Goal: Task Accomplishment & Management: Manage account settings

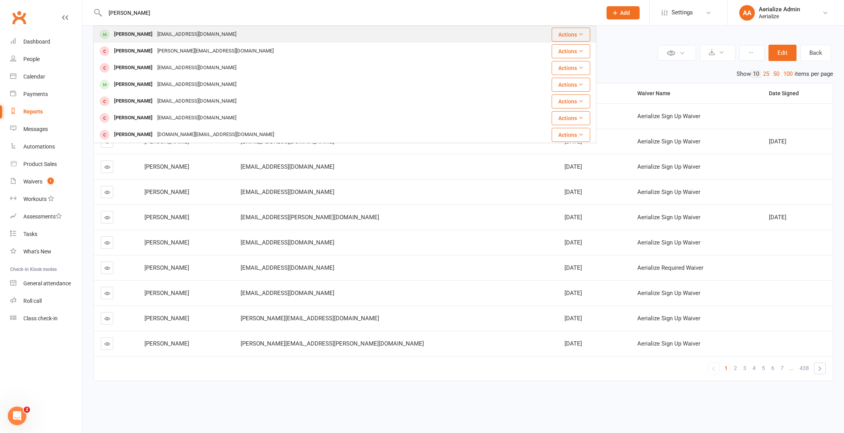
type input "mia john"
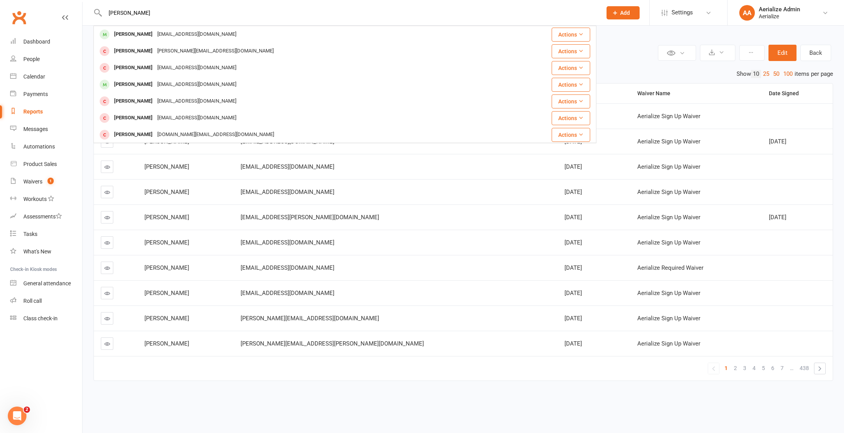
click at [134, 29] on div "Mia Johnston" at bounding box center [133, 34] width 43 height 11
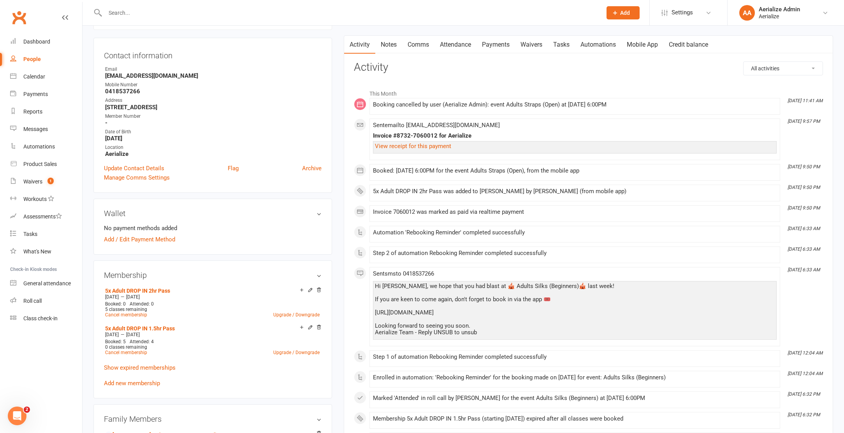
scroll to position [71, 0]
click at [450, 46] on link "Attendance" at bounding box center [455, 44] width 42 height 18
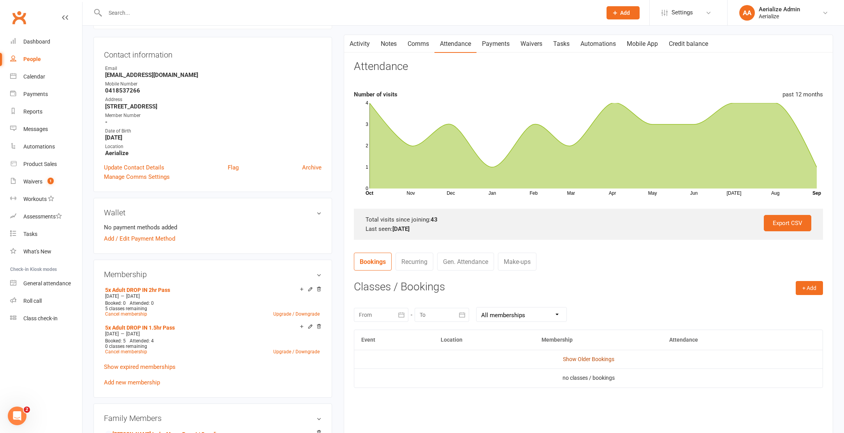
click at [586, 359] on link "Show Older Bookings" at bounding box center [588, 359] width 51 height 6
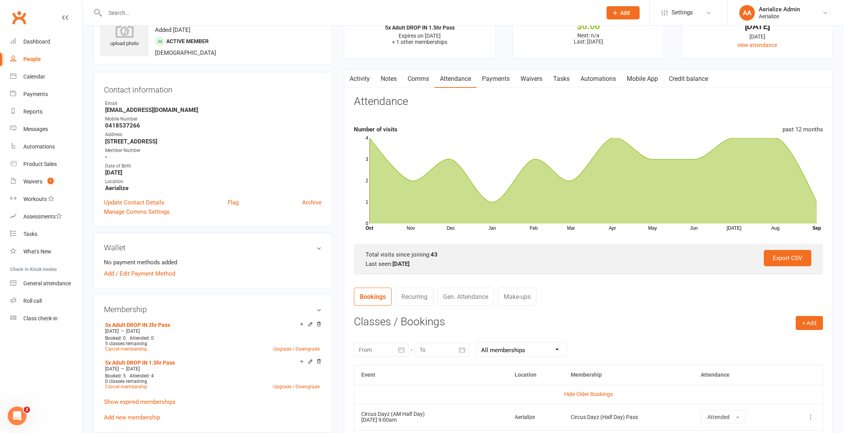
scroll to position [54, 0]
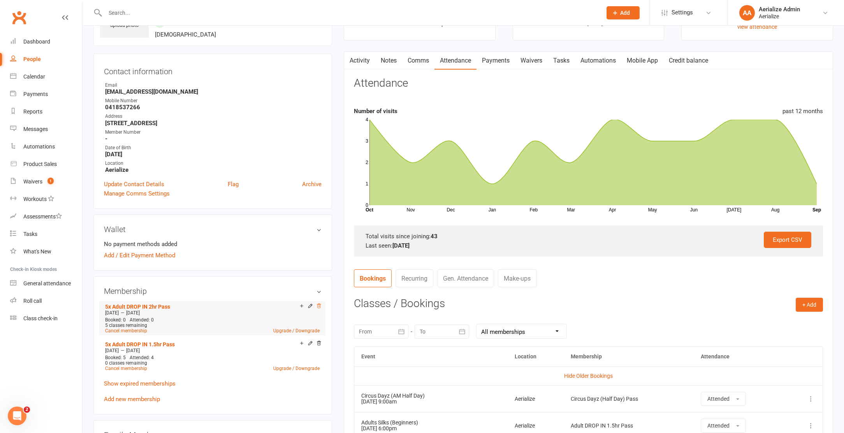
click at [319, 304] on icon at bounding box center [318, 306] width 5 height 5
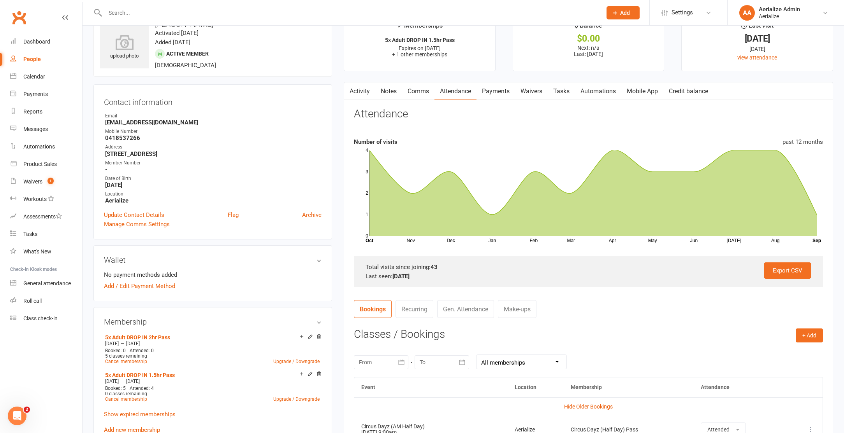
scroll to position [0, 0]
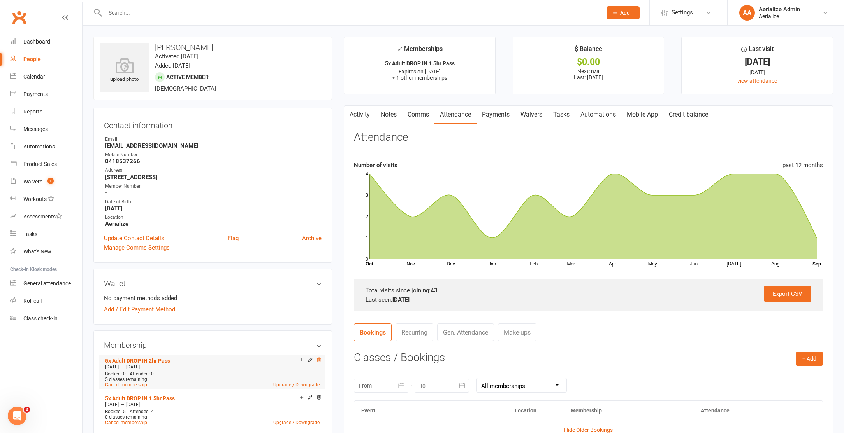
click at [321, 360] on icon at bounding box center [318, 360] width 5 height 5
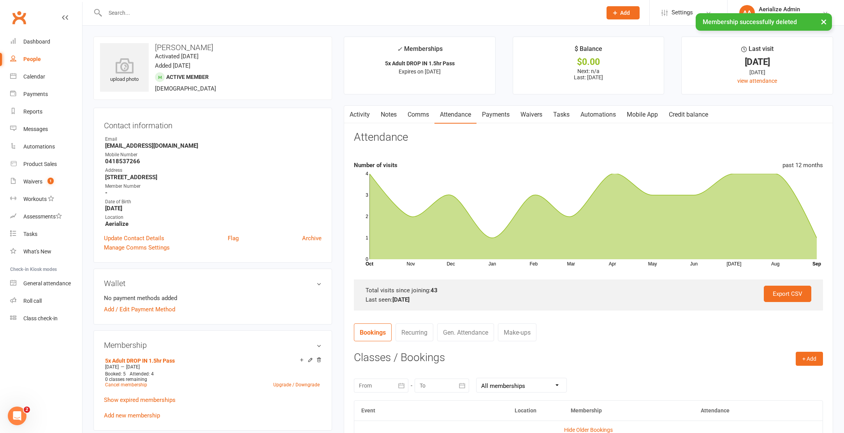
click at [701, 116] on link "Credit balance" at bounding box center [688, 115] width 50 height 18
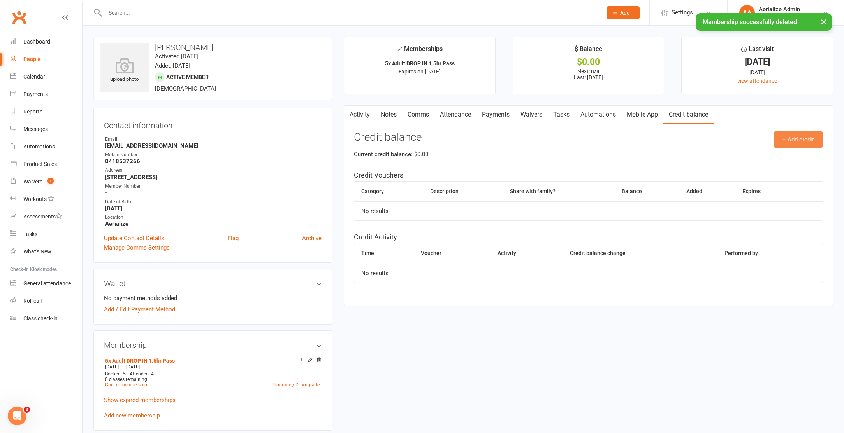
click at [808, 136] on button "+ Add credit" at bounding box center [797, 140] width 49 height 16
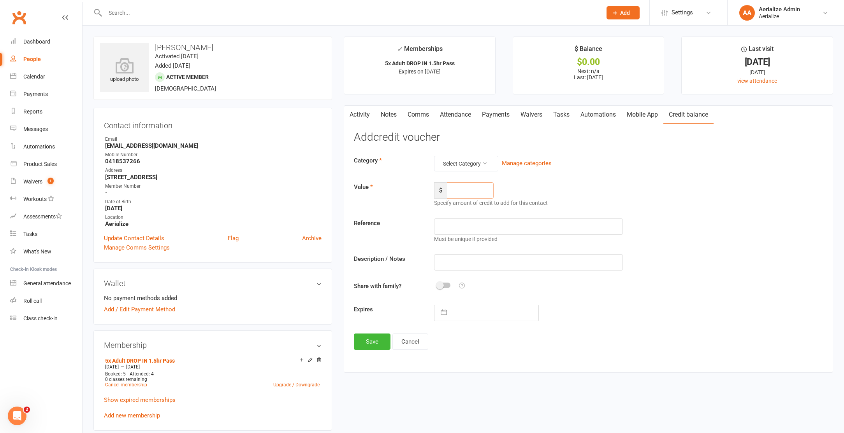
click at [488, 195] on input "number" at bounding box center [470, 190] width 47 height 16
type input "260"
click at [479, 160] on button "Select Category" at bounding box center [466, 164] width 64 height 16
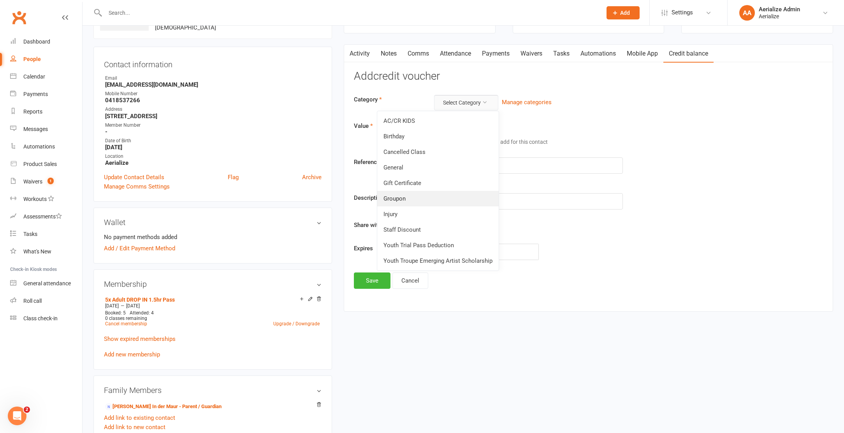
scroll to position [67, 0]
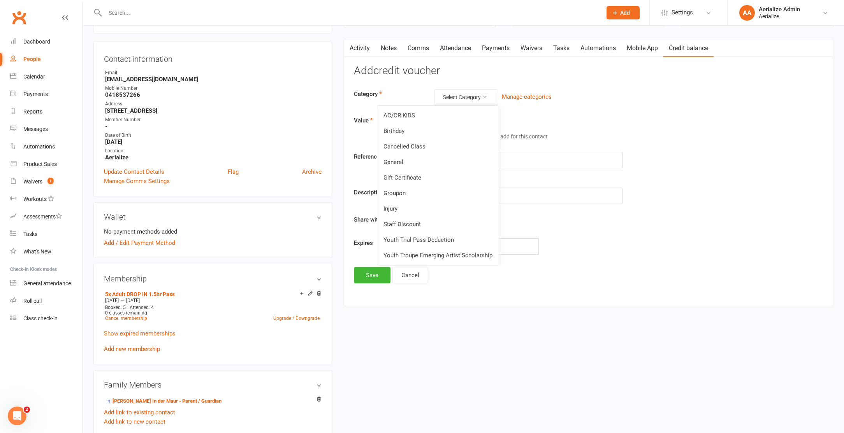
click at [419, 164] on link "General" at bounding box center [437, 162] width 121 height 16
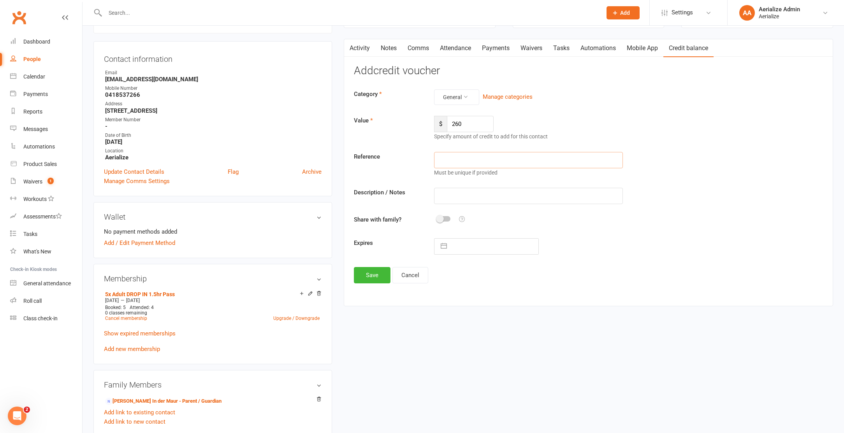
click at [454, 159] on input "text" at bounding box center [528, 160] width 188 height 16
type input "W"
click at [475, 191] on input "Wrong pass booked" at bounding box center [528, 196] width 188 height 16
click at [475, 192] on input "Wrong pass booked" at bounding box center [528, 196] width 188 height 16
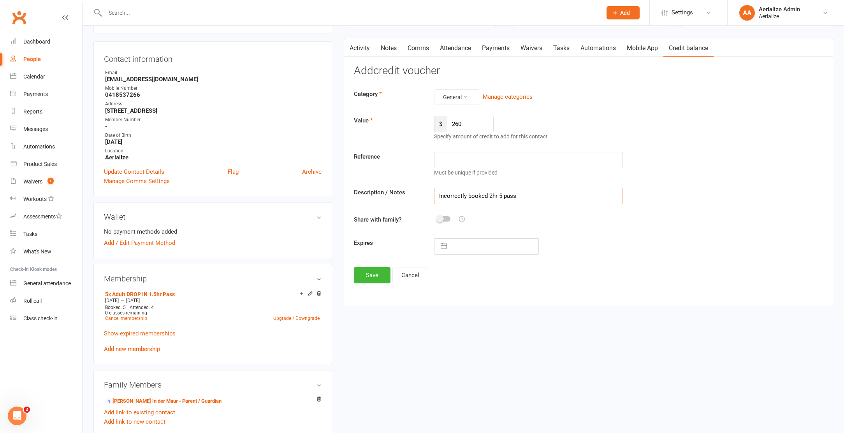
type input "Incorrectly booked 2hr 5 pass"
click at [486, 239] on input "text" at bounding box center [495, 247] width 88 height 16
select select "7"
select select "2025"
select select "8"
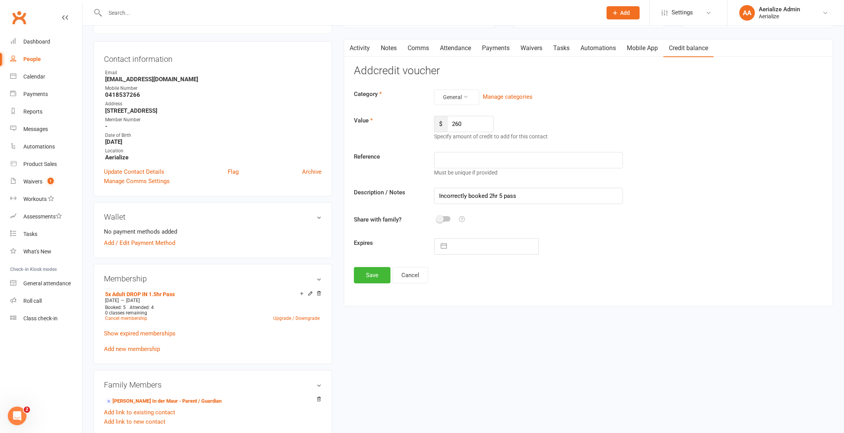
select select "2025"
select select "9"
select select "2025"
click at [542, 281] on icon "Move forward to switch to the next month." at bounding box center [541, 277] width 7 height 7
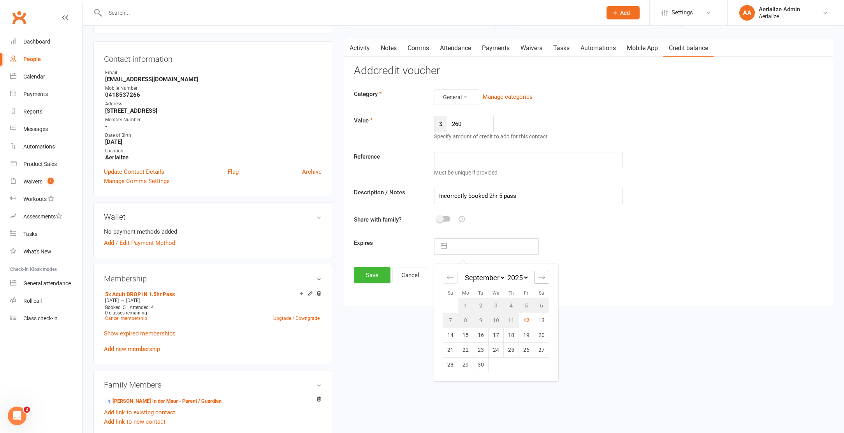
select select "10"
select select "2025"
select select "11"
select select "2025"
click at [542, 281] on icon "Move forward to switch to the next month." at bounding box center [541, 277] width 7 height 7
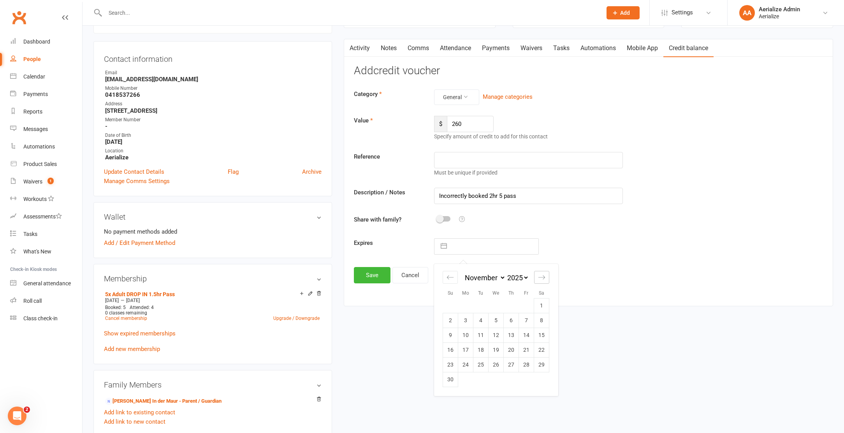
select select "2026"
click at [495, 365] on td "31" at bounding box center [495, 365] width 15 height 15
type input "31 Dec 2025"
click at [372, 273] on button "Save" at bounding box center [372, 275] width 37 height 16
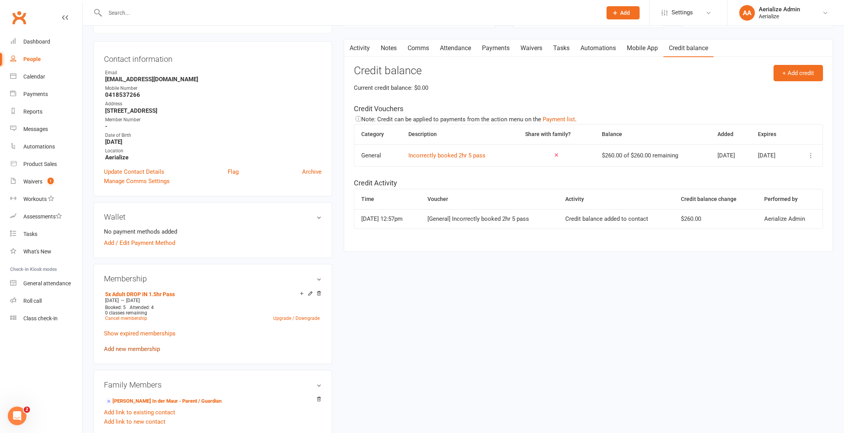
click at [137, 349] on link "Add new membership" at bounding box center [132, 349] width 56 height 7
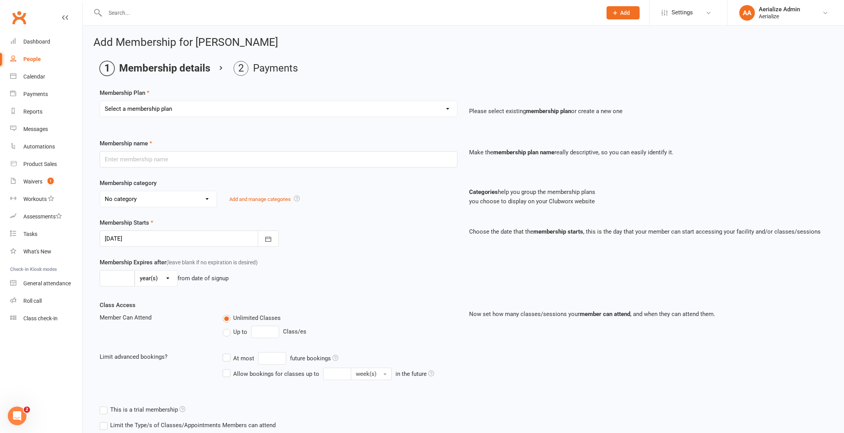
click at [181, 109] on select "Select a membership plan Create new Membership Plan Tiny Tots DROP IN Tiny Tots…" at bounding box center [278, 109] width 357 height 16
select select "8"
click at [100, 101] on select "Select a membership plan Create new Membership Plan Tiny Tots DROP IN Tiny Tots…" at bounding box center [278, 109] width 357 height 16
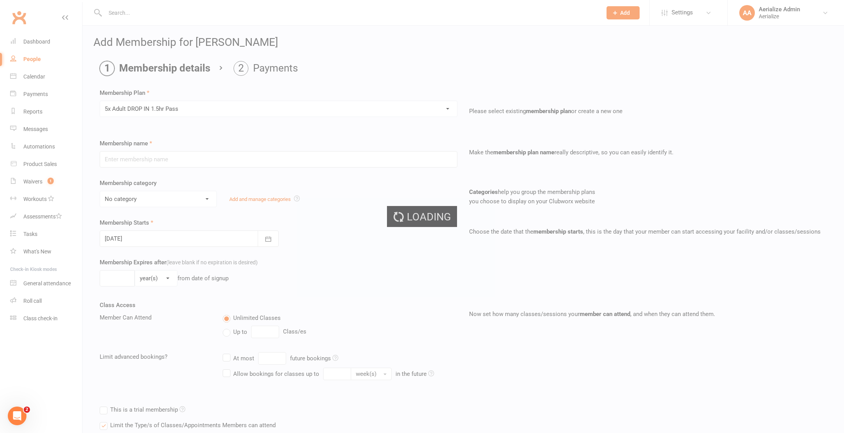
type input "5x Adult DROP IN 1.5hr Pass"
select select "4"
type input "3"
select select "2"
type input "5"
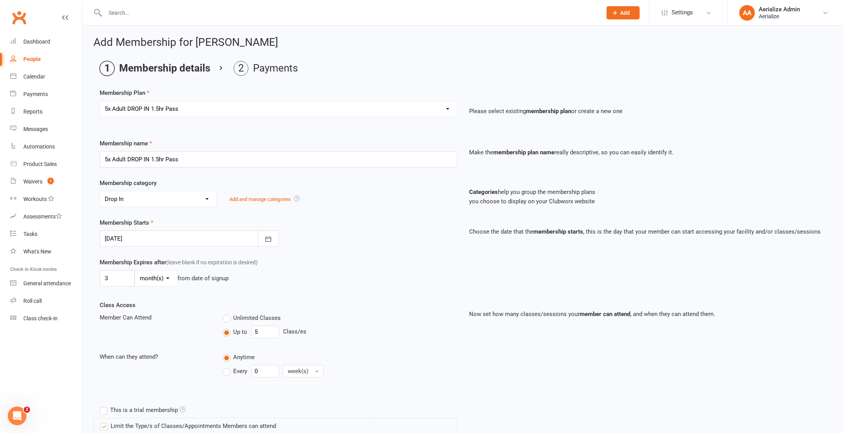
scroll to position [394, 0]
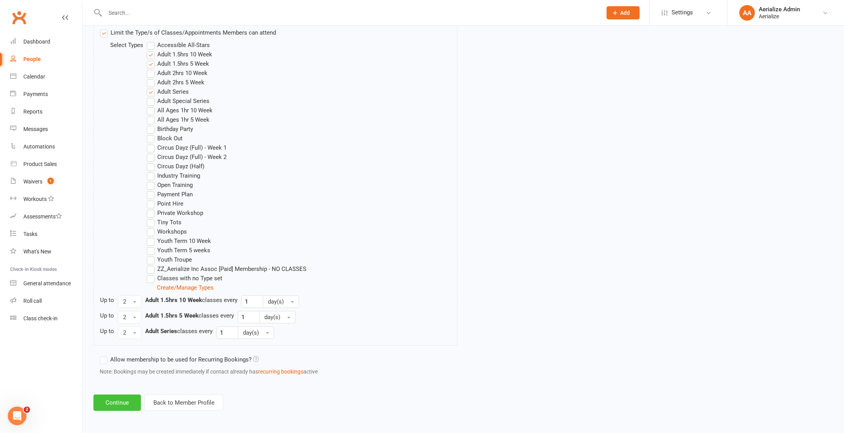
click at [123, 407] on button "Continue" at bounding box center [116, 403] width 47 height 16
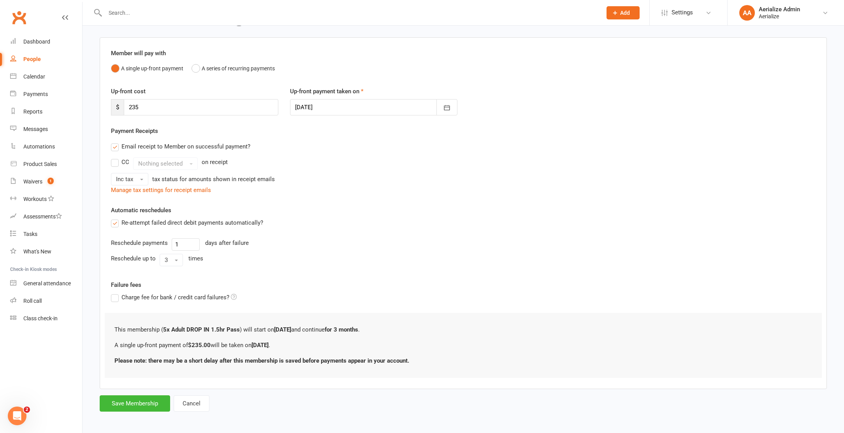
scroll to position [53, 0]
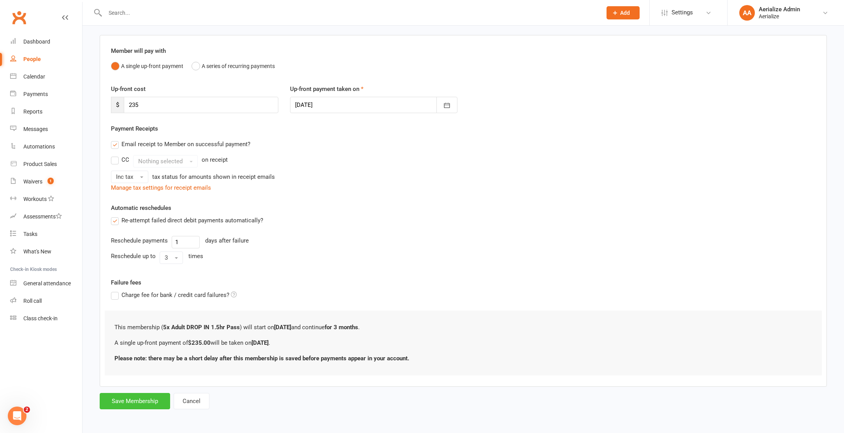
click at [152, 396] on button "Save Membership" at bounding box center [135, 401] width 70 height 16
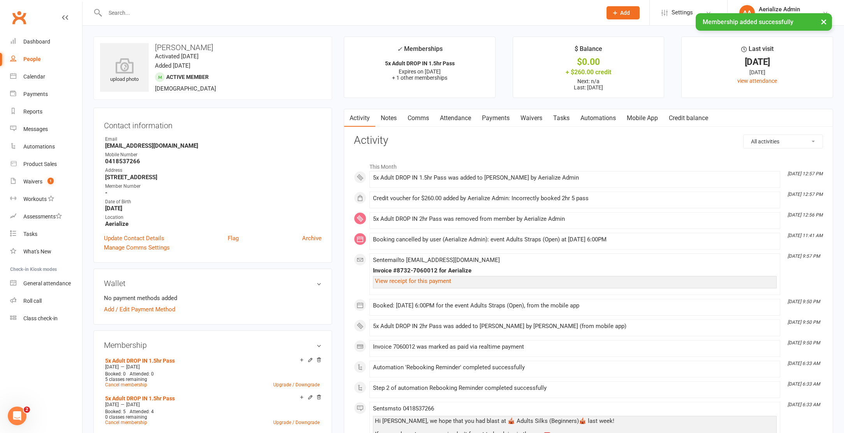
click at [493, 122] on link "Payments" at bounding box center [495, 118] width 39 height 18
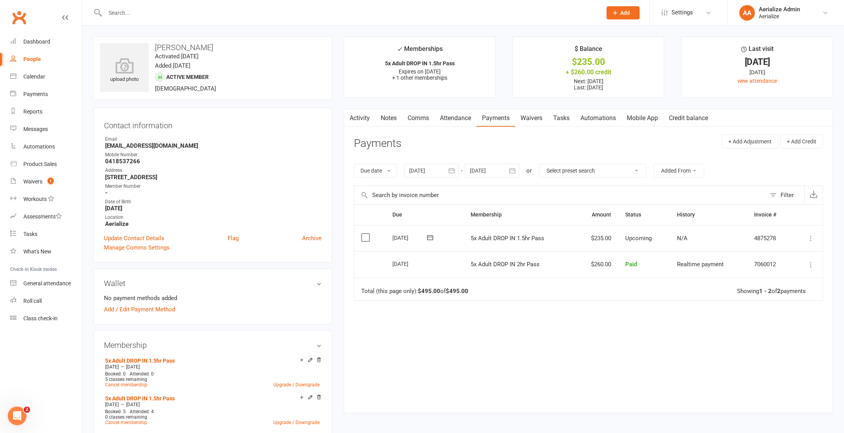
click at [811, 236] on icon at bounding box center [811, 239] width 8 height 8
click at [775, 320] on link "Apply credit" at bounding box center [776, 316] width 77 height 16
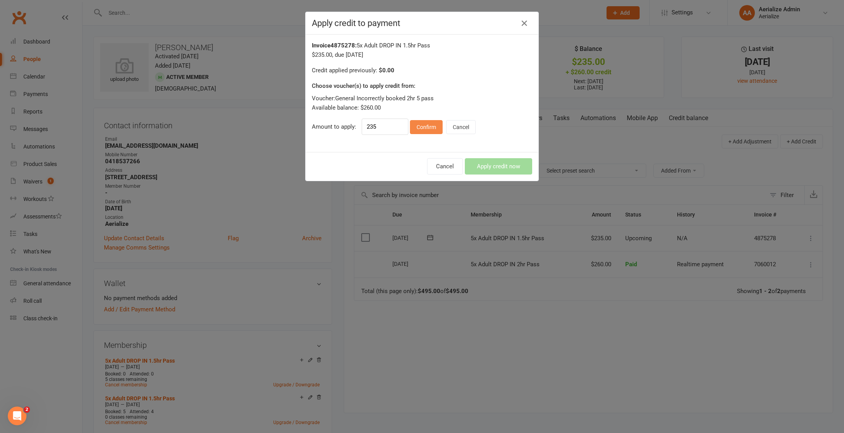
click at [429, 131] on button "Confirm" at bounding box center [426, 127] width 33 height 14
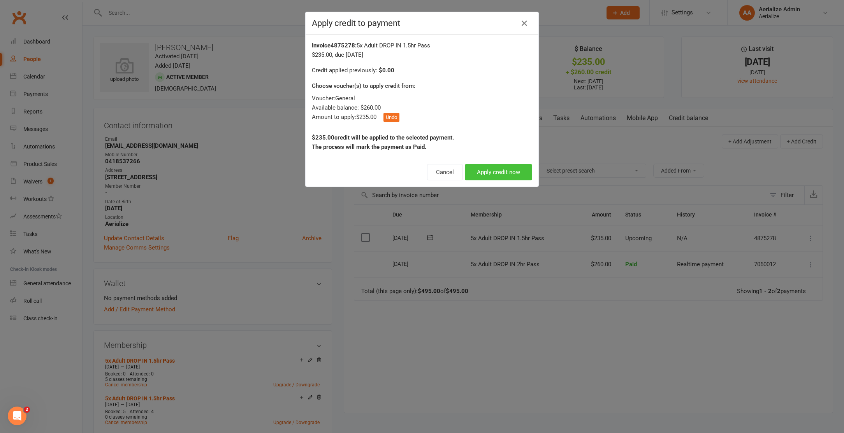
click at [510, 174] on button "Apply credit now" at bounding box center [498, 172] width 67 height 16
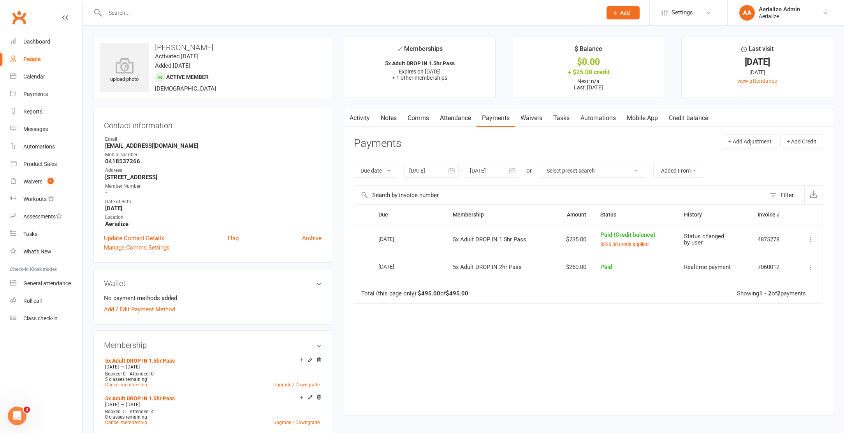
click at [467, 118] on link "Attendance" at bounding box center [455, 118] width 42 height 18
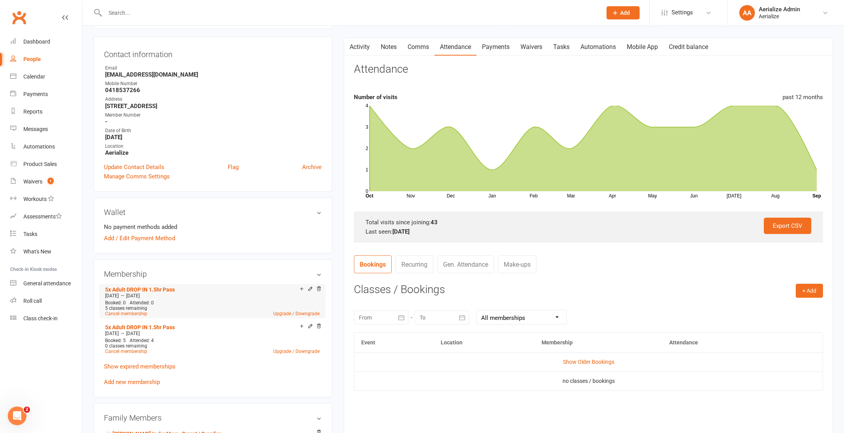
scroll to position [100, 0]
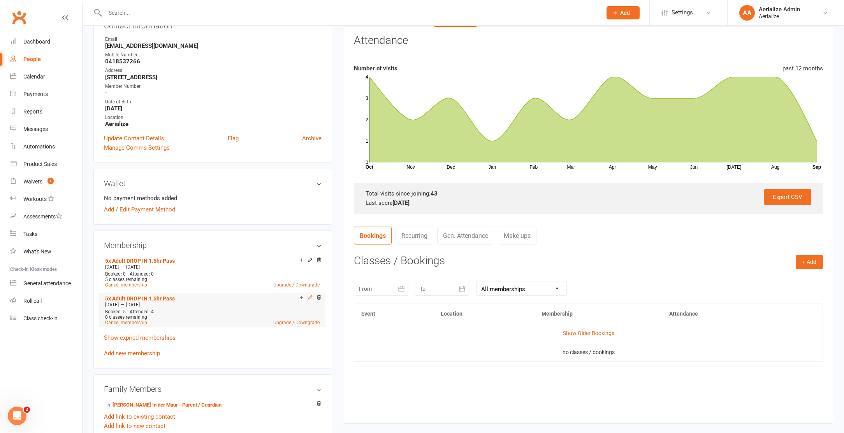
click at [311, 298] on icon at bounding box center [309, 297] width 5 height 5
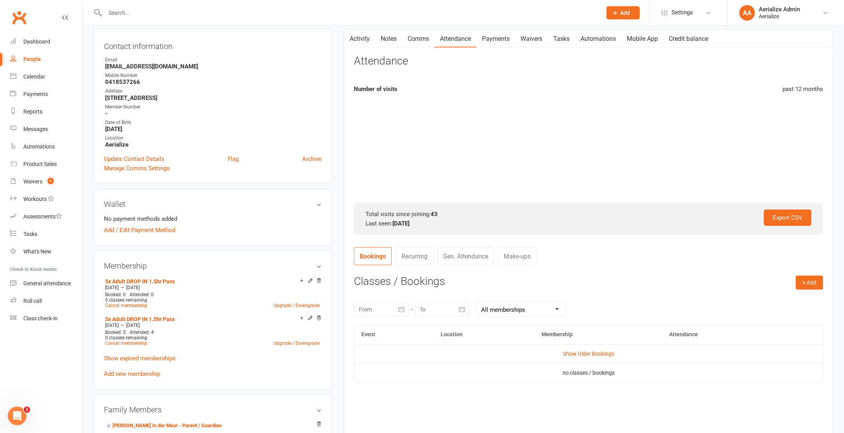
scroll to position [103, 0]
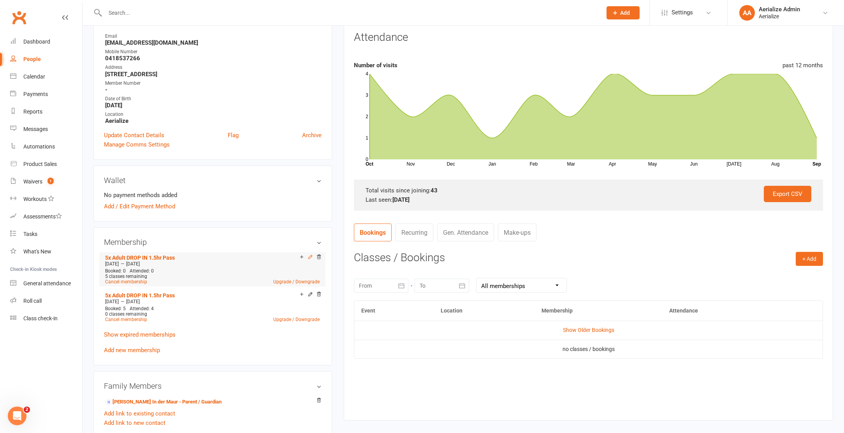
click at [309, 256] on icon at bounding box center [309, 256] width 5 height 5
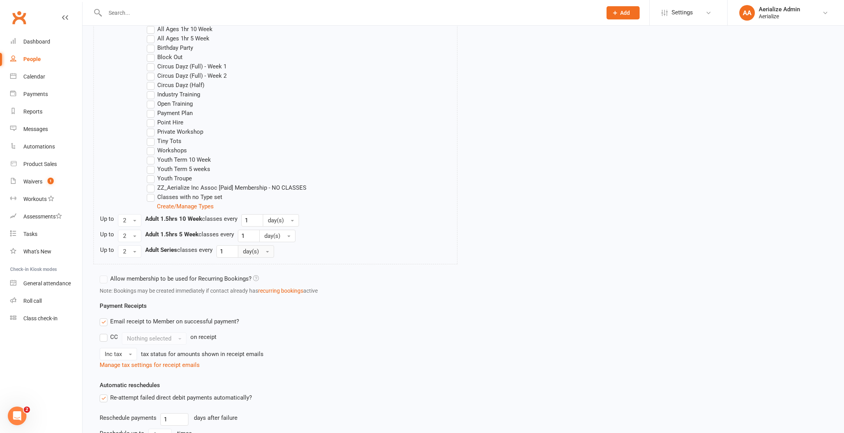
scroll to position [56, 0]
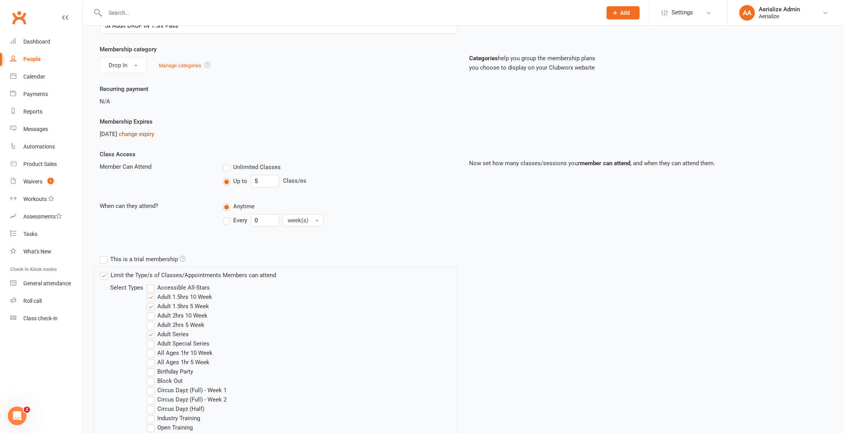
click at [154, 135] on link "change expiry" at bounding box center [136, 134] width 35 height 7
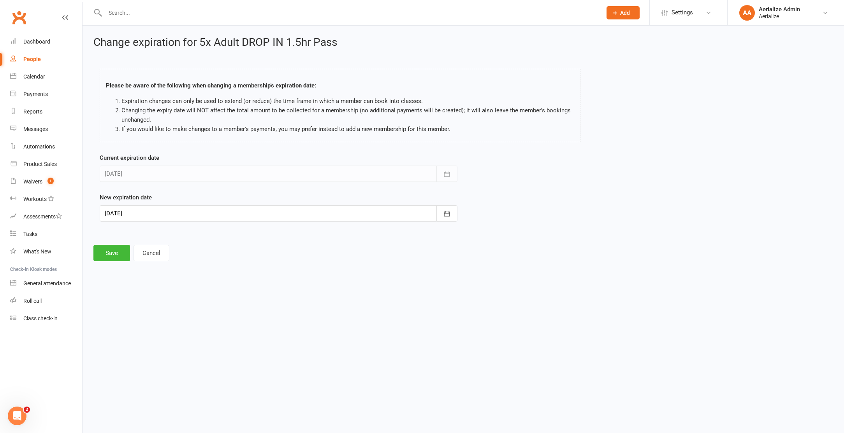
click at [153, 174] on div at bounding box center [279, 174] width 358 height 16
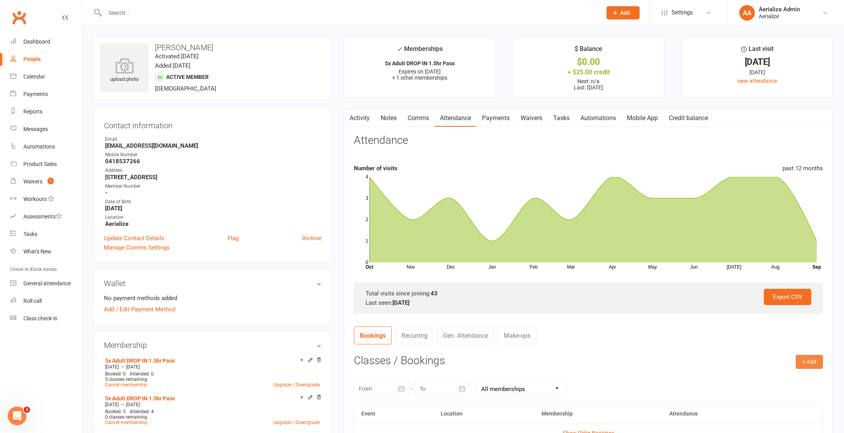
click at [805, 362] on button "+ Add" at bounding box center [808, 362] width 27 height 14
click at [804, 375] on link "Book Event" at bounding box center [783, 380] width 77 height 16
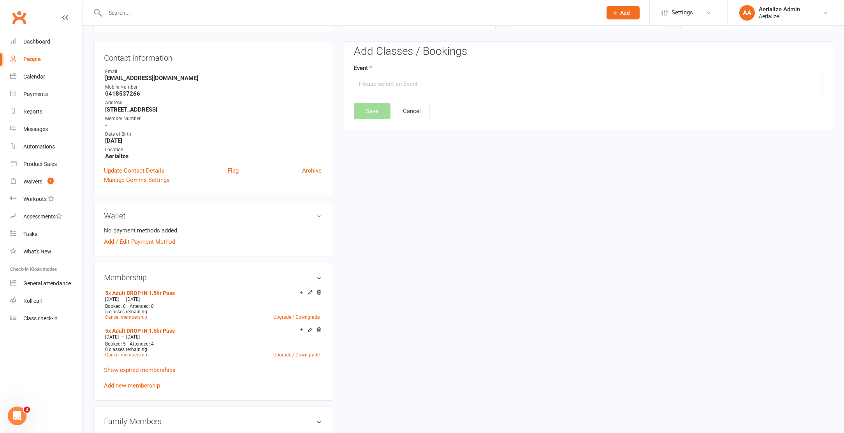
scroll to position [70, 0]
click at [540, 86] on input "text" at bounding box center [588, 82] width 469 height 16
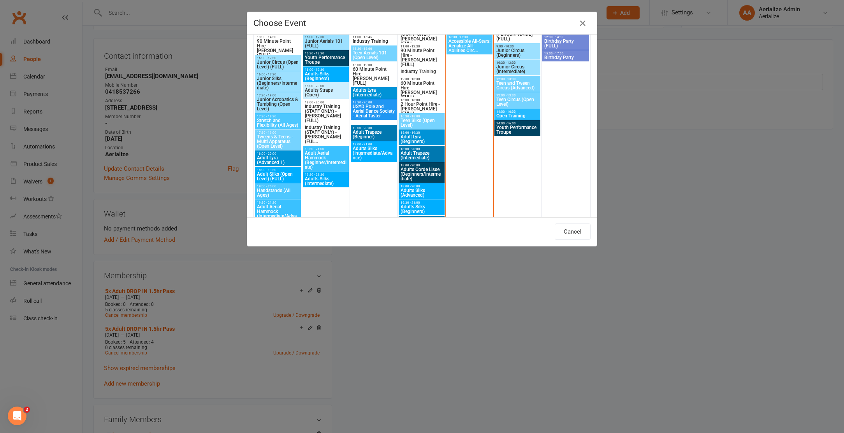
scroll to position [382, 0]
click at [329, 77] on span "Adults Silks (Beginners)" at bounding box center [325, 75] width 43 height 9
type input "Adults Silks (Beginners) - Sep 9, 2025 6:00:00 PM"
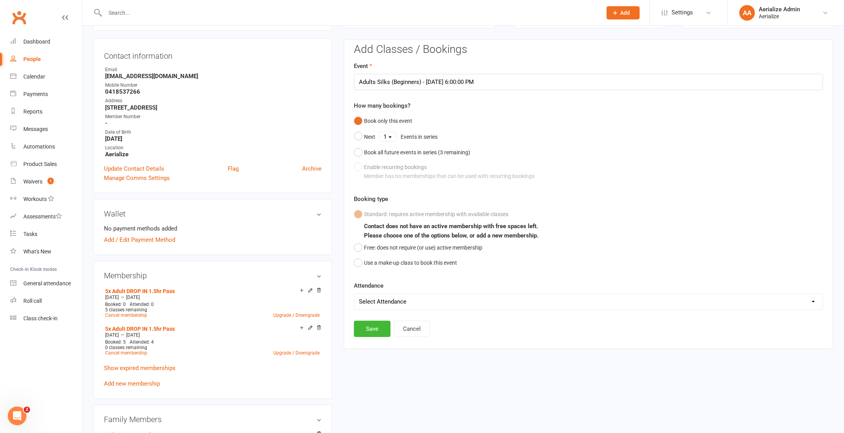
click at [394, 306] on select "Select Attendance Attended Absent" at bounding box center [588, 302] width 468 height 16
select select "0"
click at [354, 294] on select "Select Attendance Attended Absent" at bounding box center [588, 302] width 468 height 16
click at [376, 325] on button "Save" at bounding box center [372, 329] width 37 height 16
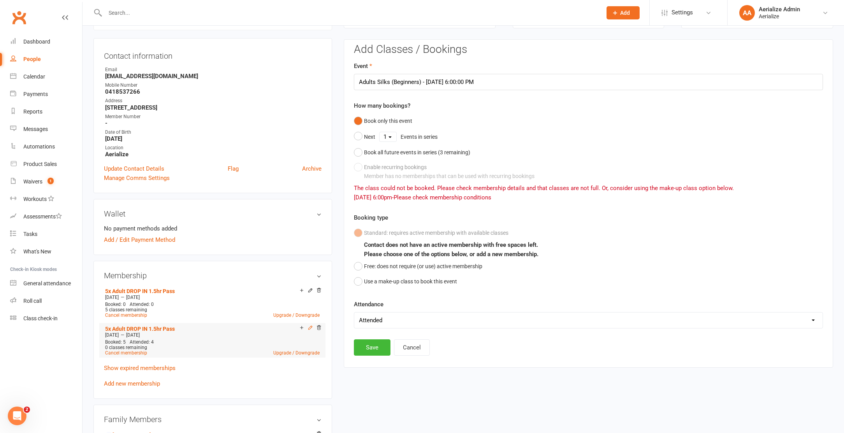
click at [312, 326] on icon at bounding box center [309, 327] width 5 height 5
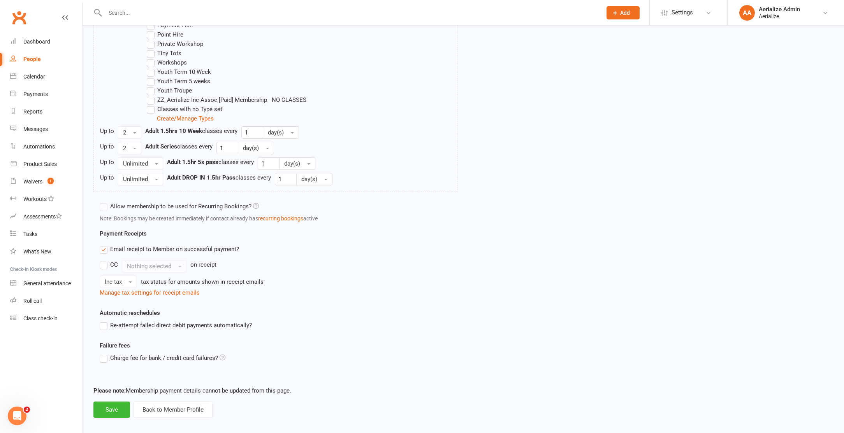
scroll to position [494, 0]
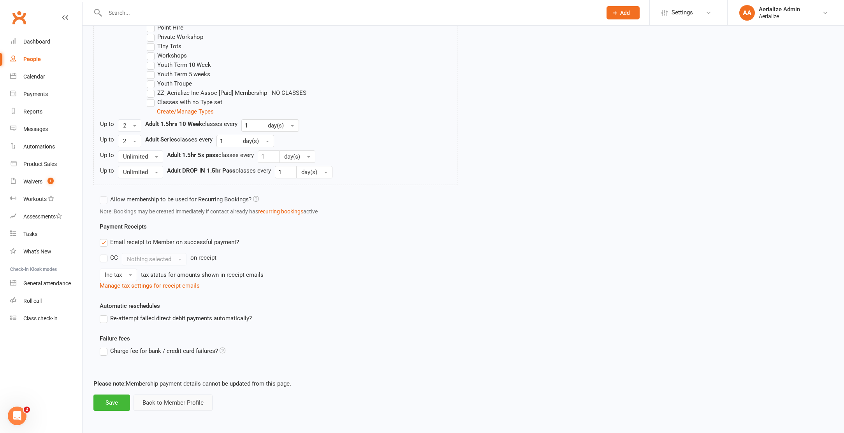
click at [167, 406] on button "Back to Member Profile" at bounding box center [172, 403] width 79 height 16
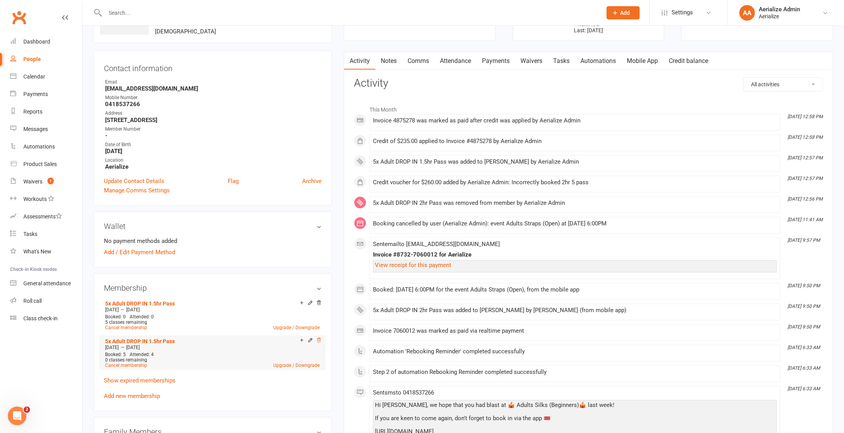
scroll to position [40, 0]
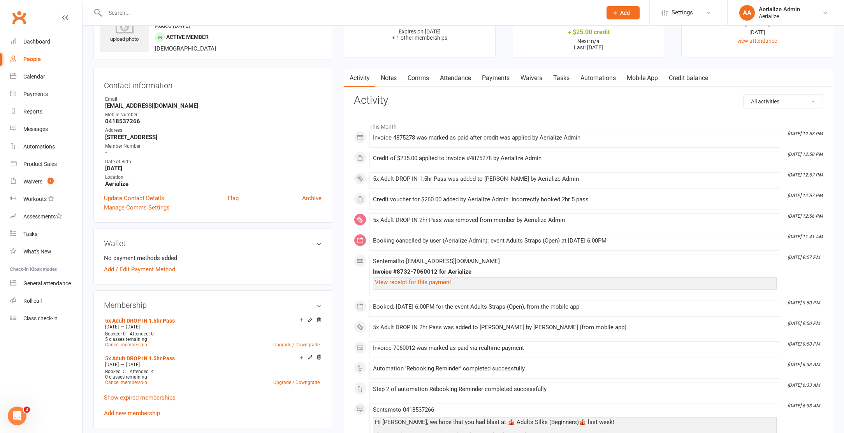
click at [503, 78] on link "Payments" at bounding box center [495, 78] width 39 height 18
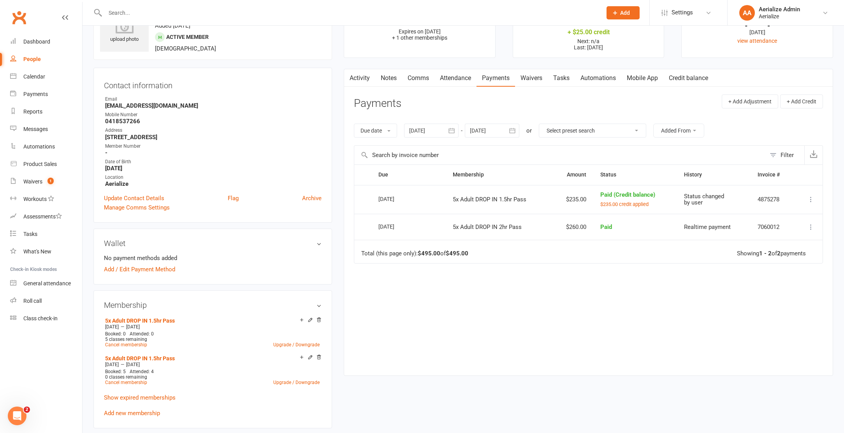
click at [810, 202] on icon at bounding box center [811, 200] width 8 height 8
click at [318, 319] on icon at bounding box center [319, 320] width 4 height 4
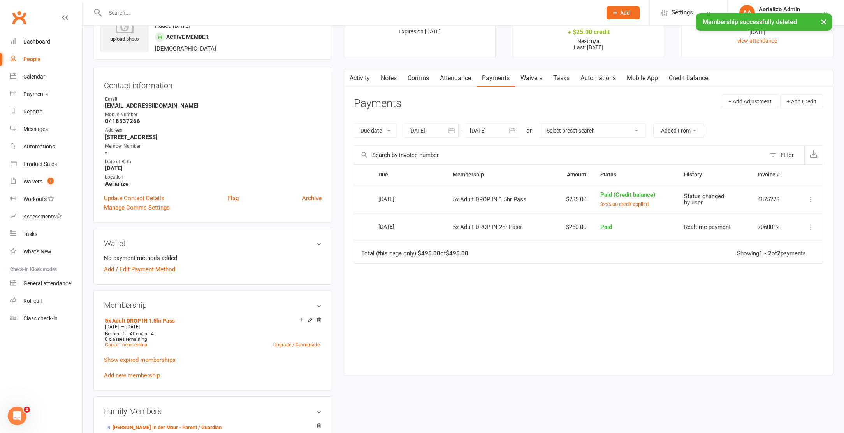
click at [146, 375] on link "Add new membership" at bounding box center [132, 375] width 56 height 7
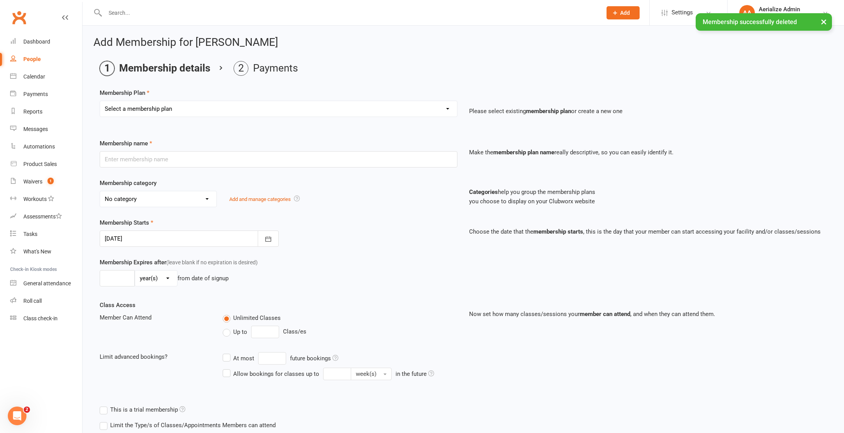
click at [168, 115] on select "Select a membership plan Create new Membership Plan Tiny Tots DROP IN Tiny Tots…" at bounding box center [278, 109] width 357 height 16
select select "8"
click at [100, 101] on select "Select a membership plan Create new Membership Plan Tiny Tots DROP IN Tiny Tots…" at bounding box center [278, 109] width 357 height 16
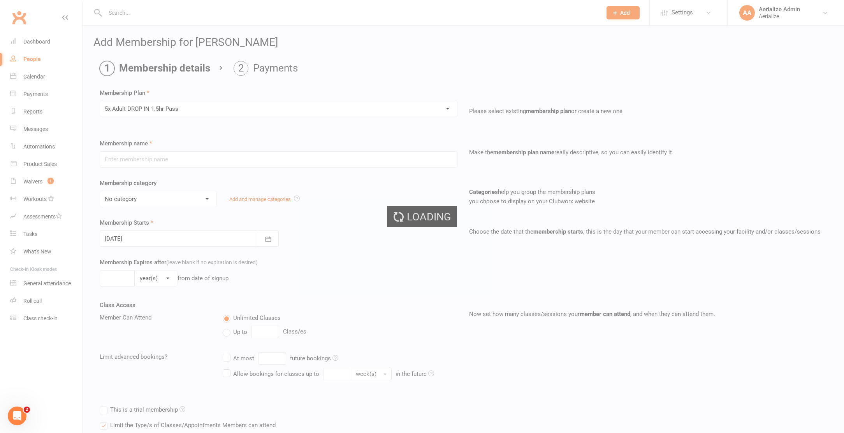
type input "5x Adult DROP IN 1.5hr Pass"
select select "4"
type input "3"
select select "2"
type input "5"
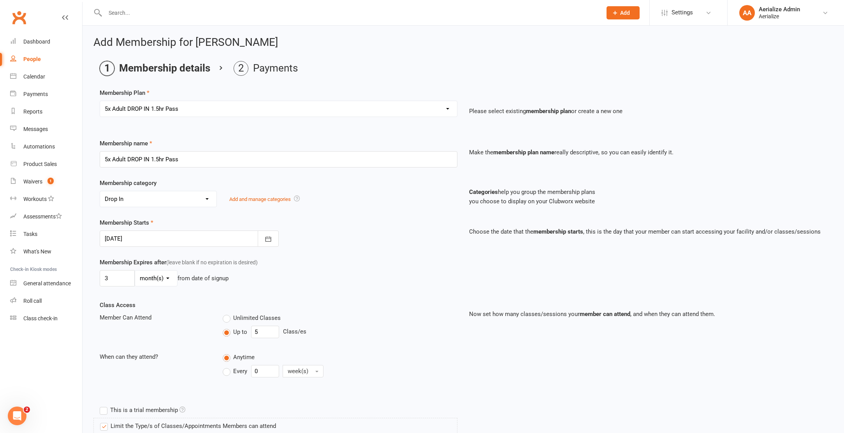
click at [193, 240] on div at bounding box center [189, 239] width 179 height 16
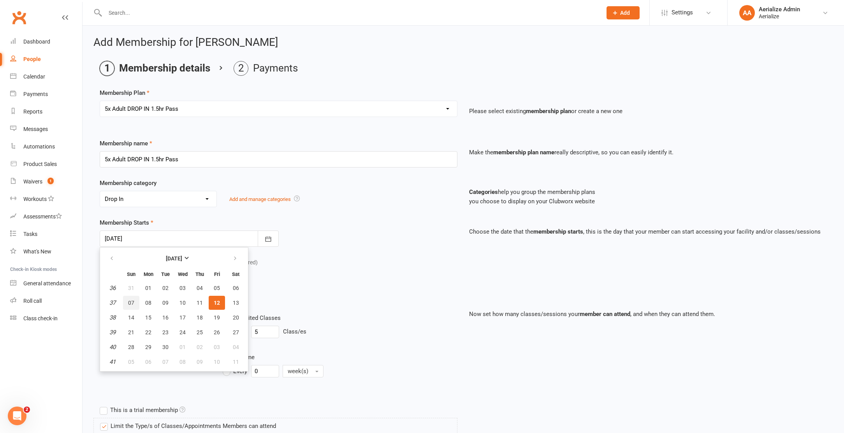
click at [126, 299] on button "07" at bounding box center [131, 303] width 16 height 14
type input "07 Sep 2025"
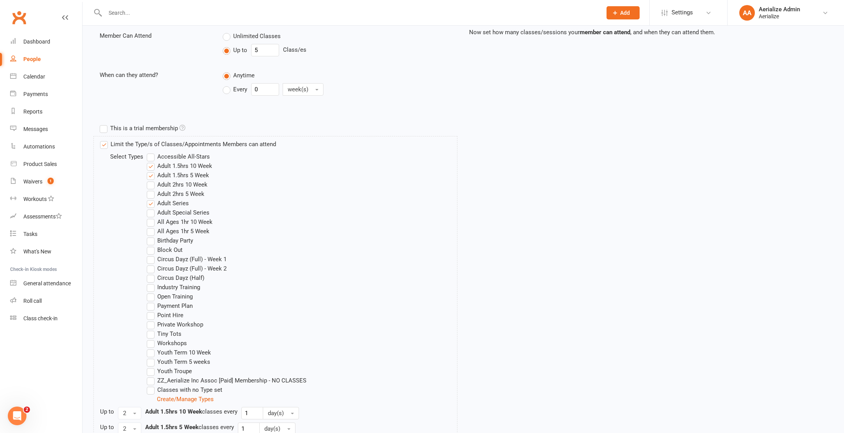
scroll to position [394, 0]
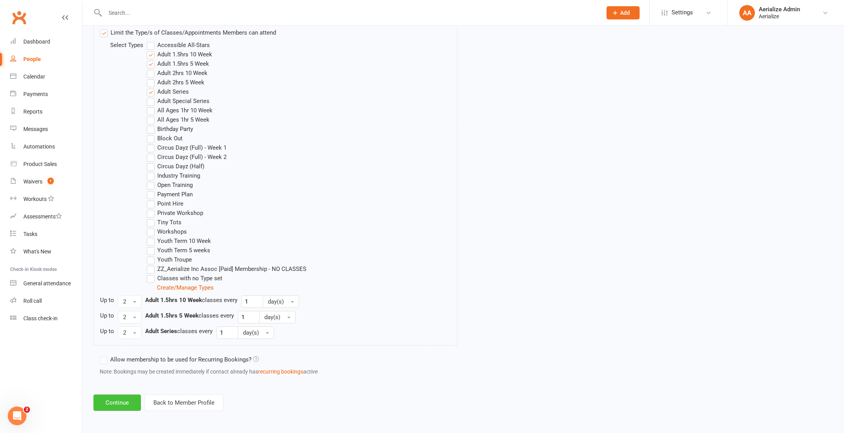
click at [121, 406] on button "Continue" at bounding box center [116, 403] width 47 height 16
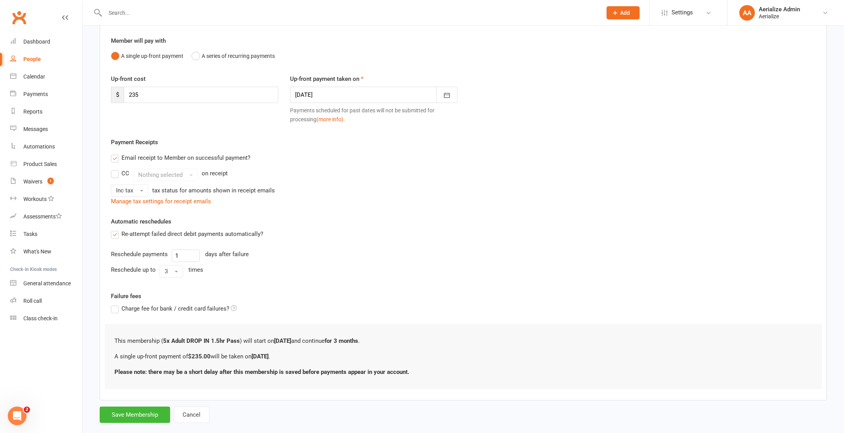
scroll to position [71, 0]
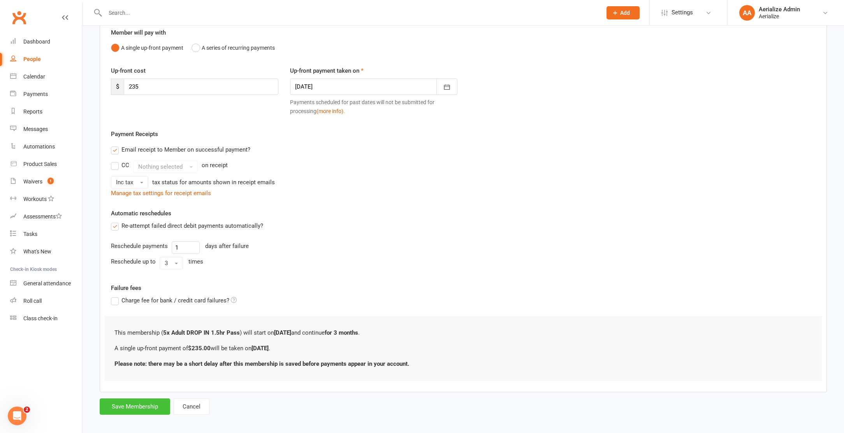
click at [149, 400] on button "Save Membership" at bounding box center [135, 407] width 70 height 16
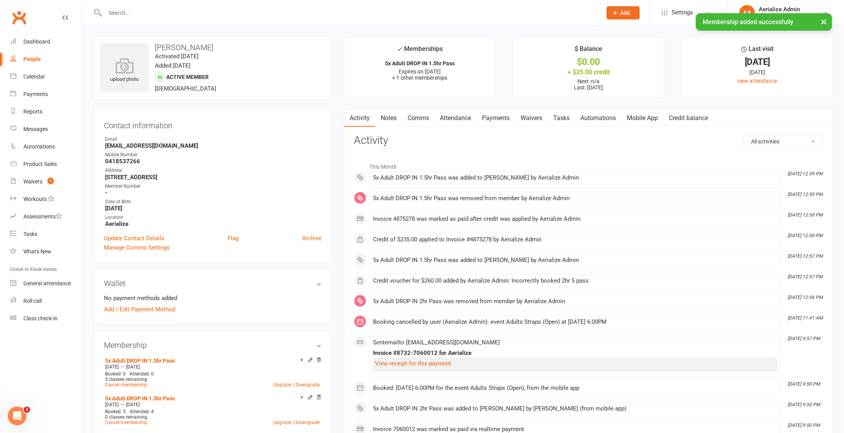
click at [462, 119] on link "Attendance" at bounding box center [455, 118] width 42 height 18
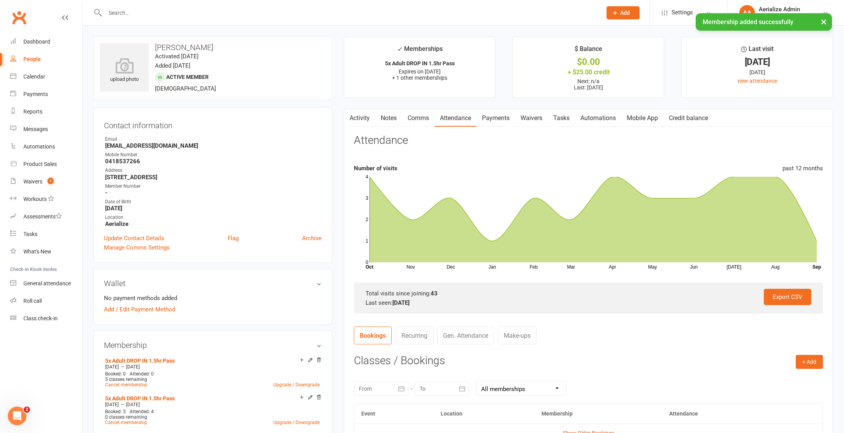
click at [494, 115] on link "Payments" at bounding box center [495, 118] width 39 height 18
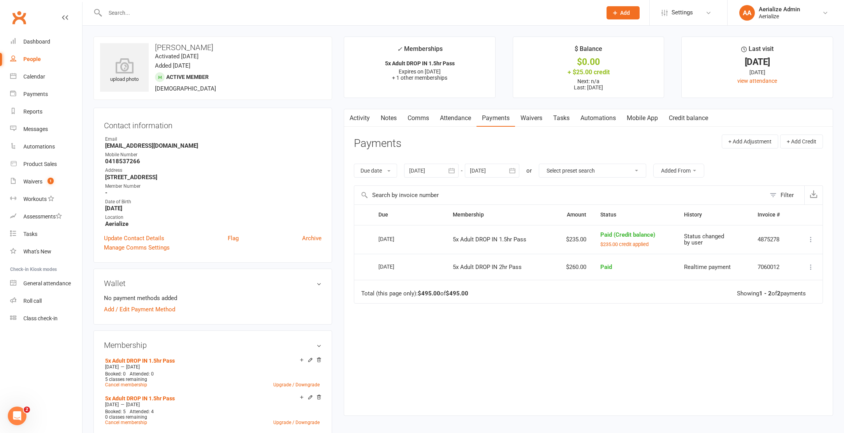
click at [679, 118] on link "Credit balance" at bounding box center [688, 118] width 50 height 18
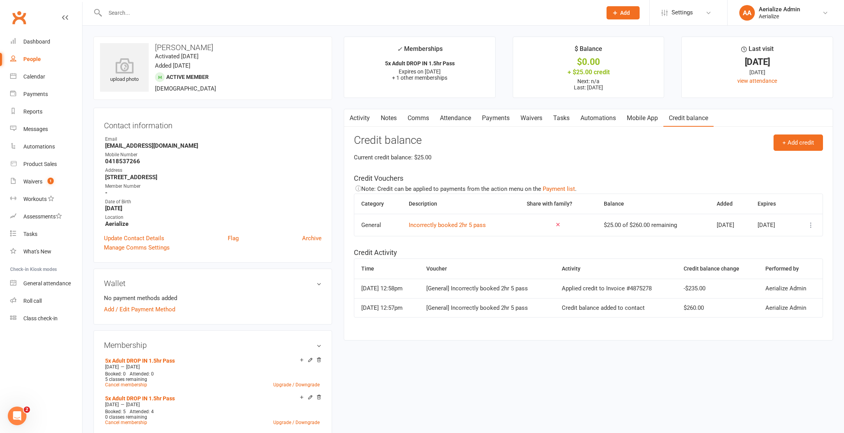
click at [811, 226] on icon at bounding box center [811, 225] width 8 height 8
click at [791, 241] on link "View / edit" at bounding box center [776, 241] width 77 height 16
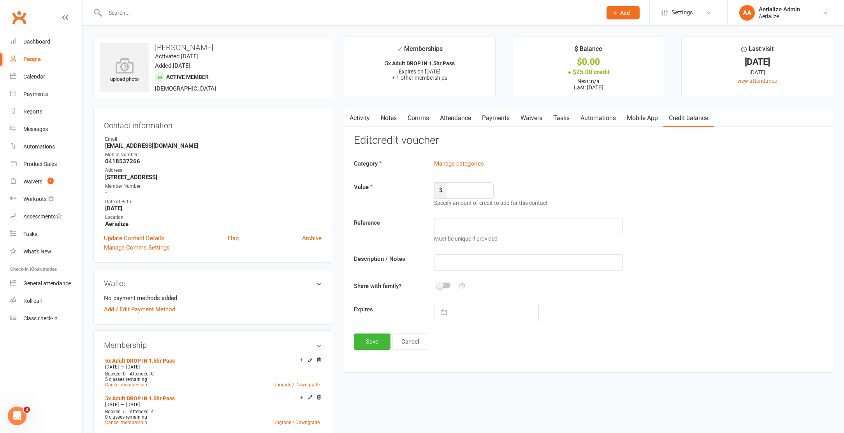
type input "260"
type input "Incorrectly booked 2hr 5 pass"
type input "31 Dec 2025"
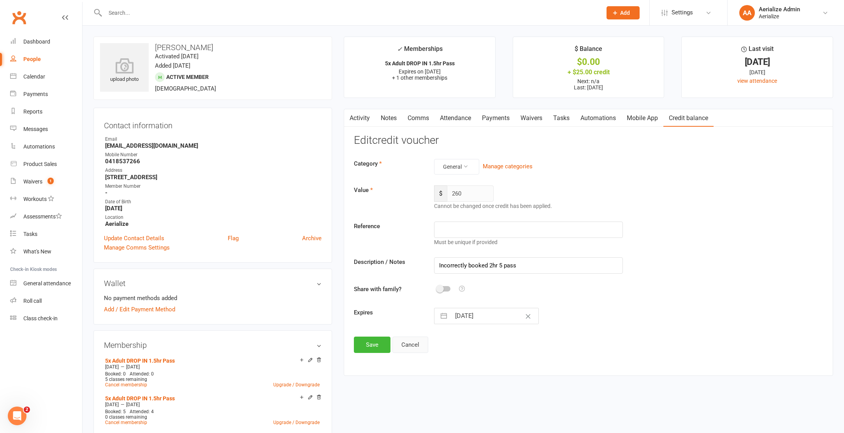
click at [409, 342] on button "Cancel" at bounding box center [410, 345] width 36 height 16
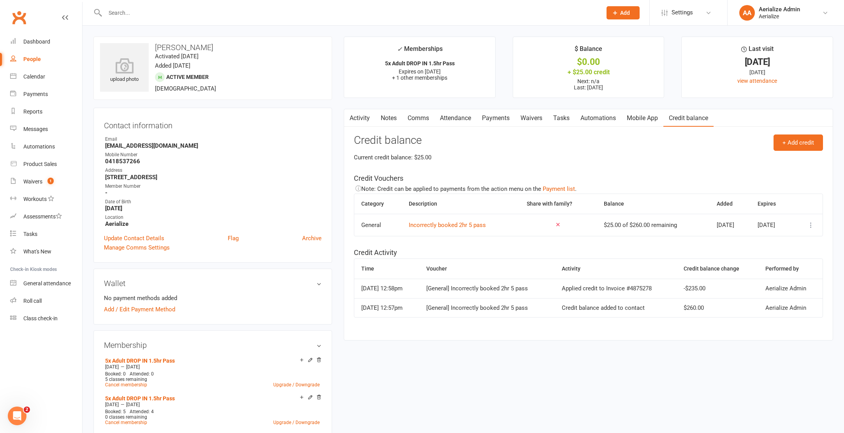
click at [810, 226] on icon at bounding box center [811, 225] width 8 height 8
click at [535, 289] on div "[General] Incorrectly booked 2hr 5 pass" at bounding box center [486, 289] width 121 height 7
drag, startPoint x: 547, startPoint y: 290, endPoint x: 467, endPoint y: 289, distance: 79.8
click at [467, 289] on div "[General] Incorrectly booked 2hr 5 pass" at bounding box center [486, 289] width 121 height 7
copy div "Incorrectly booked 2hr 5 pass"
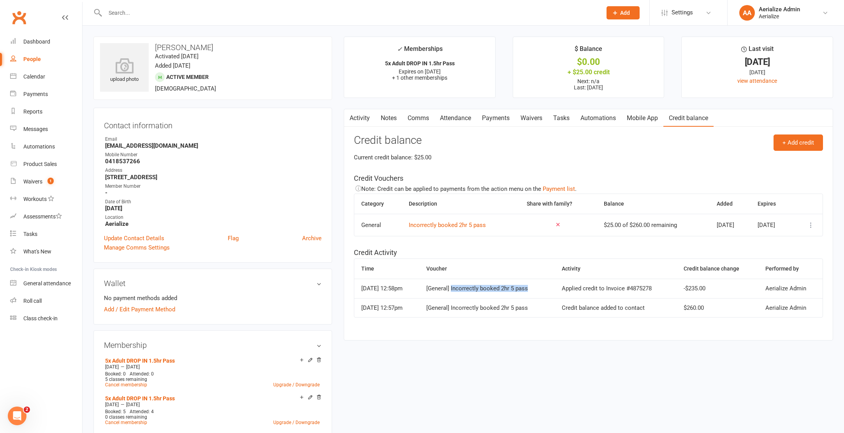
click at [814, 225] on button at bounding box center [810, 225] width 9 height 9
click at [779, 274] on link "Remove" at bounding box center [776, 272] width 77 height 16
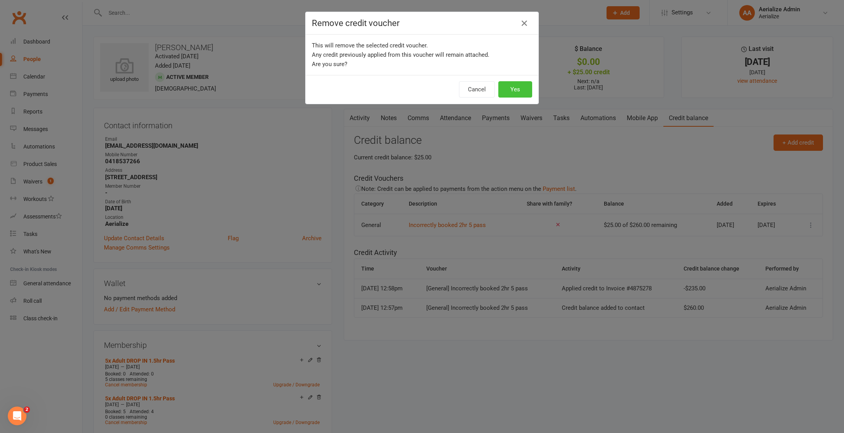
click at [512, 86] on button "Yes" at bounding box center [515, 89] width 34 height 16
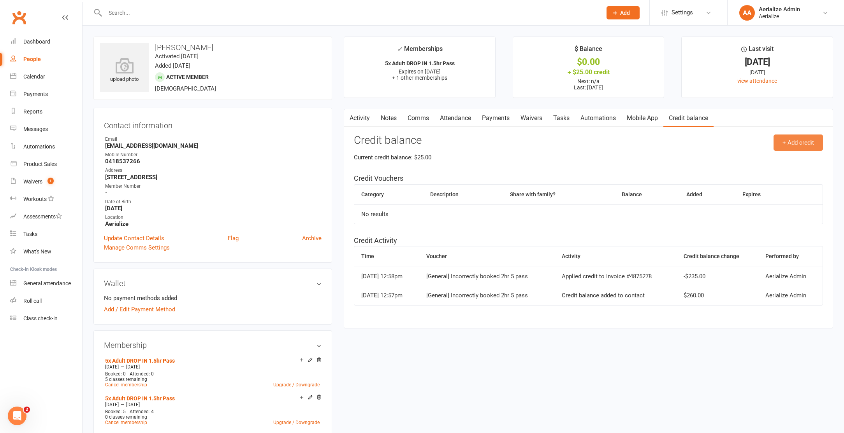
click at [807, 138] on button "+ Add credit" at bounding box center [797, 143] width 49 height 16
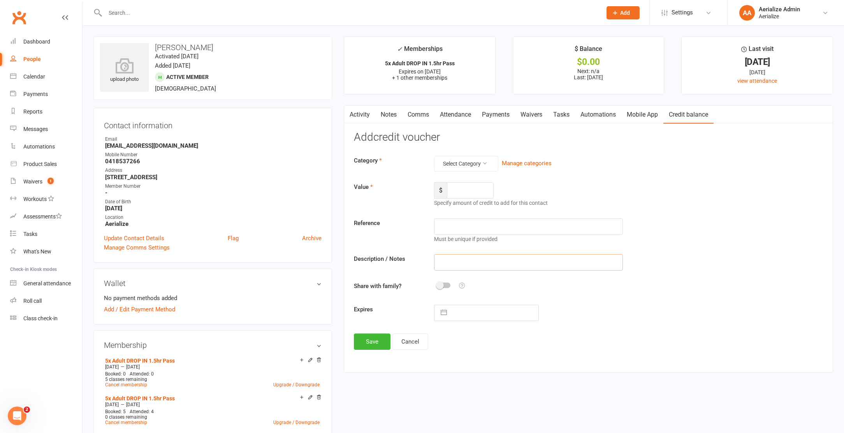
click at [478, 257] on input "text" at bounding box center [528, 262] width 188 height 16
paste input "Incorrectly booked 2hr 5 pass"
type input "Incorrectly booked 2hr 5 pass"
click at [471, 161] on button "Select Category" at bounding box center [466, 164] width 64 height 16
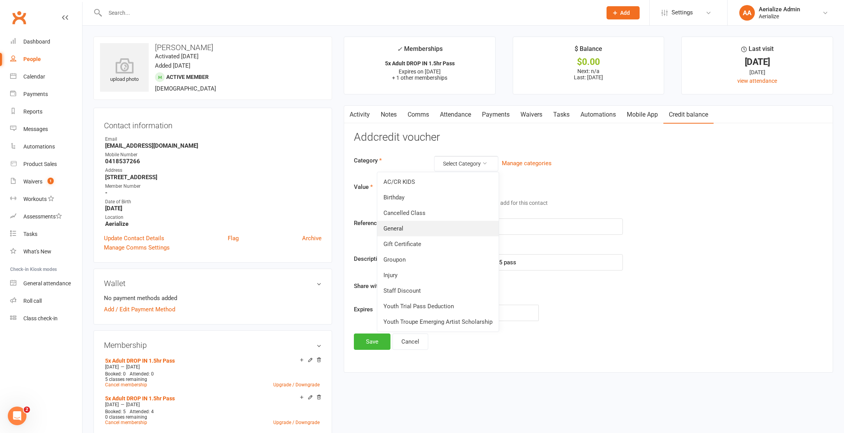
drag, startPoint x: 449, startPoint y: 228, endPoint x: 452, endPoint y: 224, distance: 5.3
click at [449, 228] on link "General" at bounding box center [437, 229] width 121 height 16
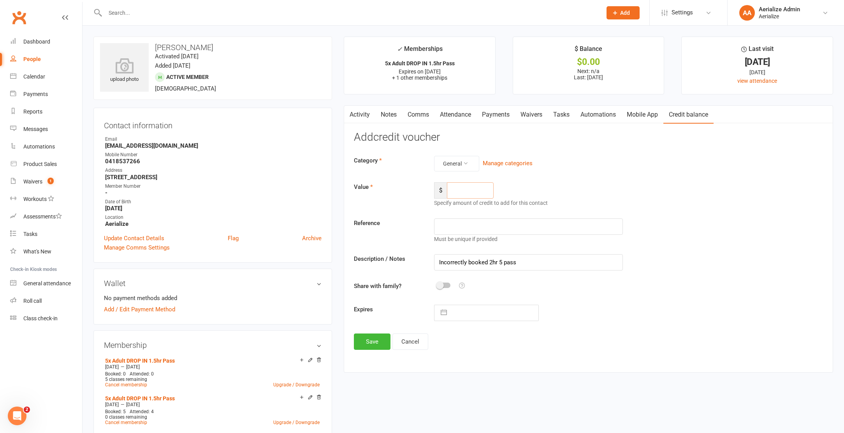
click at [461, 195] on input "number" at bounding box center [470, 190] width 47 height 16
type input "260"
click at [452, 317] on input "text" at bounding box center [495, 313] width 88 height 16
select select "7"
select select "2025"
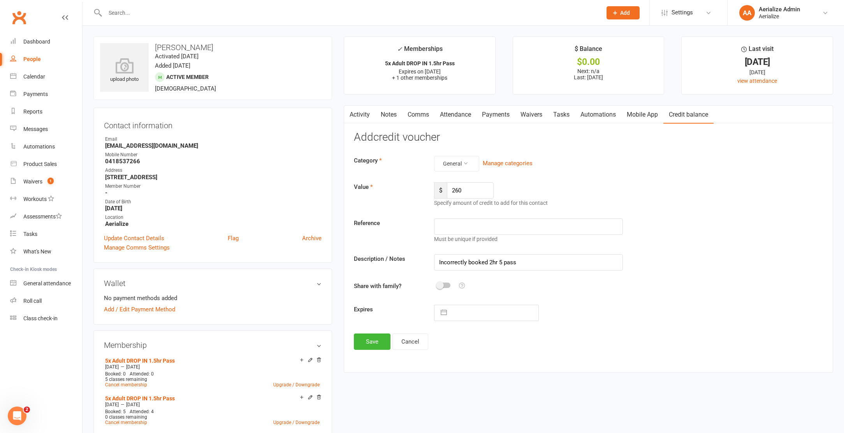
select select "8"
select select "2025"
select select "9"
select select "2025"
click at [540, 349] on div "Move forward to switch to the next month." at bounding box center [541, 344] width 15 height 13
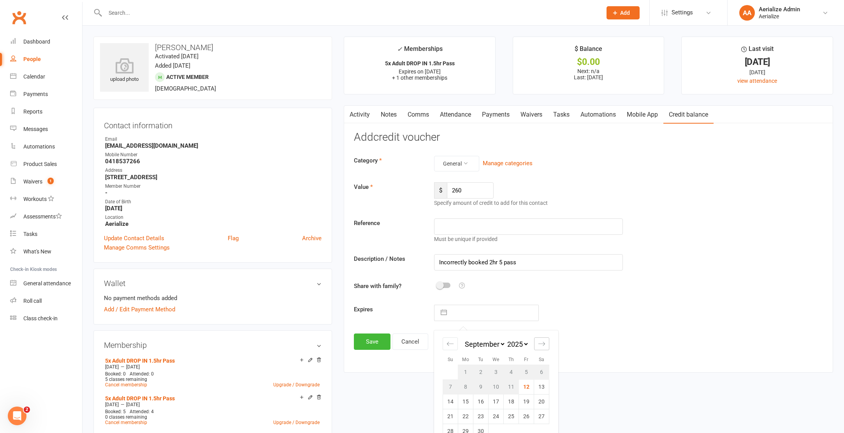
select select "10"
select select "2025"
click at [540, 349] on div "Move forward to switch to the next month." at bounding box center [541, 344] width 15 height 13
select select "11"
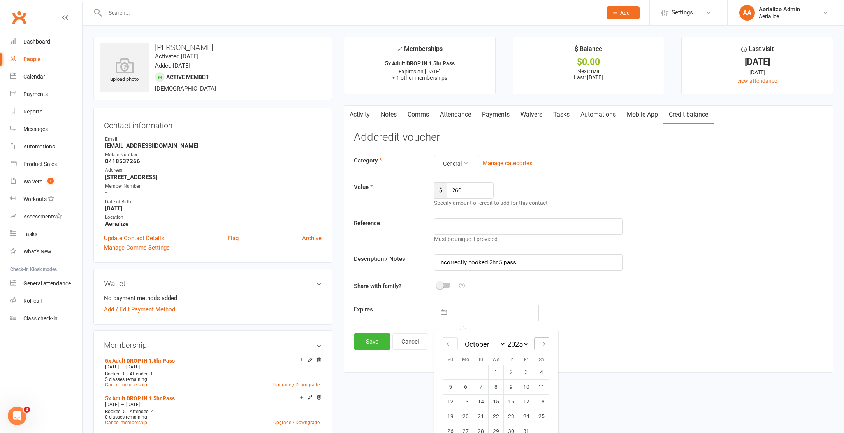
select select "2025"
select select "2026"
click at [540, 349] on div "Move forward to switch to the next month." at bounding box center [541, 344] width 15 height 13
select select "1"
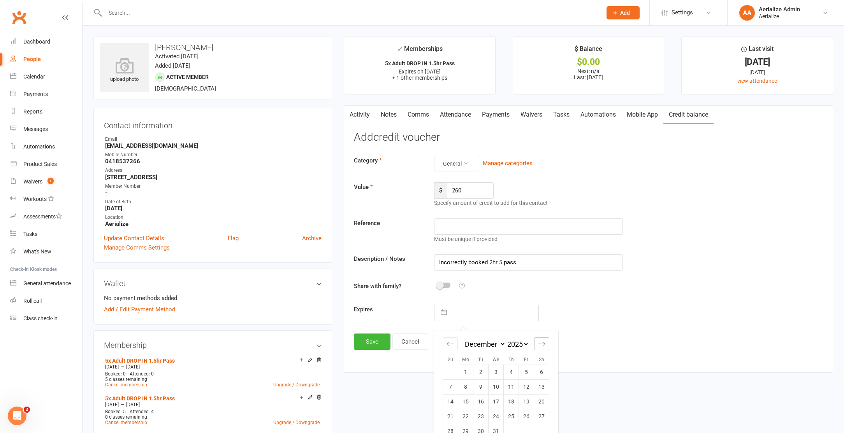
select select "2026"
select select "2"
select select "2026"
drag, startPoint x: 519, startPoint y: 391, endPoint x: 515, endPoint y: 389, distance: 4.1
click at [518, 390] on tr "8 9 10 11 12 13 14" at bounding box center [496, 387] width 106 height 15
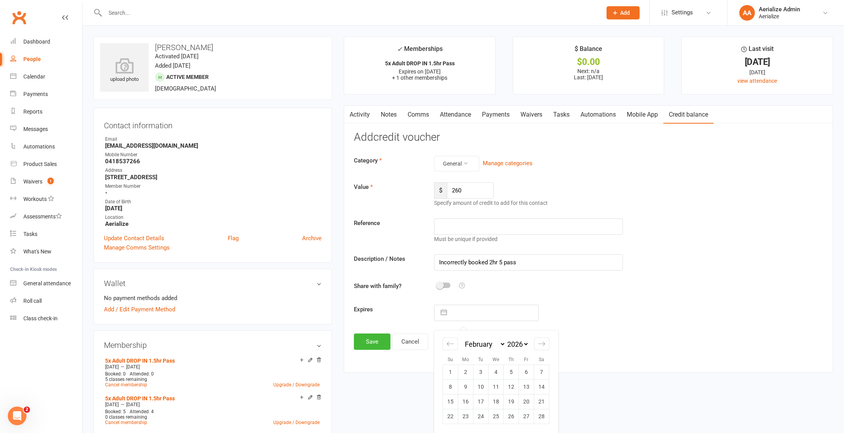
click at [509, 419] on td "26" at bounding box center [510, 416] width 15 height 15
type input "26 Feb 2026"
click at [381, 339] on button "Save" at bounding box center [372, 342] width 37 height 16
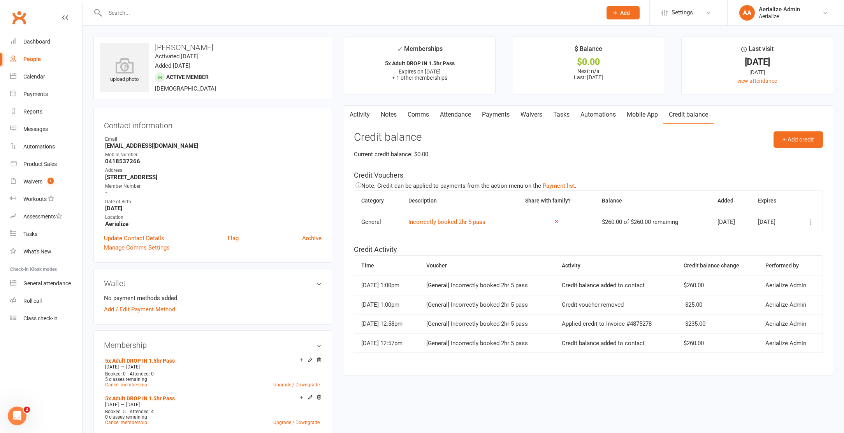
click at [506, 115] on link "Payments" at bounding box center [495, 115] width 39 height 18
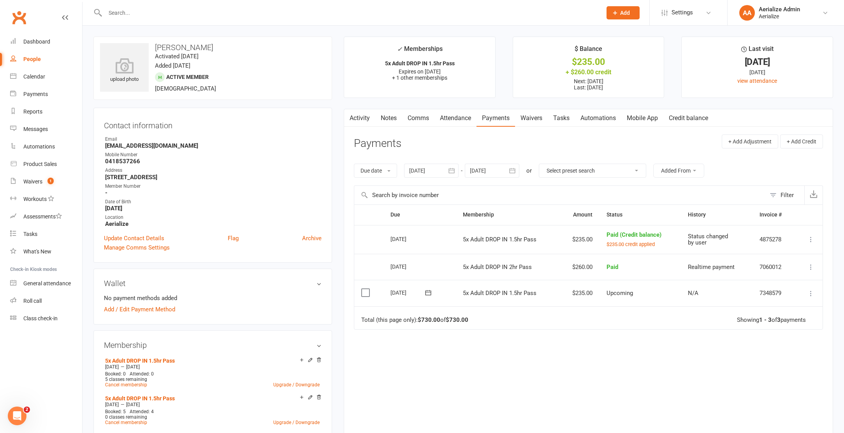
click at [812, 294] on icon at bounding box center [811, 294] width 8 height 8
click at [780, 370] on link "Apply credit" at bounding box center [776, 371] width 77 height 16
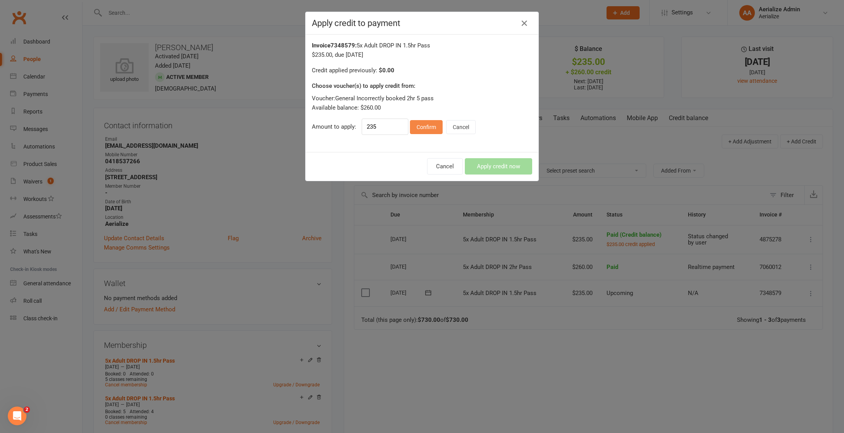
click at [423, 123] on button "Confirm" at bounding box center [426, 127] width 33 height 14
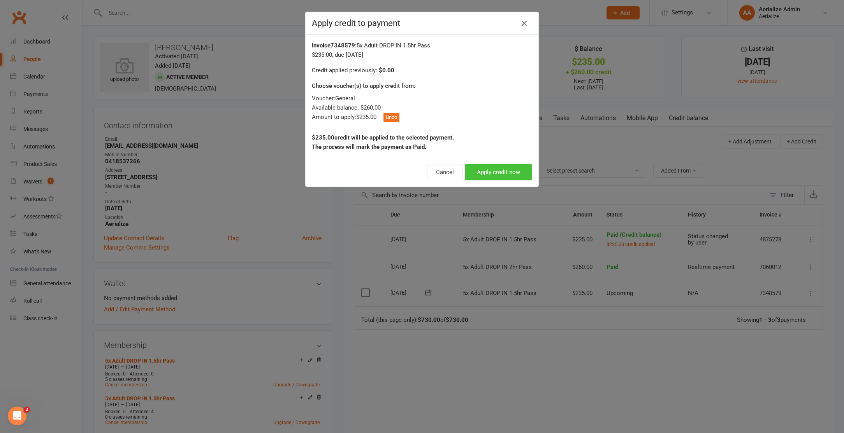
click at [503, 166] on button "Apply credit now" at bounding box center [498, 172] width 67 height 16
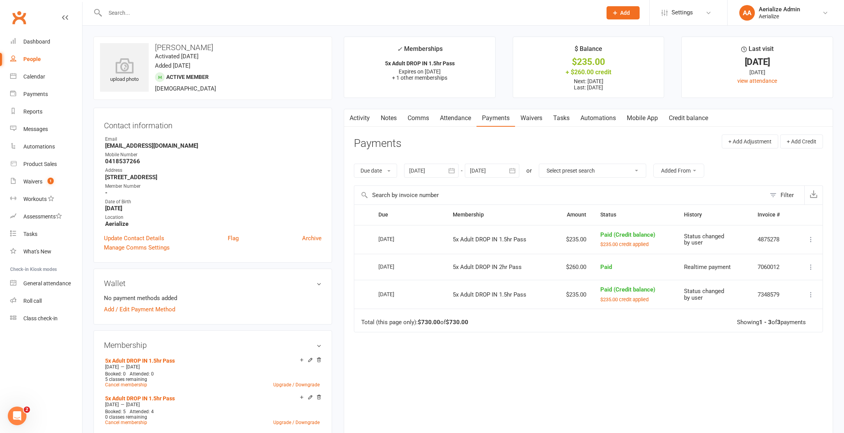
click at [810, 240] on icon at bounding box center [811, 240] width 8 height 8
click at [467, 114] on link "Attendance" at bounding box center [455, 118] width 42 height 18
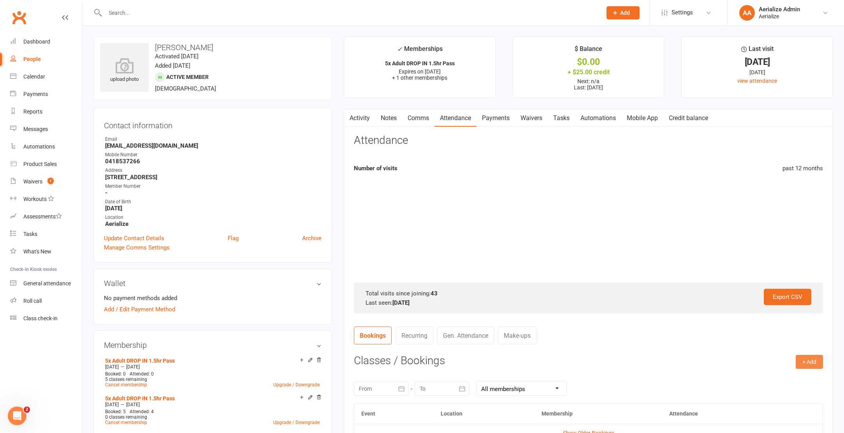
click at [811, 357] on button "+ Add" at bounding box center [808, 362] width 27 height 14
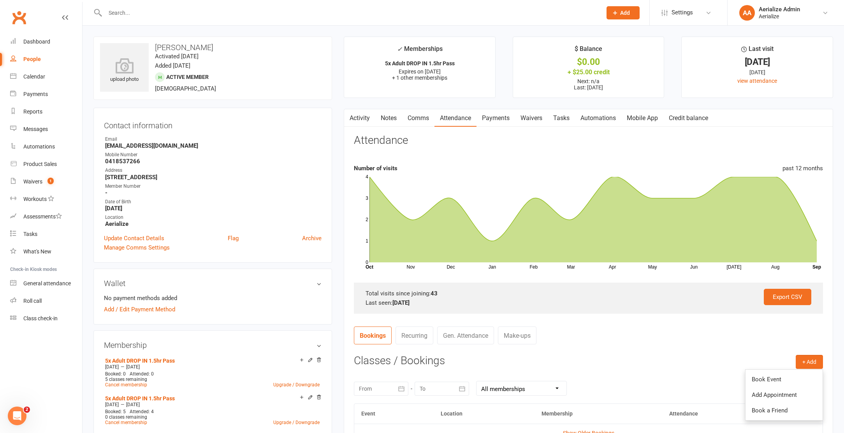
click at [799, 380] on link "Book Event" at bounding box center [783, 380] width 77 height 16
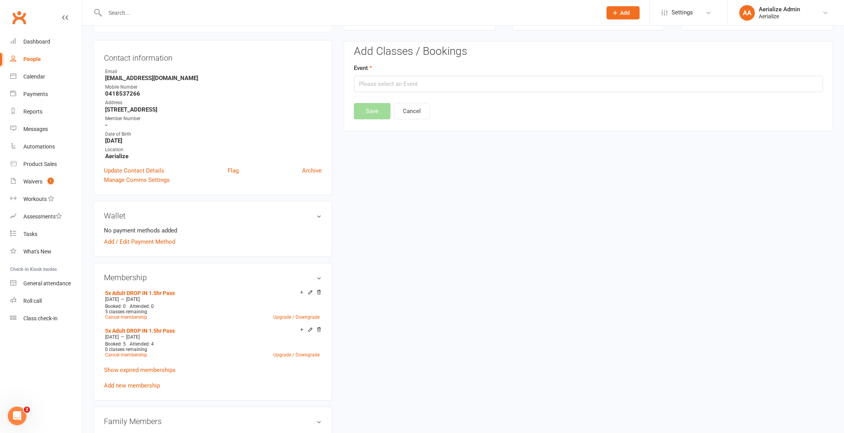
scroll to position [70, 0]
click at [388, 84] on input "text" at bounding box center [588, 82] width 469 height 16
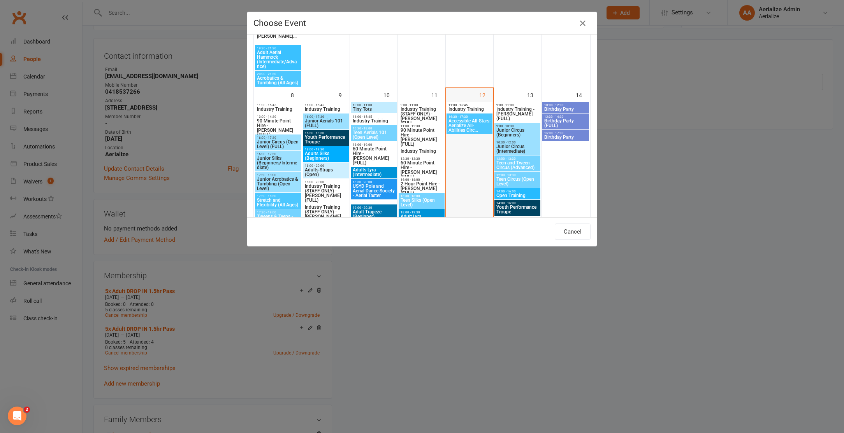
scroll to position [346, 0]
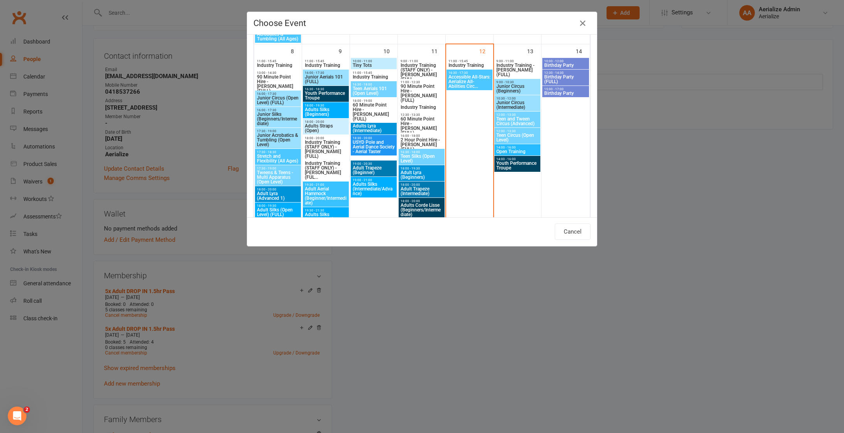
click at [324, 108] on span "Adults Silks (Beginners)" at bounding box center [325, 111] width 43 height 9
type input "Adults Silks (Beginners) - Sep 9, 2025 6:00:00 PM"
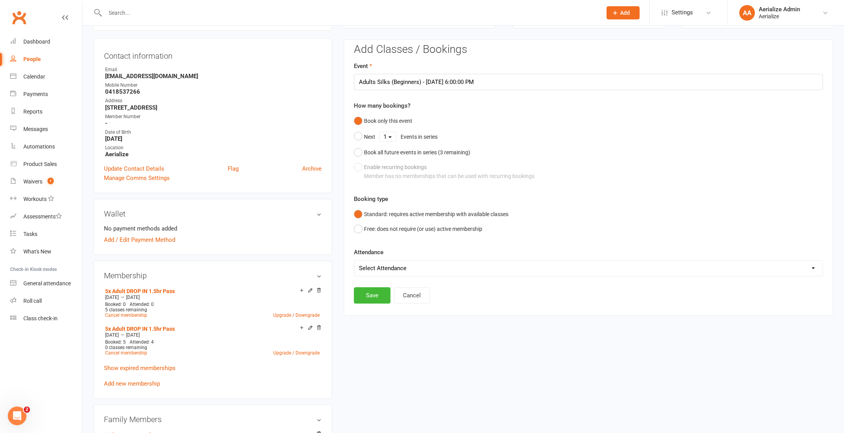
click at [376, 268] on select "Select Attendance Attended Absent" at bounding box center [588, 269] width 468 height 16
select select "0"
click at [354, 261] on select "Select Attendance Attended Absent" at bounding box center [588, 269] width 468 height 16
click at [368, 298] on button "Save" at bounding box center [372, 296] width 37 height 16
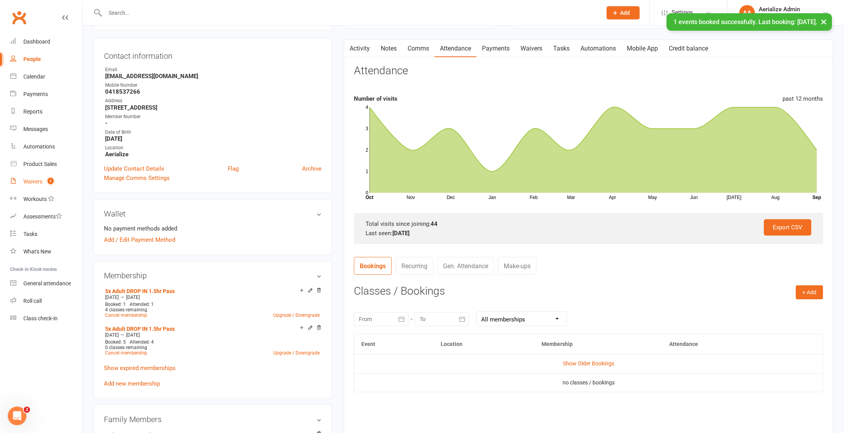
click at [51, 185] on link "Waivers 1" at bounding box center [46, 182] width 72 height 18
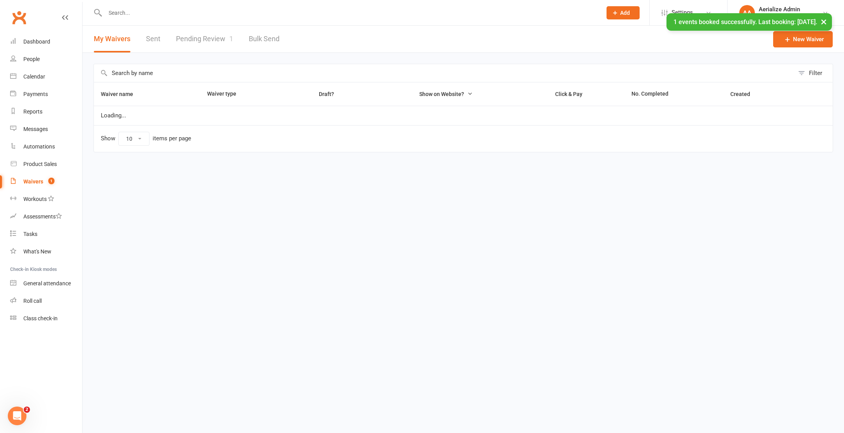
click at [205, 38] on link "Pending Review 1" at bounding box center [204, 39] width 57 height 27
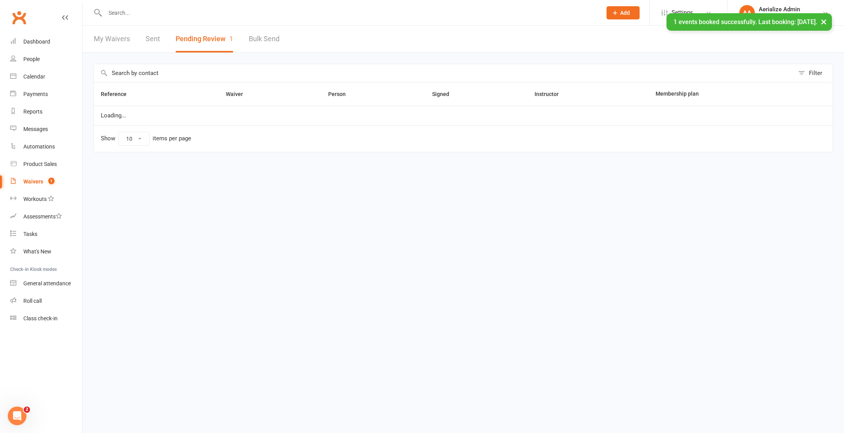
select select "100"
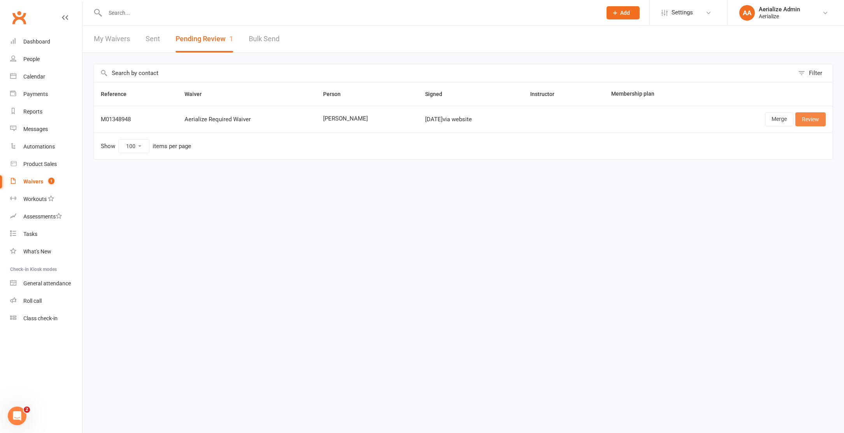
click at [805, 121] on link "Review" at bounding box center [810, 119] width 30 height 14
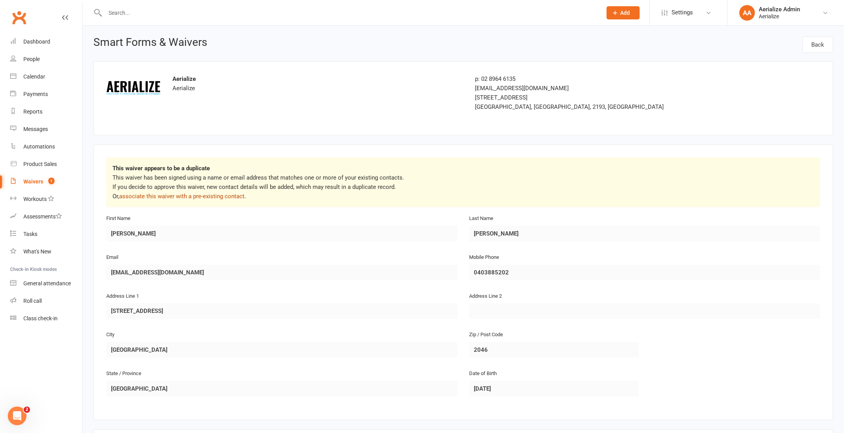
click at [177, 196] on link "associate this waiver with a pre-existing contact" at bounding box center [181, 196] width 125 height 7
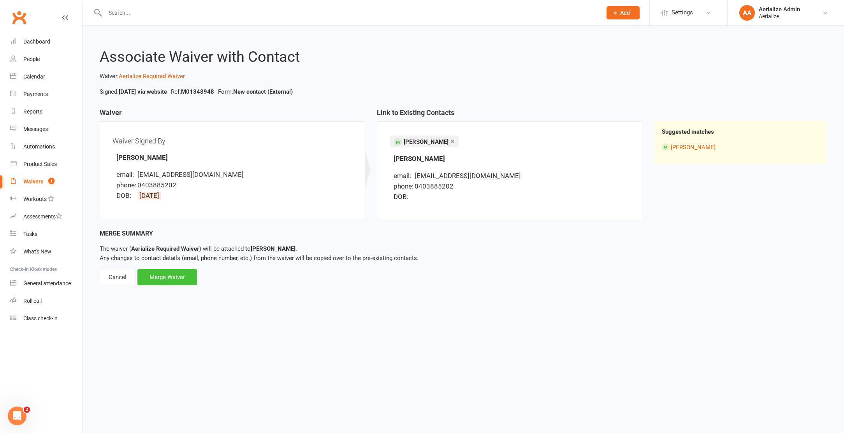
click at [174, 283] on div "Merge Waiver" at bounding box center [167, 277] width 60 height 16
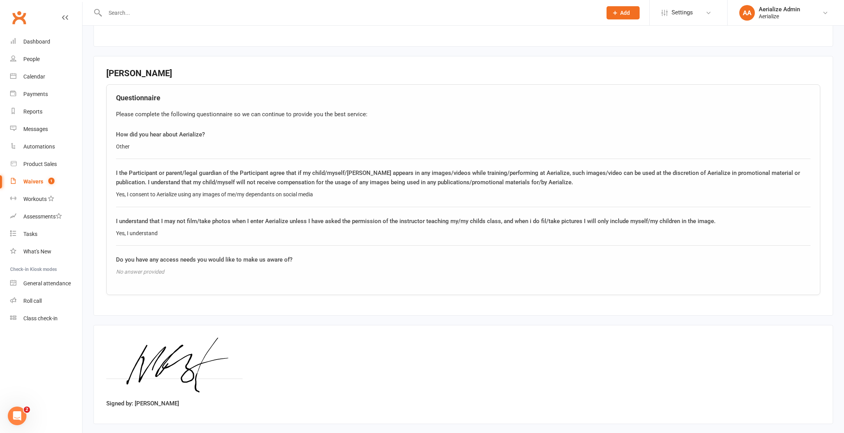
scroll to position [528, 0]
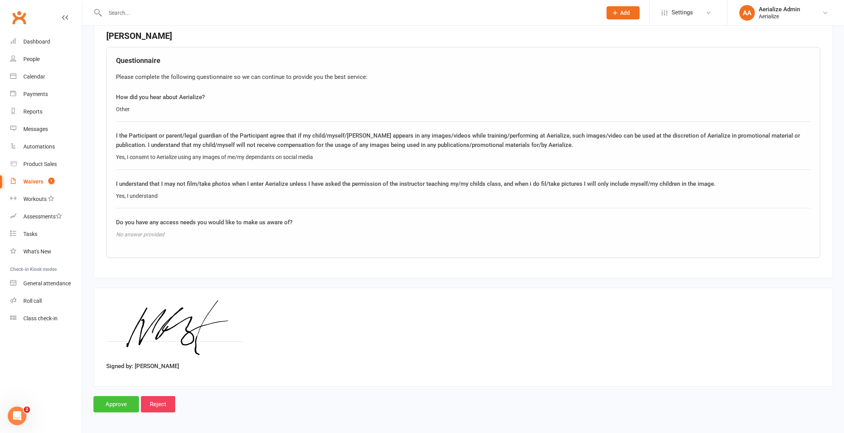
click at [124, 403] on input "Approve" at bounding box center [116, 404] width 46 height 16
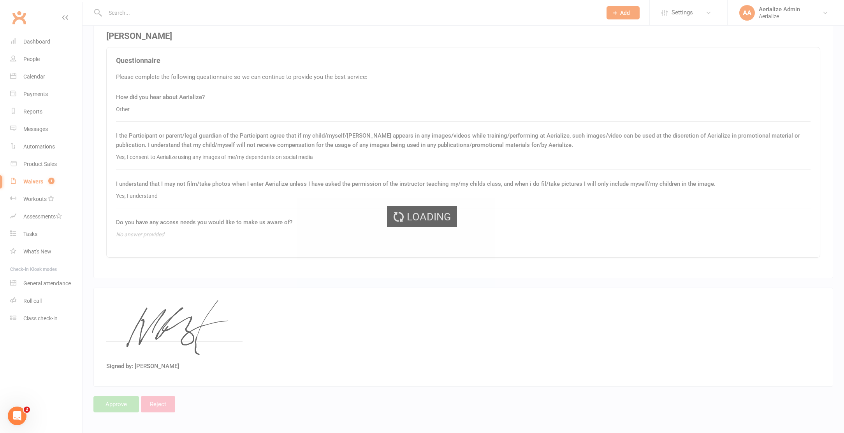
click at [129, 13] on div "Loading" at bounding box center [422, 216] width 844 height 433
select select "100"
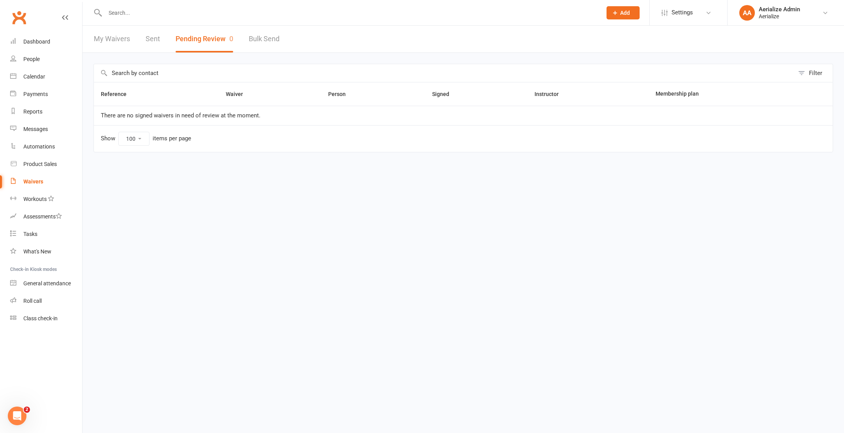
click at [130, 12] on input "text" at bounding box center [349, 12] width 493 height 11
type input "gentile"
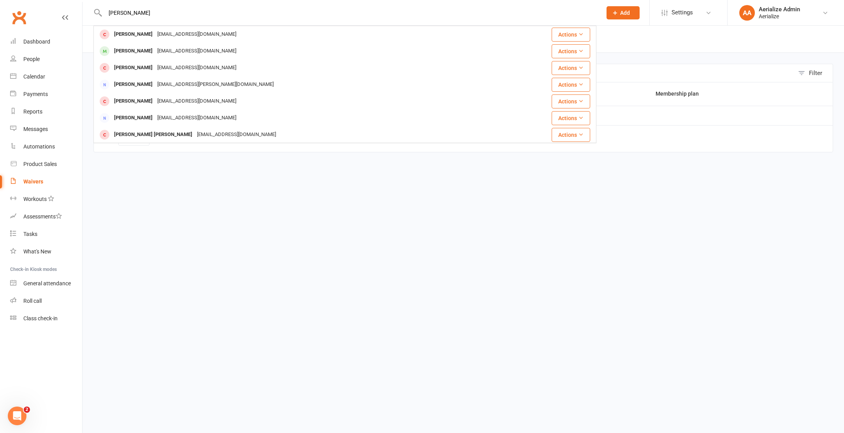
click at [169, 31] on div "louisegentile@icloud.com" at bounding box center [197, 34] width 84 height 11
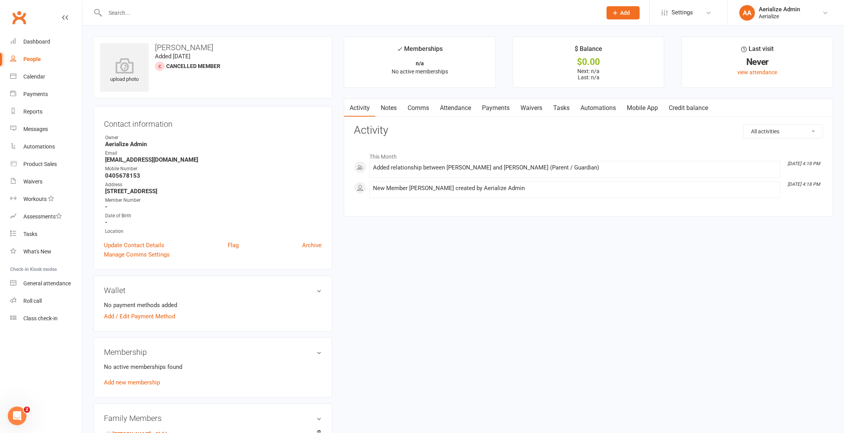
click at [135, 15] on input "text" at bounding box center [349, 12] width 493 height 11
type input "charles fish"
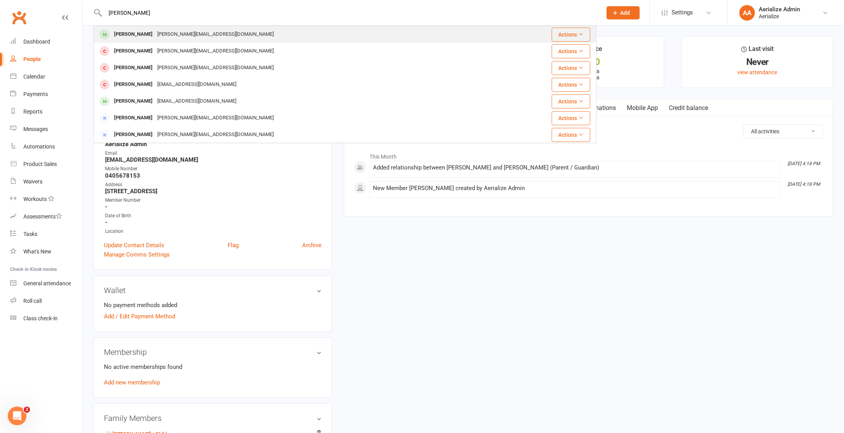
click at [155, 38] on div "charles_fish@hotmail.com" at bounding box center [215, 34] width 121 height 11
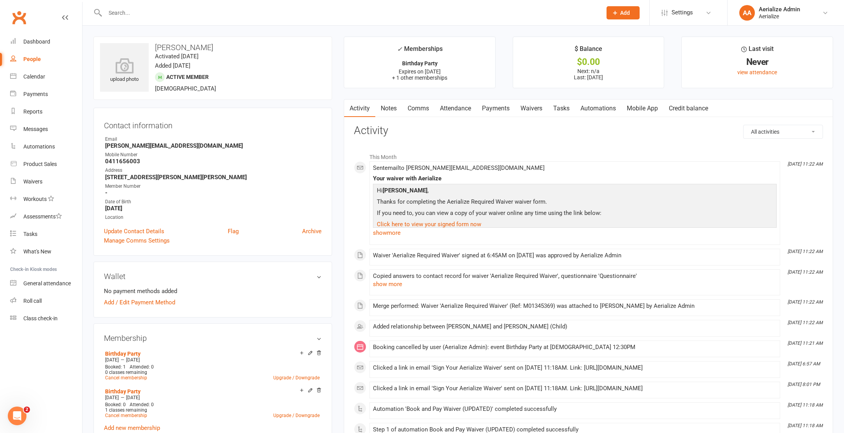
click at [494, 106] on link "Payments" at bounding box center [495, 109] width 39 height 18
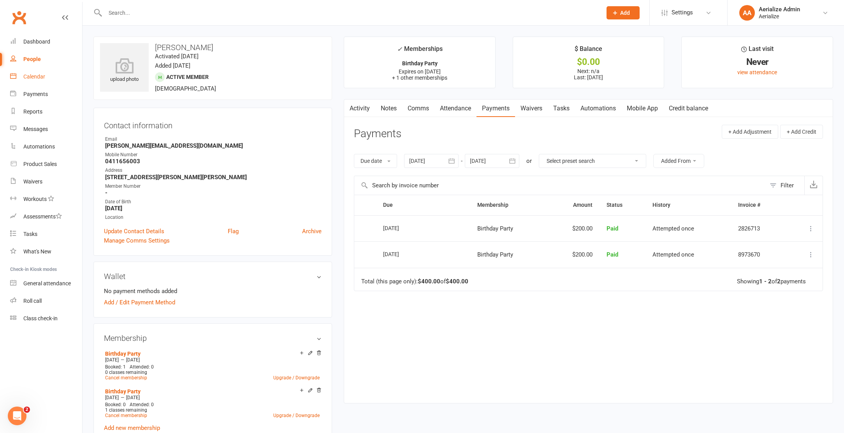
click at [44, 81] on link "Calendar" at bounding box center [46, 77] width 72 height 18
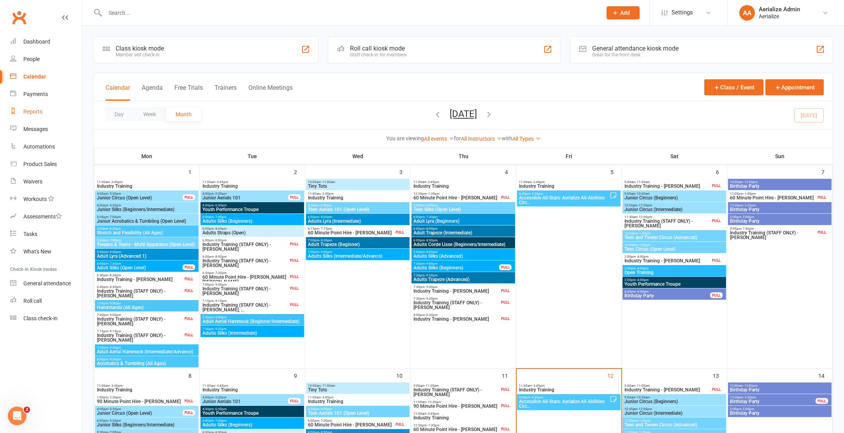
click at [33, 111] on div "Reports" at bounding box center [32, 112] width 19 height 6
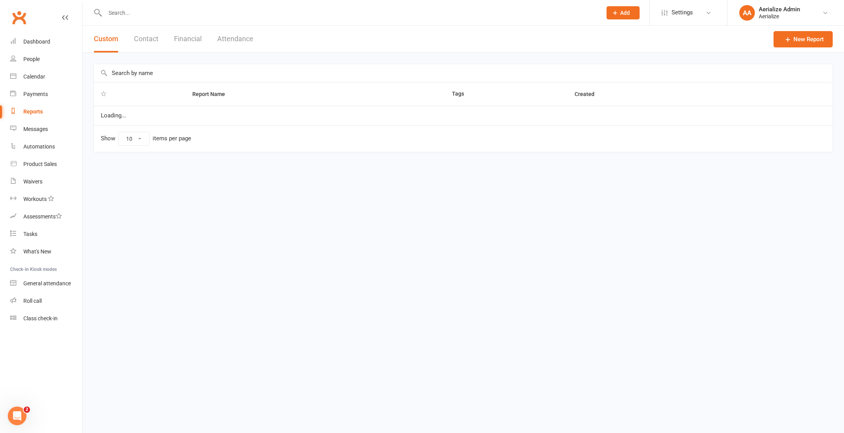
select select "100"
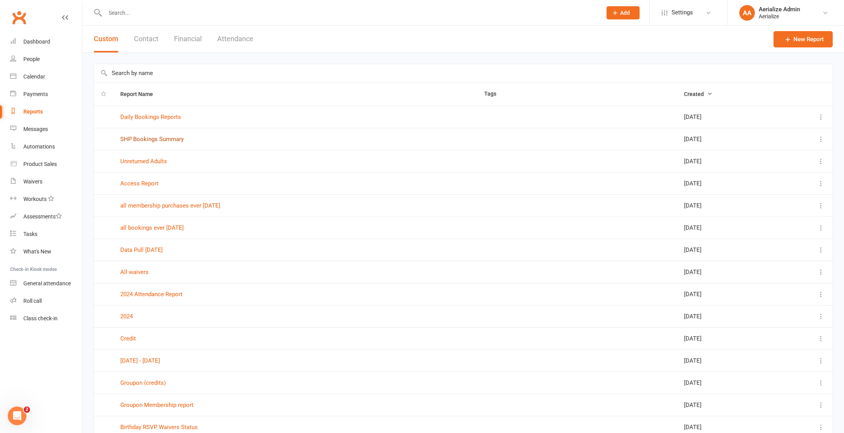
click at [160, 140] on link "SHP Bookings Summary" at bounding box center [151, 139] width 63 height 7
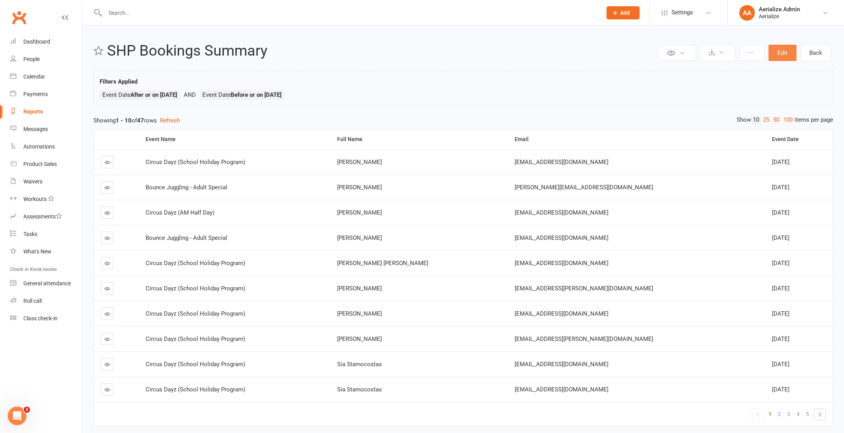
click at [785, 56] on button "Edit" at bounding box center [782, 53] width 28 height 16
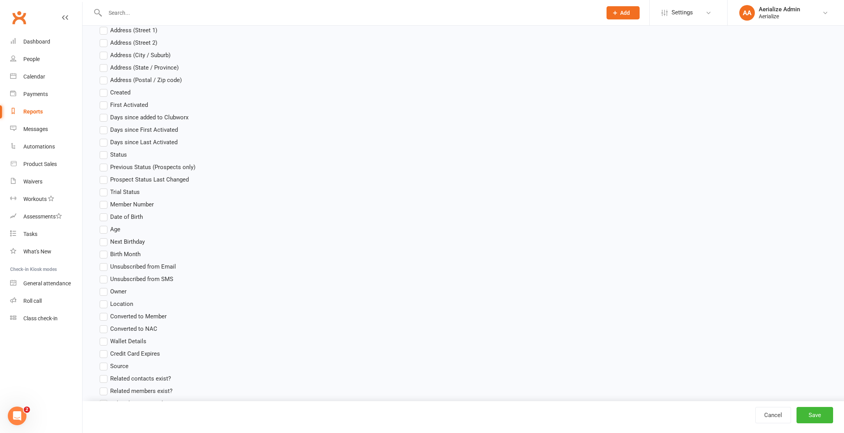
scroll to position [344, 0]
click at [110, 230] on label "Age" at bounding box center [110, 228] width 21 height 9
click at [105, 224] on input "Age" at bounding box center [102, 224] width 5 height 0
click at [819, 419] on button "Save" at bounding box center [814, 415] width 37 height 16
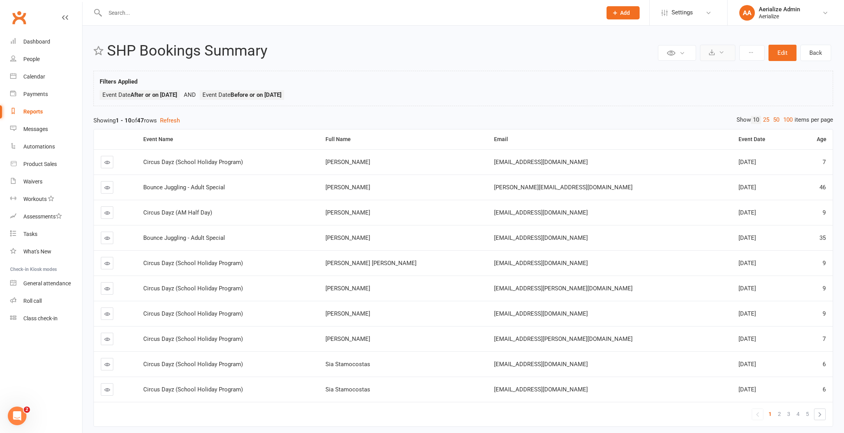
click at [722, 54] on icon at bounding box center [721, 52] width 6 height 6
click at [697, 75] on link "Export to CSV" at bounding box center [694, 72] width 82 height 16
click at [191, 19] on div at bounding box center [344, 12] width 503 height 25
click at [186, 15] on input "text" at bounding box center [349, 12] width 493 height 11
paste input "[PERSON_NAME]"
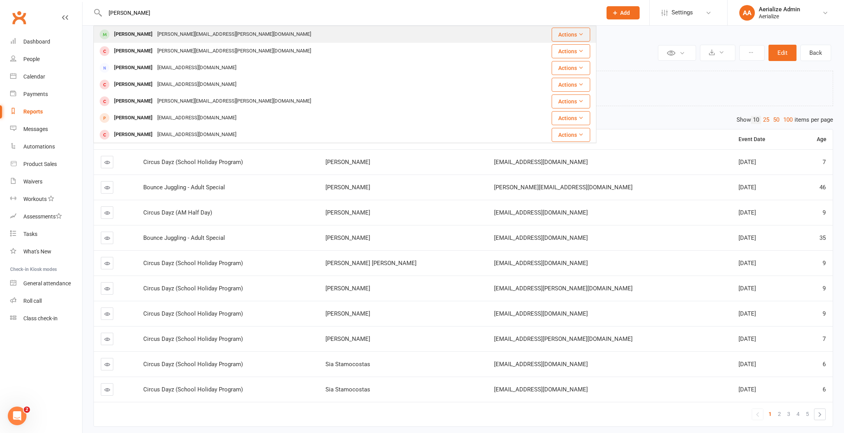
type input "[PERSON_NAME]"
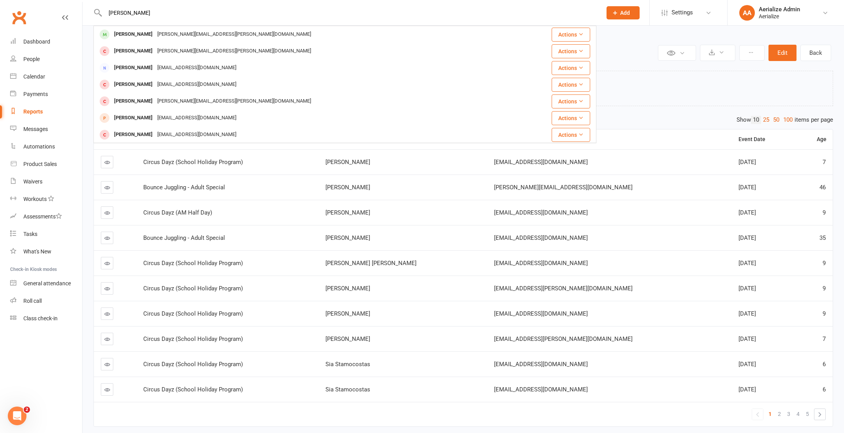
click at [189, 35] on div "[PERSON_NAME][EMAIL_ADDRESS][PERSON_NAME][DOMAIN_NAME]" at bounding box center [234, 34] width 158 height 11
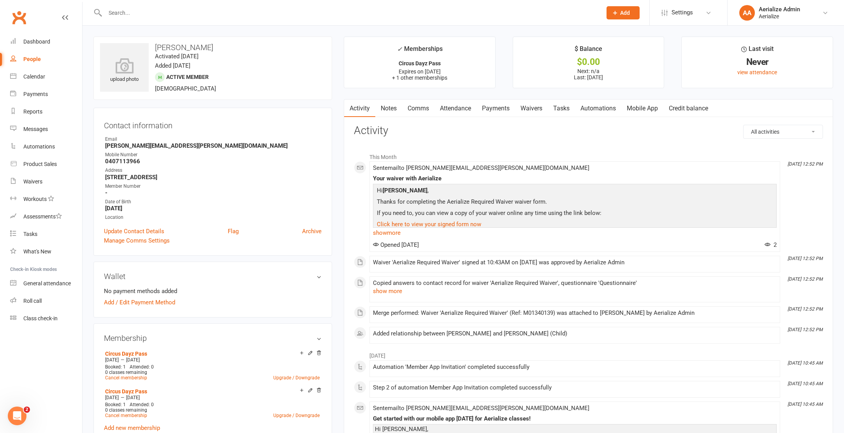
click at [119, 9] on input "text" at bounding box center [349, 12] width 493 height 11
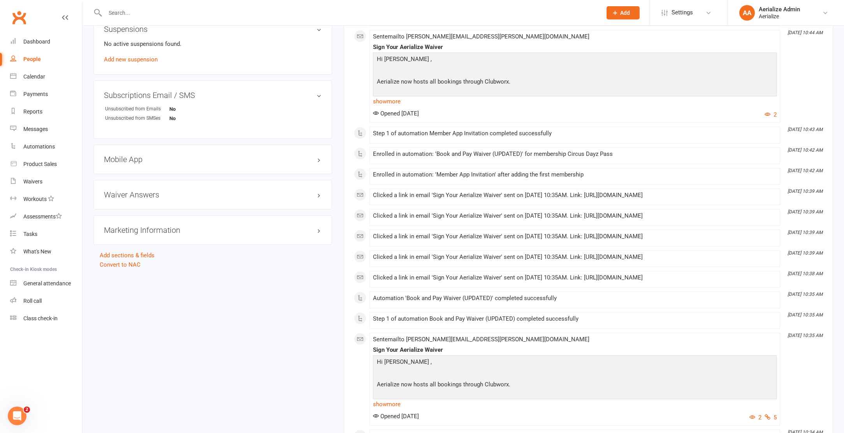
scroll to position [837, 0]
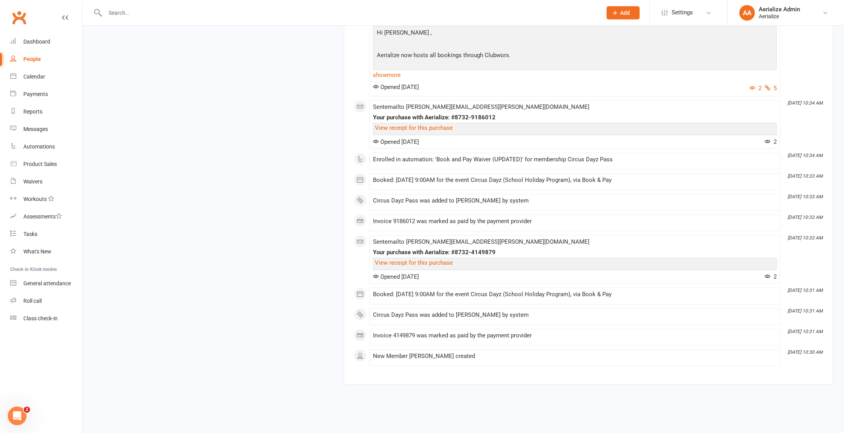
drag, startPoint x: 395, startPoint y: 294, endPoint x: 682, endPoint y: 299, distance: 287.6
click at [682, 300] on div "Booked: 01 Oct 2025 at 9:00AM for the event Circus Dayz (School Holiday Program…" at bounding box center [574, 296] width 403 height 10
drag, startPoint x: 645, startPoint y: 295, endPoint x: 382, endPoint y: 293, distance: 263.0
click at [382, 293] on div "Booked: 01 Oct 2025 at 9:00AM for the event Circus Dayz (School Holiday Program…" at bounding box center [574, 294] width 403 height 7
drag, startPoint x: 517, startPoint y: 201, endPoint x: 404, endPoint y: 203, distance: 112.5
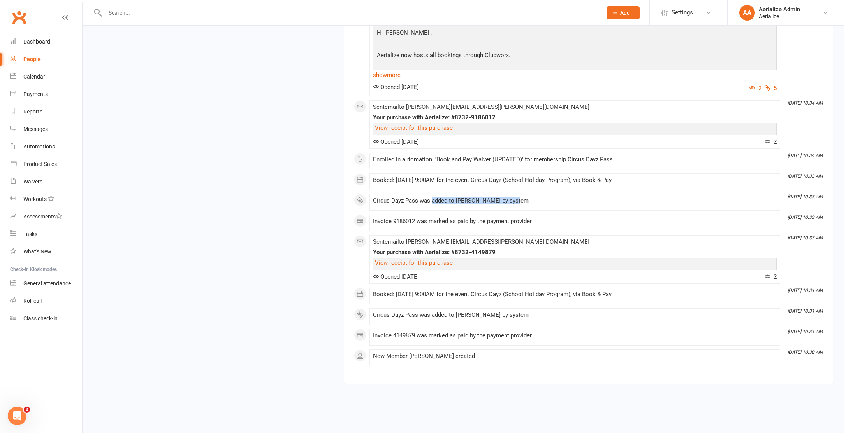
click at [419, 202] on div "Circus Dayz Pass was added to Lucy Wynter by system" at bounding box center [574, 201] width 403 height 7
click at [397, 204] on div "Circus Dayz Pass was added to Lucy Wynter by system" at bounding box center [574, 203] width 403 height 10
click at [400, 202] on div "Circus Dayz Pass was added to Lucy Wynter by system" at bounding box center [574, 201] width 403 height 7
click at [400, 203] on div "Circus Dayz Pass was added to Lucy Wynter by system" at bounding box center [574, 201] width 403 height 7
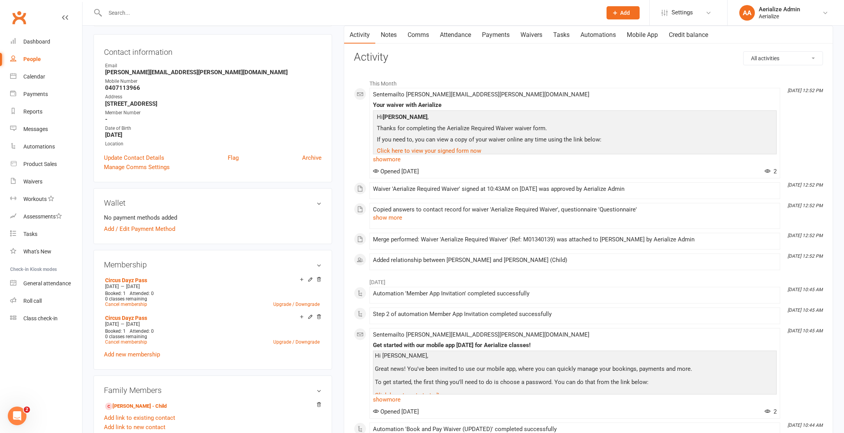
scroll to position [0, 0]
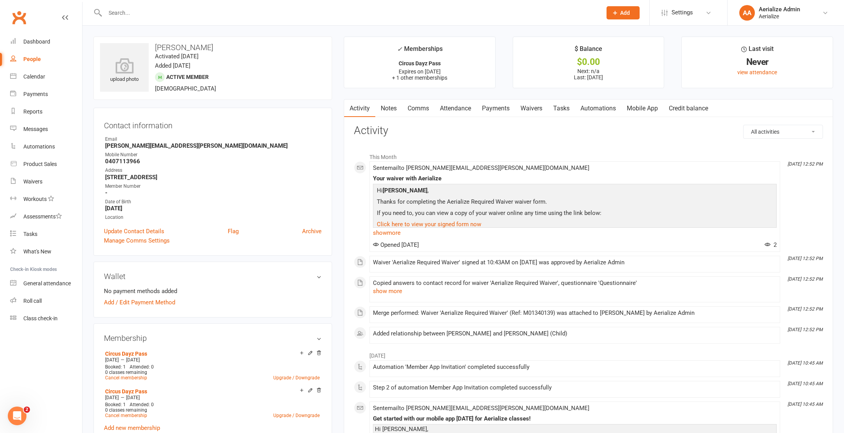
click at [461, 106] on link "Attendance" at bounding box center [455, 109] width 42 height 18
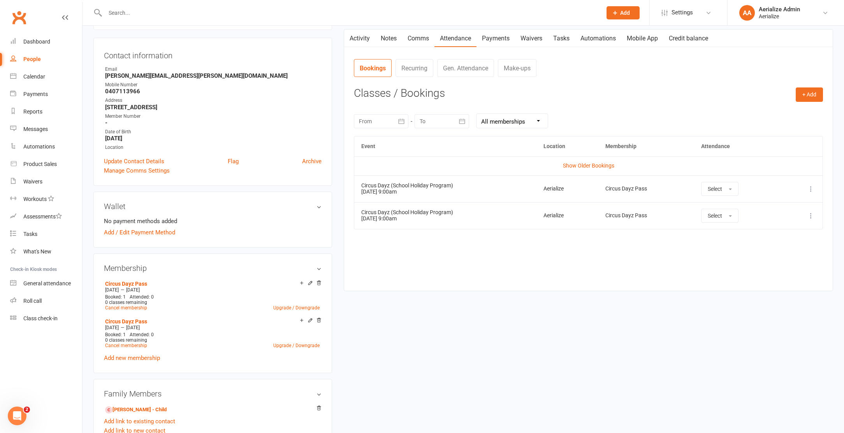
scroll to position [71, 0]
click at [809, 189] on icon at bounding box center [811, 188] width 8 height 8
click at [696, 262] on div "Event Location Membership Attendance Show Older Bookings Circus Dayz (School Ho…" at bounding box center [588, 206] width 469 height 143
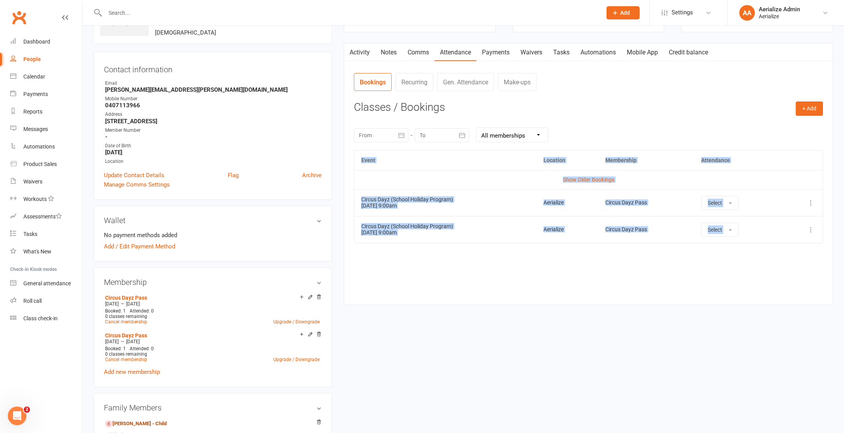
scroll to position [47, 0]
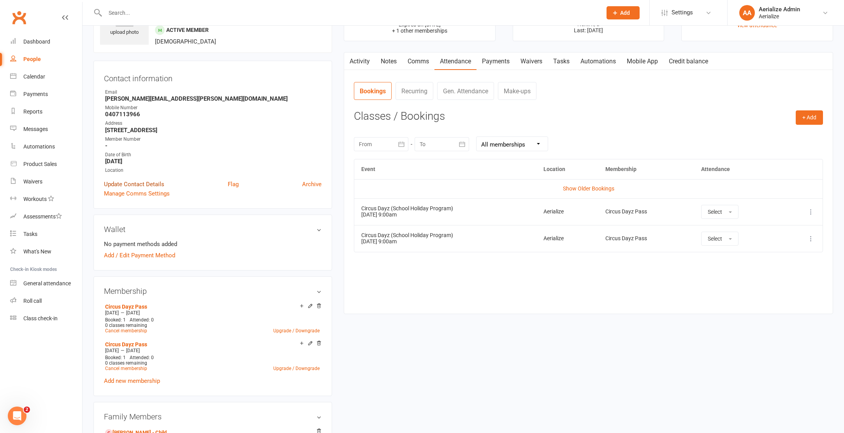
click at [153, 182] on link "Update Contact Details" at bounding box center [134, 184] width 60 height 9
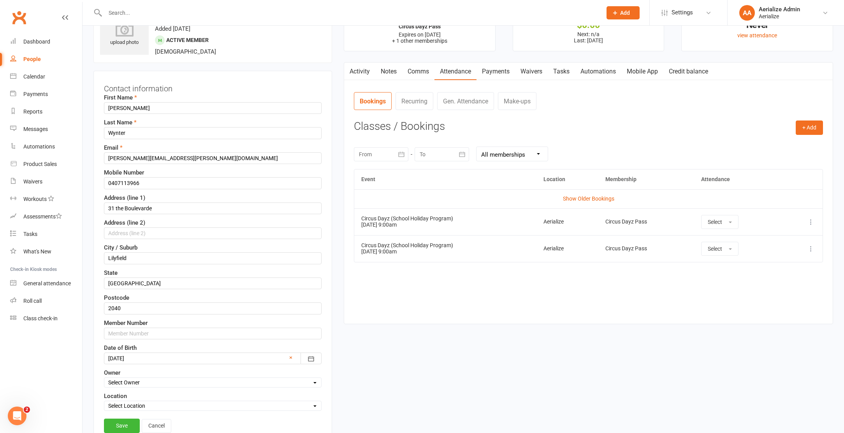
scroll to position [37, 0]
click at [115, 109] on input "[PERSON_NAME]" at bounding box center [213, 109] width 218 height 12
click at [115, 109] on input "Lucy" at bounding box center [213, 109] width 218 height 12
paste input "Isabella Hyman"
click at [139, 108] on input "Isabella Hyman" at bounding box center [213, 109] width 218 height 12
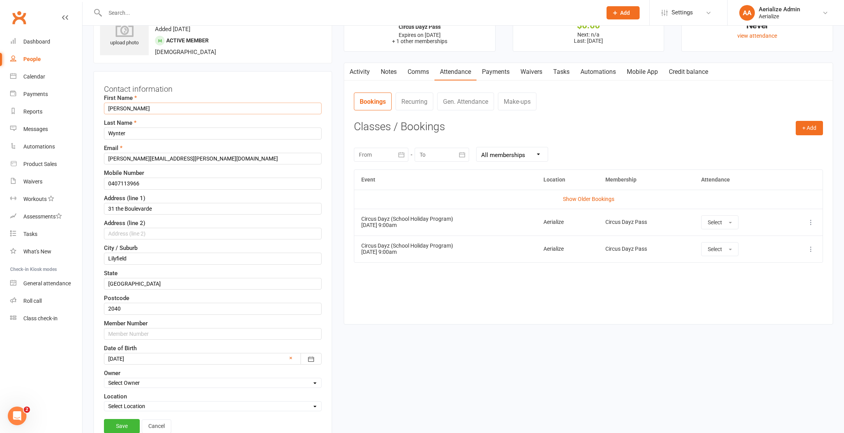
click at [139, 108] on input "Isabella Hyman" at bounding box center [213, 109] width 218 height 12
type input "Isabella"
click at [139, 137] on input "Wynter" at bounding box center [213, 134] width 218 height 12
paste input "Hyman"
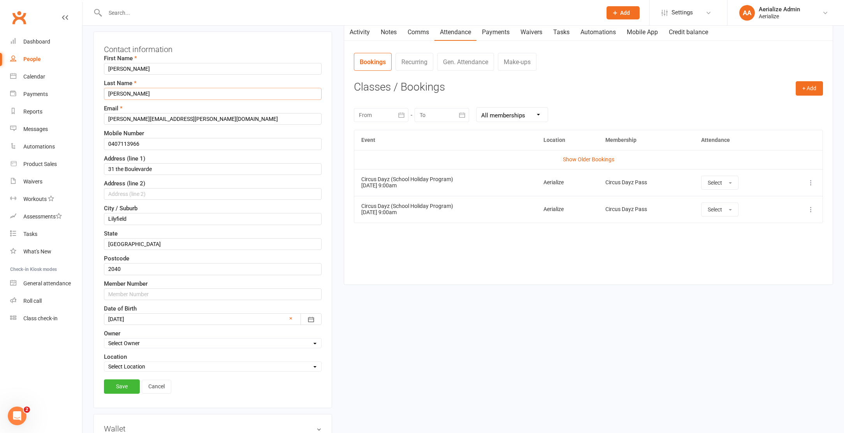
scroll to position [77, 0]
type input "Hyman"
click at [122, 321] on div at bounding box center [213, 319] width 218 height 12
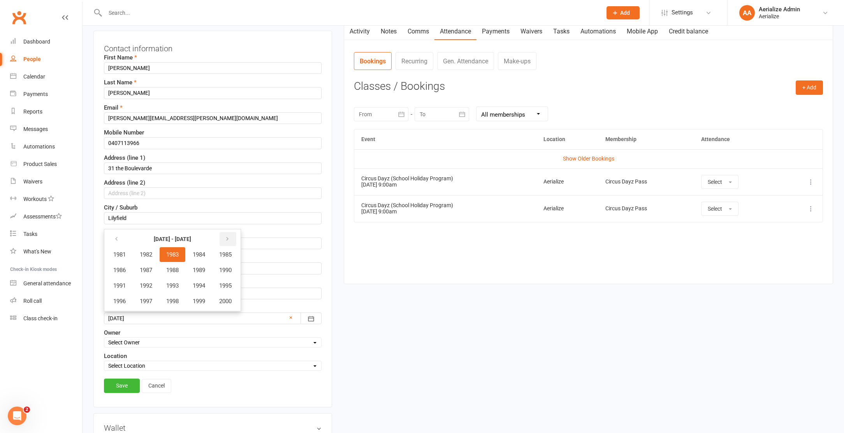
click at [230, 238] on icon "button" at bounding box center [227, 239] width 5 height 6
click at [119, 245] on button "button" at bounding box center [117, 239] width 17 height 14
click at [179, 303] on span "2018" at bounding box center [172, 301] width 12 height 7
click at [173, 285] on span "August" at bounding box center [169, 285] width 18 height 7
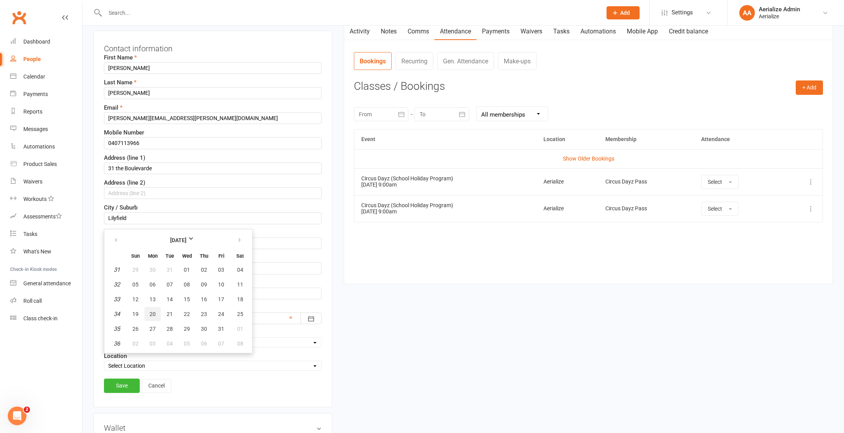
click at [151, 314] on span "20" at bounding box center [152, 314] width 6 height 6
type input "20 Aug 2018"
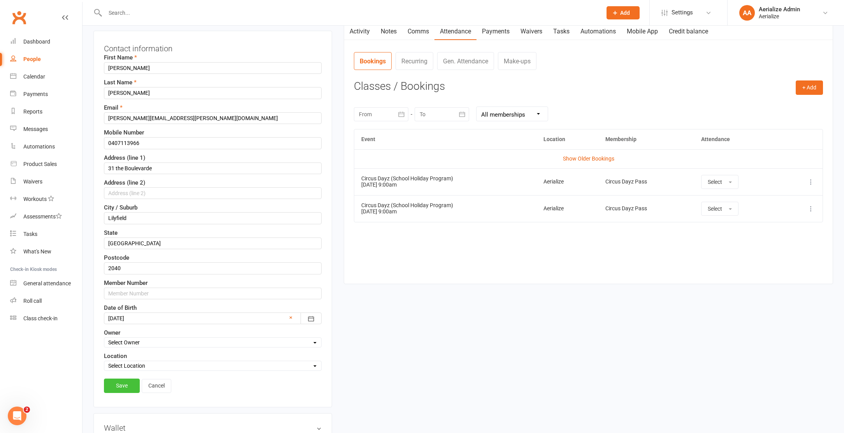
click at [122, 388] on link "Save" at bounding box center [122, 386] width 36 height 14
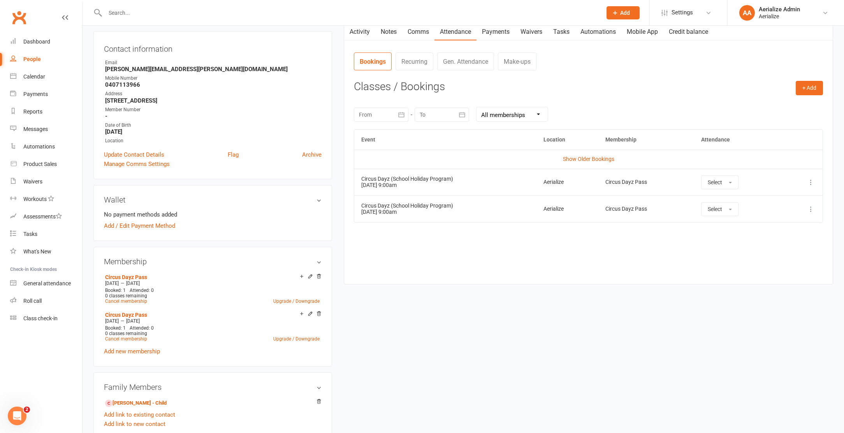
scroll to position [0, 0]
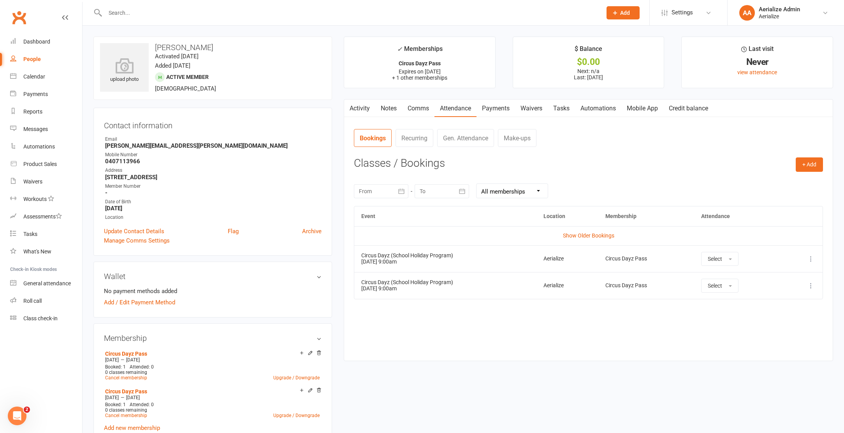
click at [129, 11] on input "text" at bounding box center [349, 12] width 493 height 11
paste input "Leonor Salazar"
type input "Leonor Salazar"
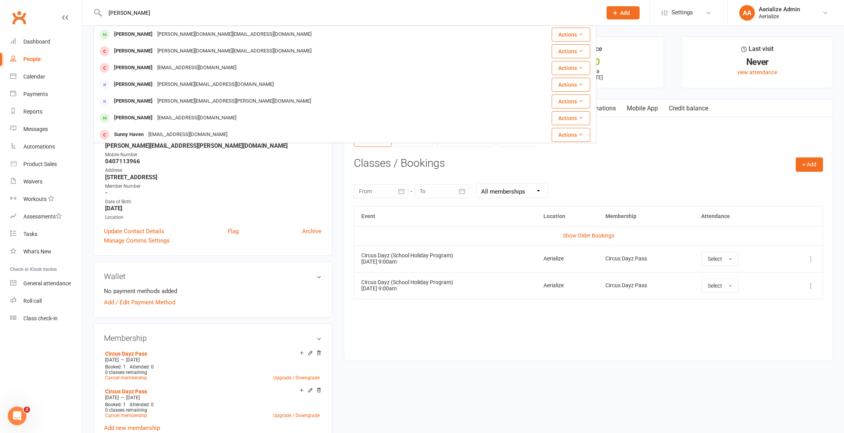
click at [148, 35] on div "Leonor Salazar" at bounding box center [133, 34] width 43 height 11
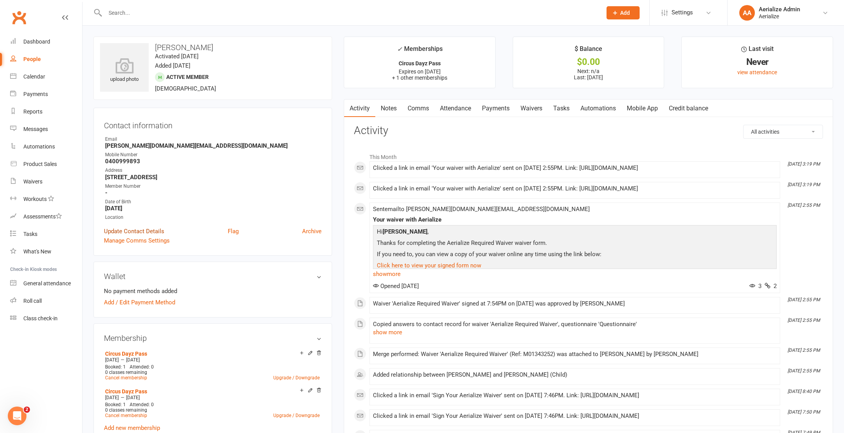
click at [131, 229] on link "Update Contact Details" at bounding box center [134, 231] width 60 height 9
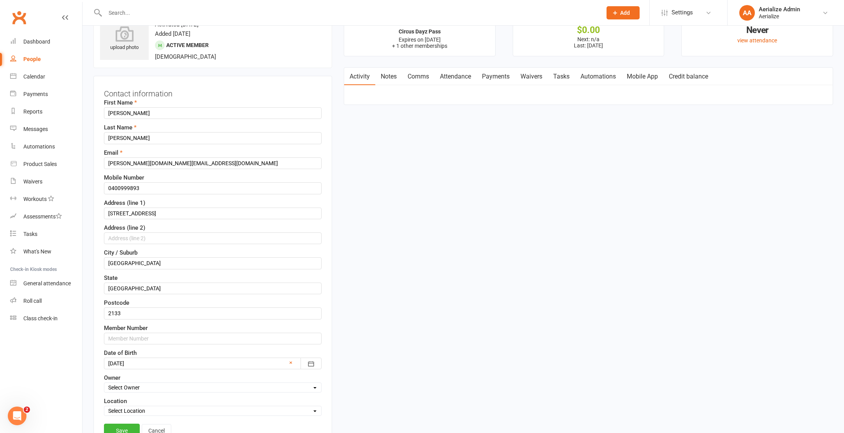
scroll to position [37, 0]
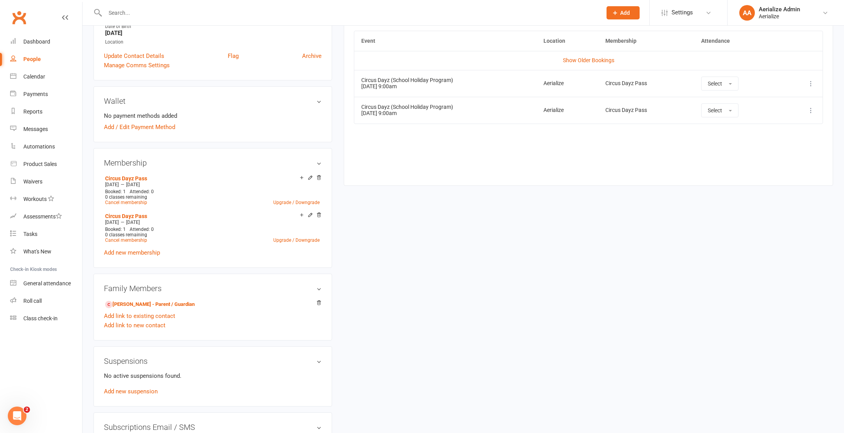
scroll to position [176, 0]
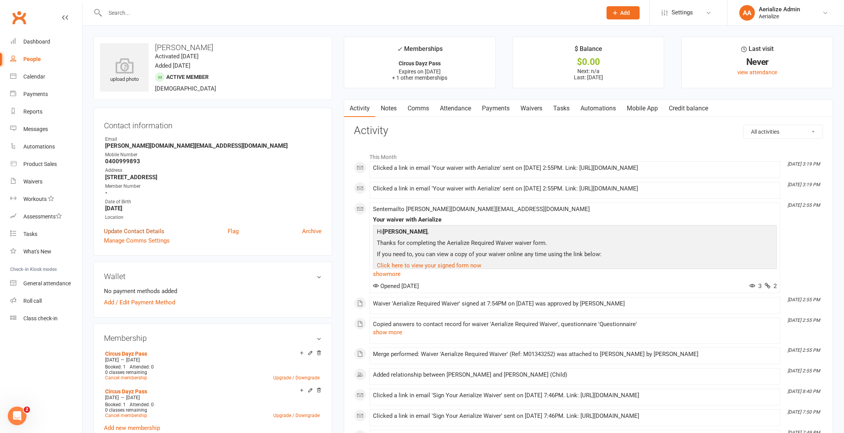
click at [151, 231] on link "Update Contact Details" at bounding box center [134, 231] width 60 height 9
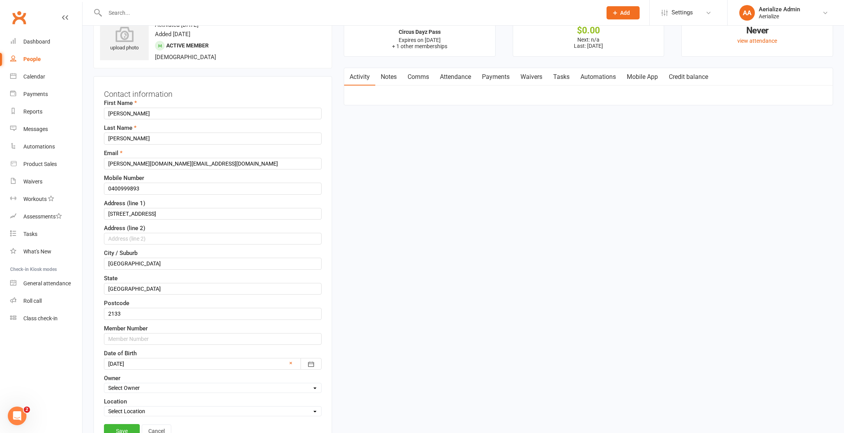
scroll to position [37, 0]
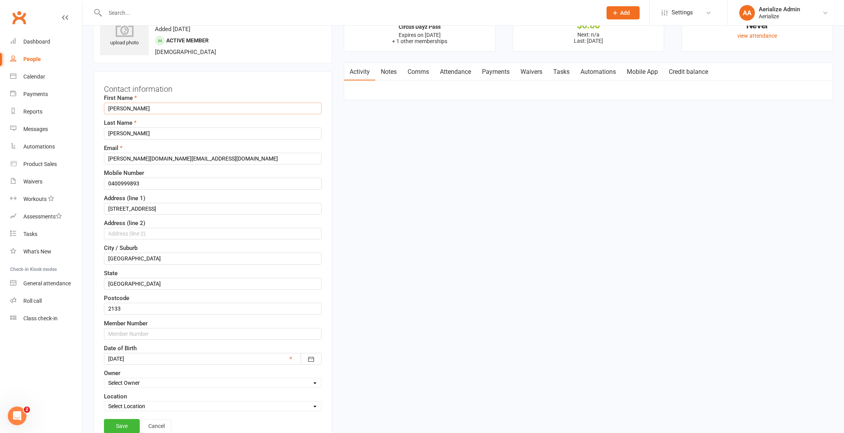
click at [158, 109] on input "Leonor" at bounding box center [213, 109] width 218 height 12
paste input "Mia Wale Salaza"
drag, startPoint x: 160, startPoint y: 108, endPoint x: 125, endPoint y: 110, distance: 35.9
click at [120, 112] on input "Mia Wale Salazar" at bounding box center [213, 109] width 218 height 12
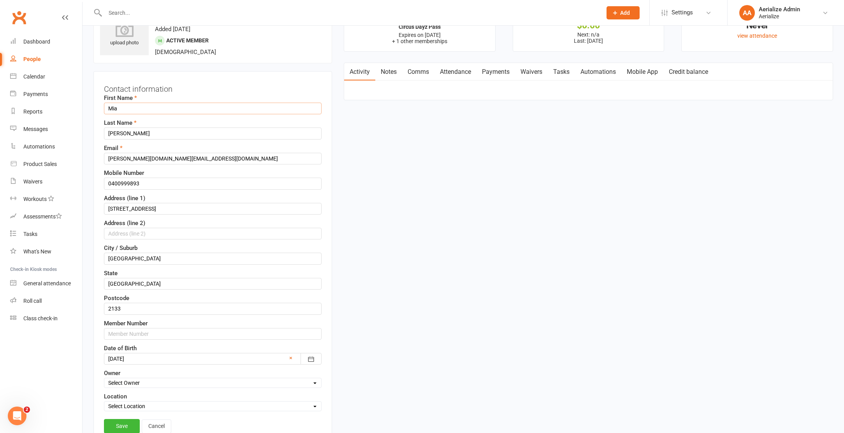
type input "Mia"
click at [125, 136] on input "Salazar" at bounding box center [213, 134] width 218 height 12
click at [125, 135] on input "Salazar" at bounding box center [213, 134] width 218 height 12
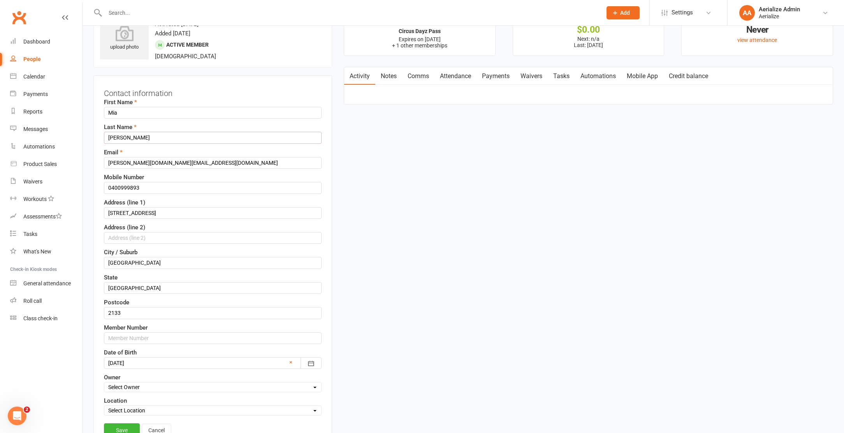
paste input "Wale"
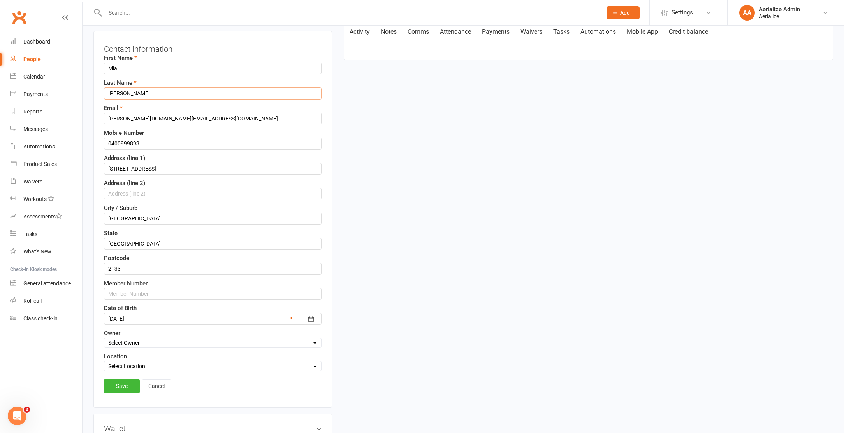
scroll to position [90, 0]
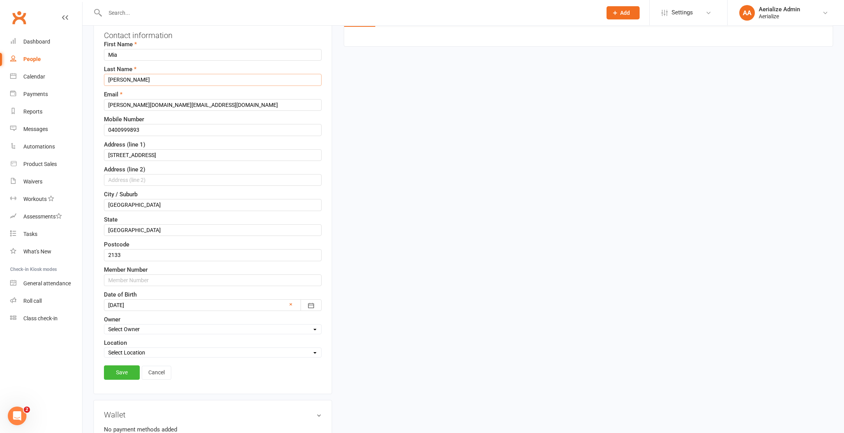
type input "Wale Salazar"
click at [149, 308] on div at bounding box center [213, 306] width 218 height 12
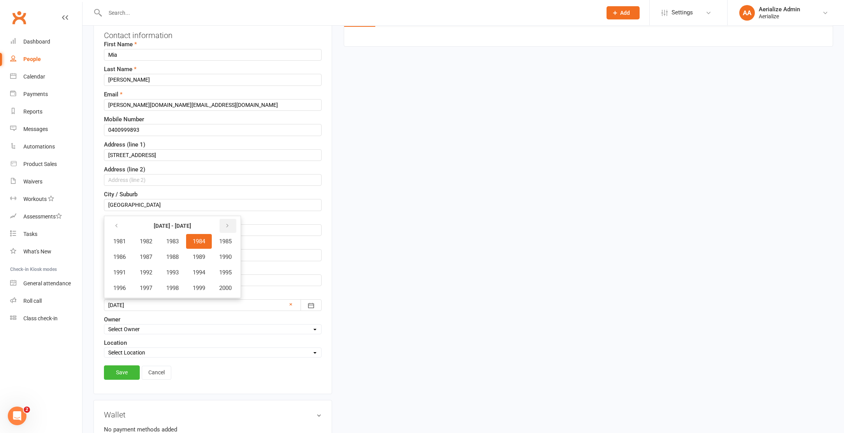
click at [235, 225] on button "button" at bounding box center [227, 226] width 17 height 14
click at [198, 287] on span "2019" at bounding box center [199, 288] width 12 height 7
click at [128, 260] on button "April" at bounding box center [124, 257] width 34 height 15
drag, startPoint x: 220, startPoint y: 300, endPoint x: 209, endPoint y: 314, distance: 18.0
click at [220, 300] on span "26" at bounding box center [221, 301] width 6 height 6
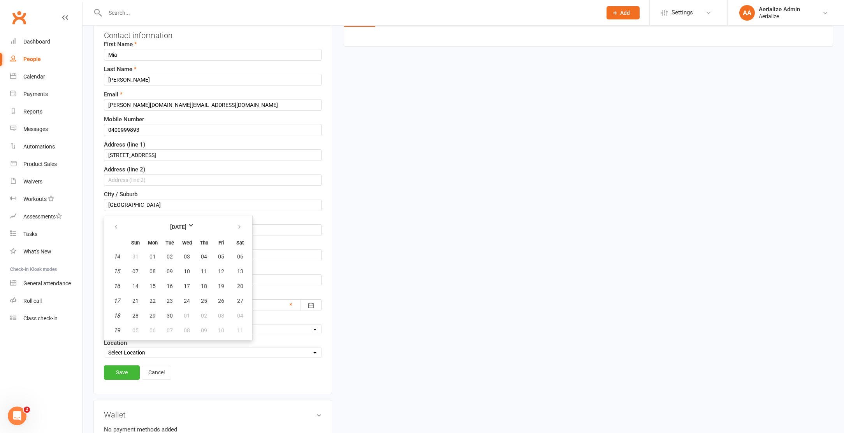
type input "26 Apr 2019"
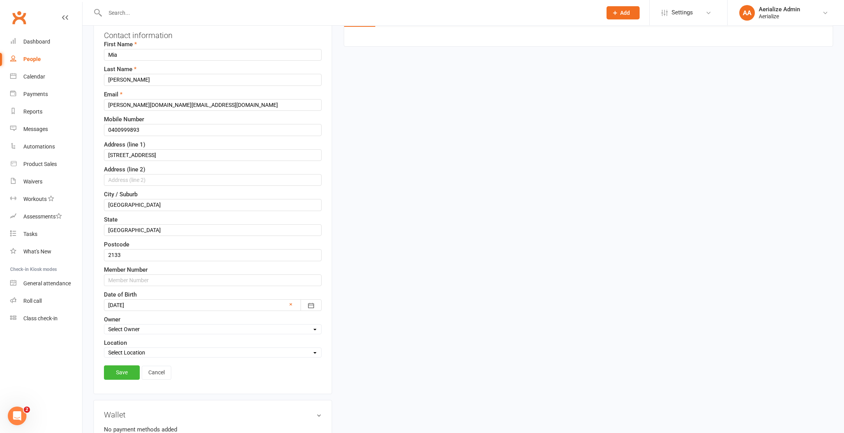
click at [123, 376] on link "Save" at bounding box center [122, 373] width 36 height 14
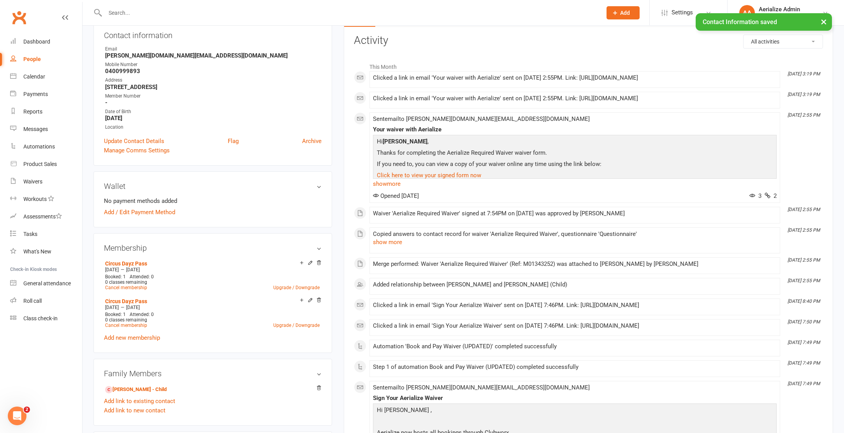
scroll to position [0, 0]
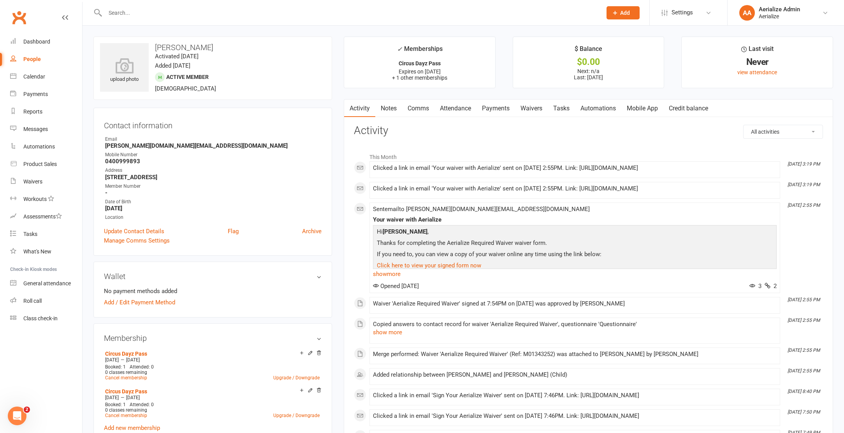
click at [125, 13] on input "text" at bounding box center [349, 12] width 493 height 11
paste input "Helen Tsouskas"
type input "Helen Tsouskas"
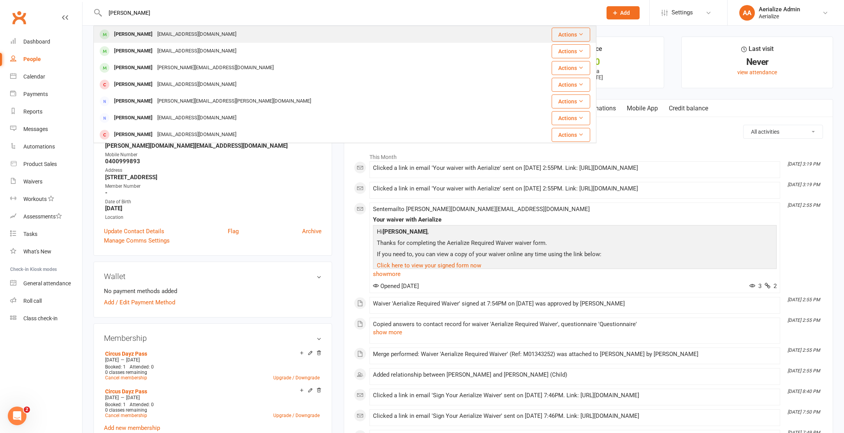
click at [163, 35] on div "[EMAIL_ADDRESS][DOMAIN_NAME]" at bounding box center [197, 34] width 84 height 11
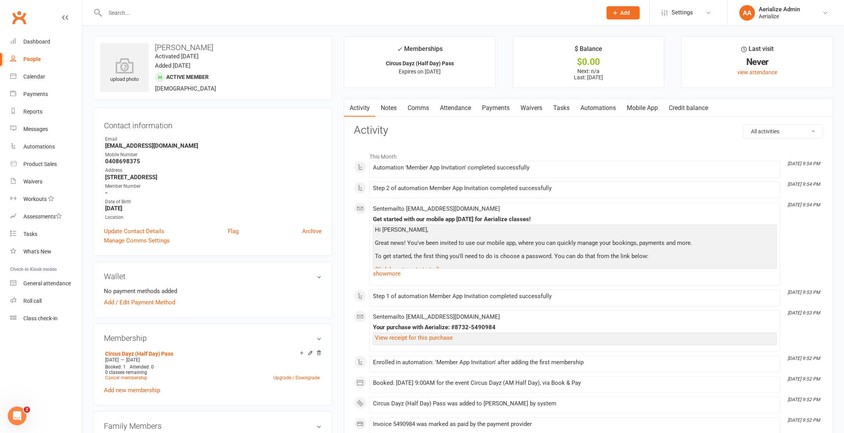
click at [451, 109] on link "Attendance" at bounding box center [455, 108] width 42 height 18
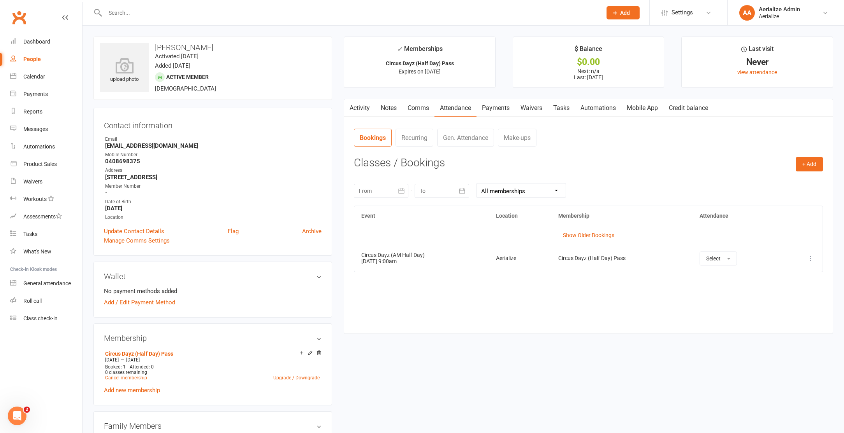
click at [497, 111] on link "Payments" at bounding box center [495, 108] width 39 height 18
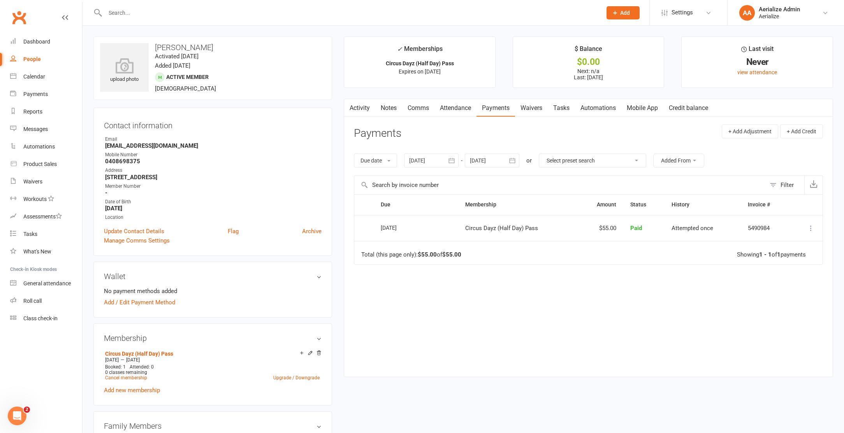
click at [141, 143] on strong "[EMAIL_ADDRESS][DOMAIN_NAME]" at bounding box center [213, 145] width 216 height 7
click at [140, 142] on strong "[EMAIL_ADDRESS][DOMAIN_NAME]" at bounding box center [213, 145] width 216 height 7
click at [141, 146] on strong "[EMAIL_ADDRESS][DOMAIN_NAME]" at bounding box center [213, 145] width 216 height 7
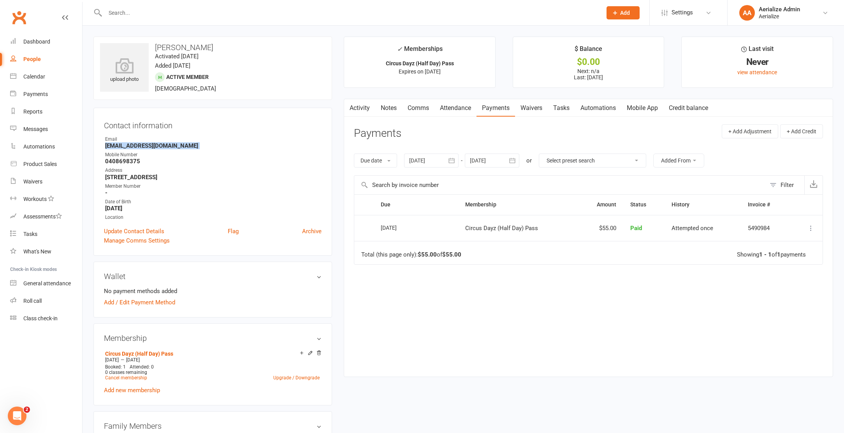
click at [141, 146] on strong "[EMAIL_ADDRESS][DOMAIN_NAME]" at bounding box center [213, 145] width 216 height 7
copy render-form-field "[EMAIL_ADDRESS][DOMAIN_NAME]"
click at [457, 111] on link "Attendance" at bounding box center [455, 108] width 42 height 18
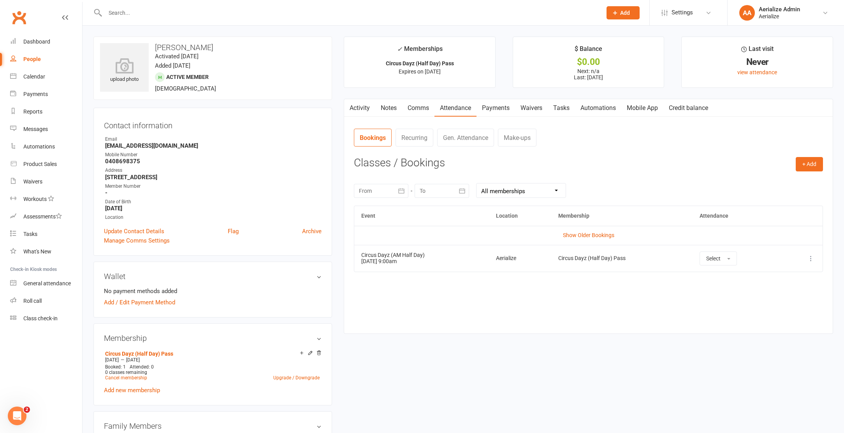
click at [590, 241] on td "Show Older Bookings" at bounding box center [588, 235] width 468 height 19
click at [591, 238] on link "Show Older Bookings" at bounding box center [588, 235] width 51 height 6
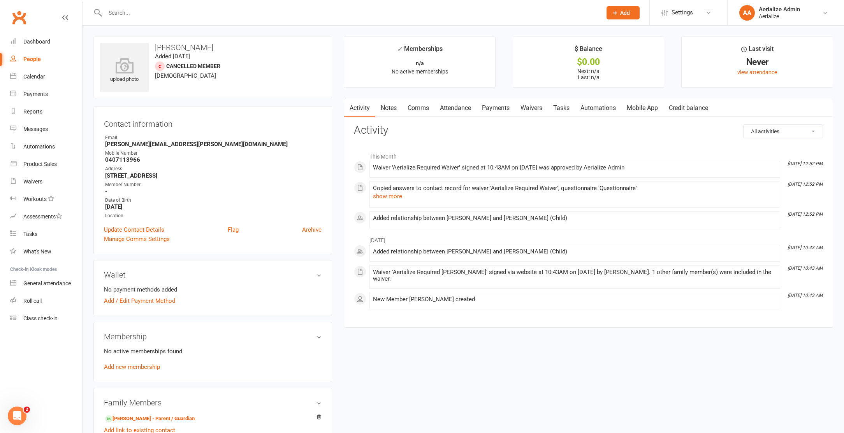
drag, startPoint x: 212, startPoint y: 47, endPoint x: 135, endPoint y: 42, distance: 77.6
click at [135, 42] on div "upload photo [PERSON_NAME] Added [DATE] Cancelled member [DEMOGRAPHIC_DATA]" at bounding box center [212, 68] width 239 height 62
copy h3 "[PERSON_NAME]"
click at [150, 228] on link "Update Contact Details" at bounding box center [134, 229] width 60 height 9
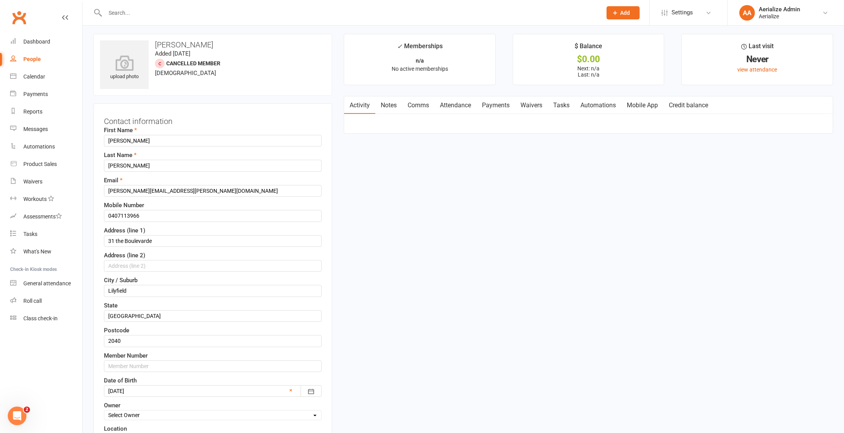
scroll to position [37, 0]
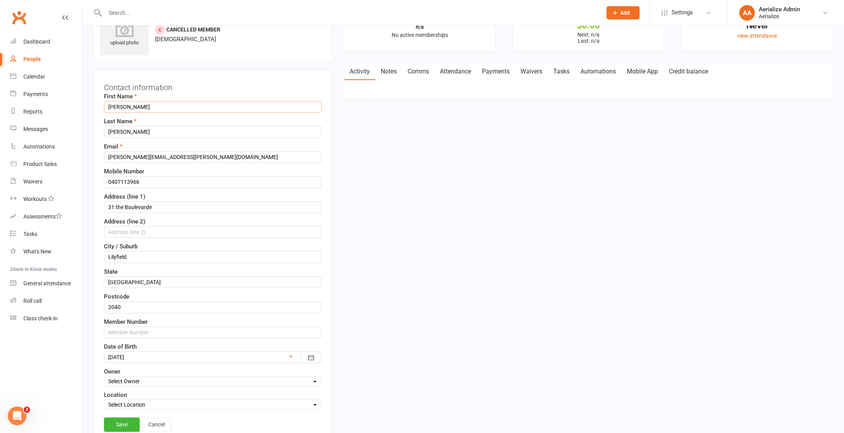
click at [152, 105] on input "[PERSON_NAME]" at bounding box center [213, 107] width 218 height 12
type input "[PERSON_NAME]"
type input "Wynter"
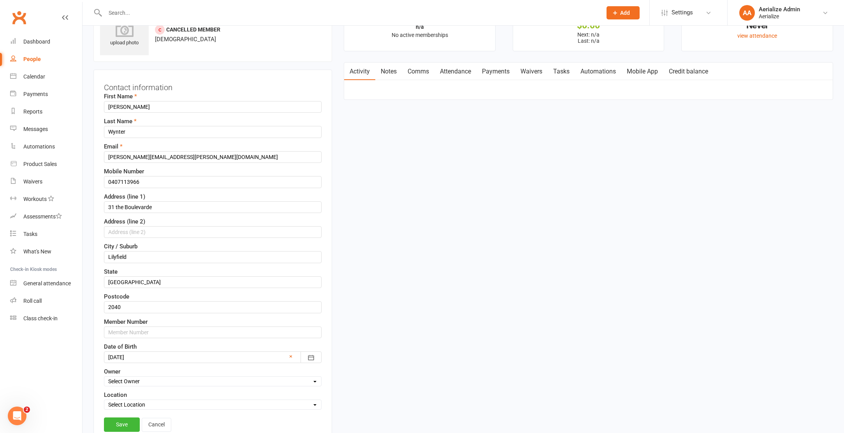
click at [164, 355] on div at bounding box center [213, 358] width 218 height 12
click at [110, 275] on button "button" at bounding box center [117, 278] width 17 height 14
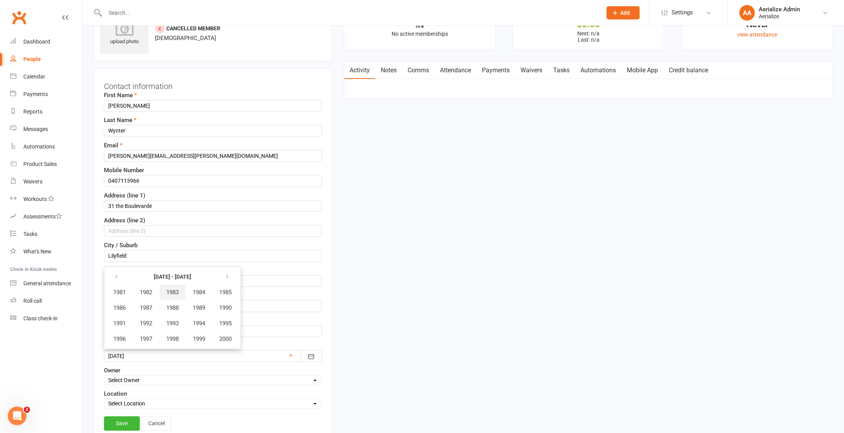
click at [179, 294] on span "1983" at bounding box center [172, 292] width 12 height 7
click at [136, 304] on button "April" at bounding box center [124, 307] width 34 height 15
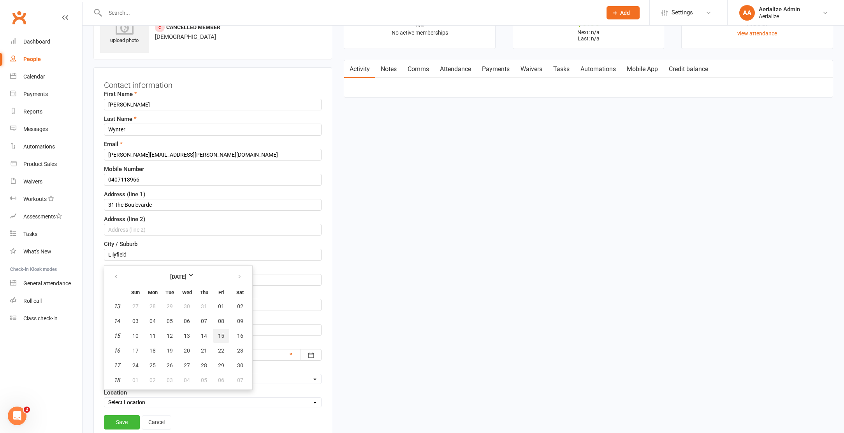
click at [215, 338] on button "15" at bounding box center [221, 336] width 16 height 14
type input "[DATE]"
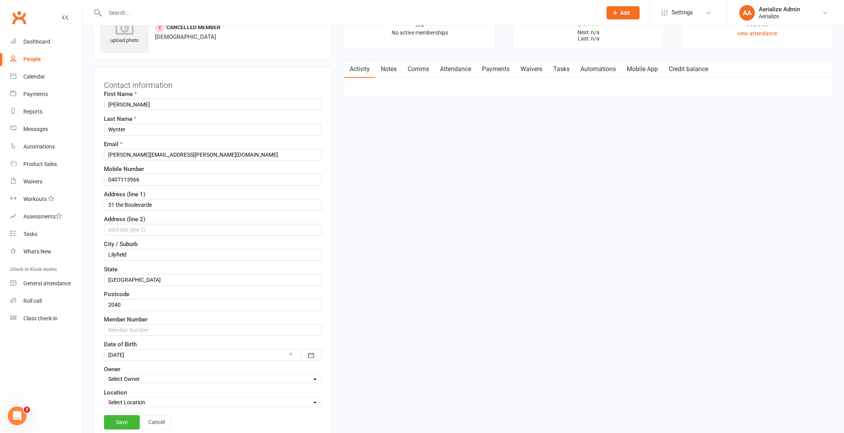
click at [128, 420] on link "Save" at bounding box center [122, 423] width 36 height 14
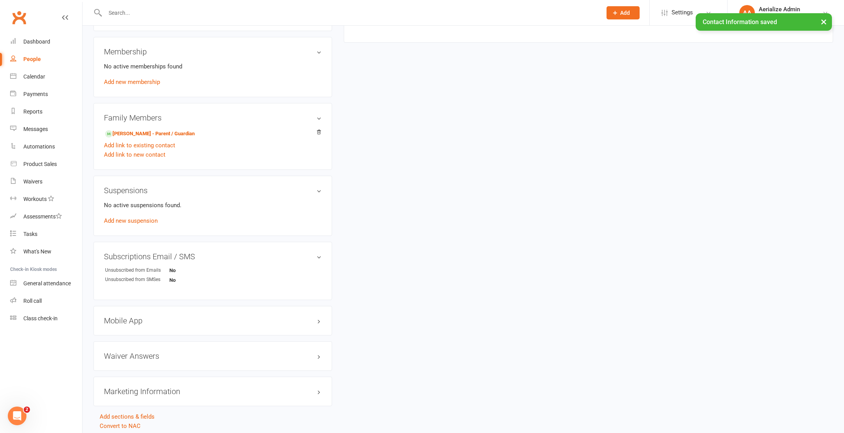
scroll to position [294, 0]
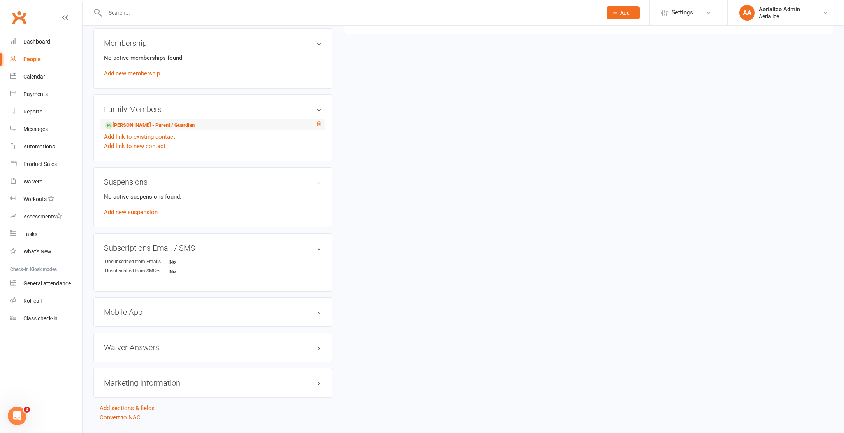
click at [318, 124] on icon at bounding box center [319, 123] width 4 height 4
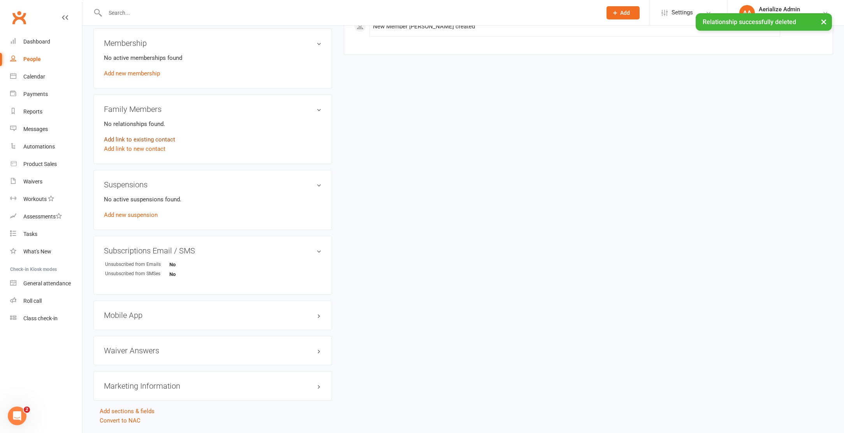
click at [152, 139] on link "Add link to existing contact" at bounding box center [139, 139] width 71 height 9
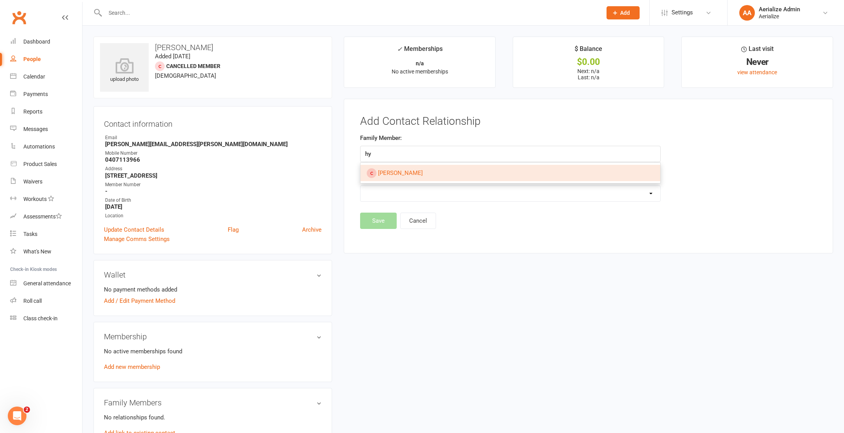
type input "h"
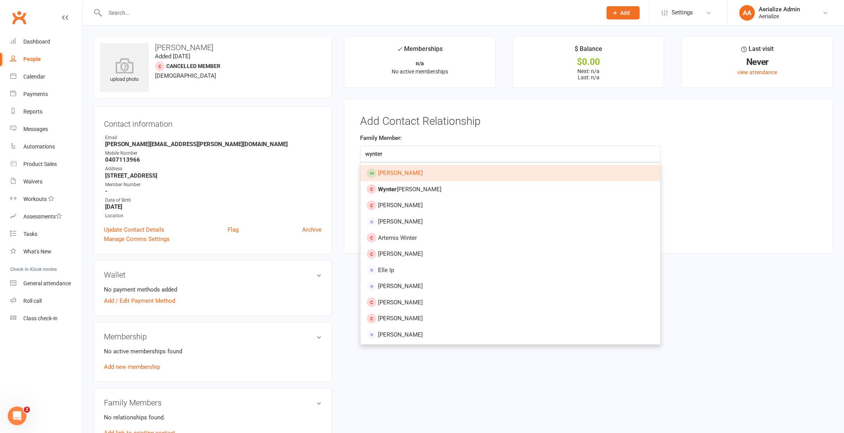
type input "wynter"
click at [463, 176] on link "[PERSON_NAME]" at bounding box center [510, 173] width 300 height 16
type input "[PERSON_NAME]"
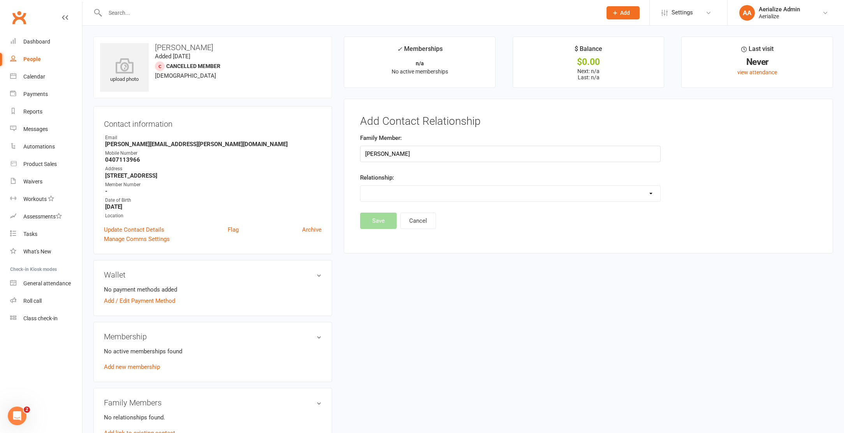
click at [454, 189] on select "Parent / Guardian Child Sibling (parent not in system) Spouse / Partner Cousin …" at bounding box center [510, 194] width 300 height 16
click at [360, 186] on select "Parent / Guardian Child Sibling (parent not in system) Spouse / Partner Cousin …" at bounding box center [510, 194] width 300 height 16
click at [458, 192] on select "Parent / Guardian Child Sibling (parent not in system) Spouse / Partner Cousin …" at bounding box center [510, 194] width 300 height 16
select select "1"
click at [360, 186] on select "Parent / Guardian Child Sibling (parent not in system) Spouse / Partner Cousin …" at bounding box center [510, 194] width 300 height 16
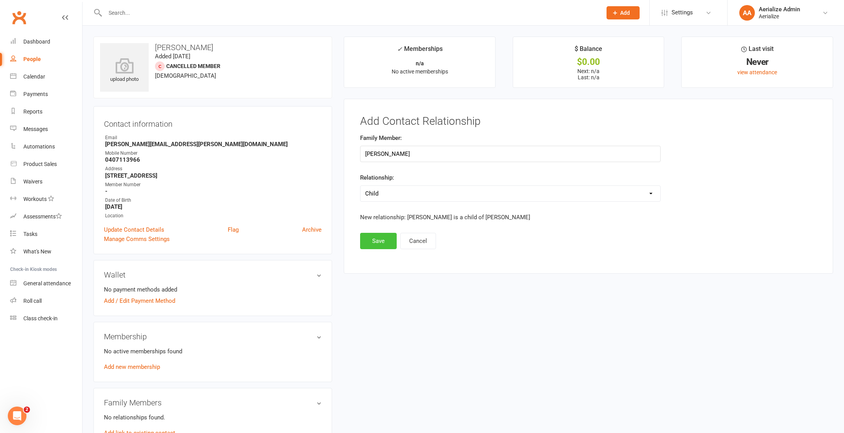
click at [367, 238] on button "Save" at bounding box center [378, 241] width 37 height 16
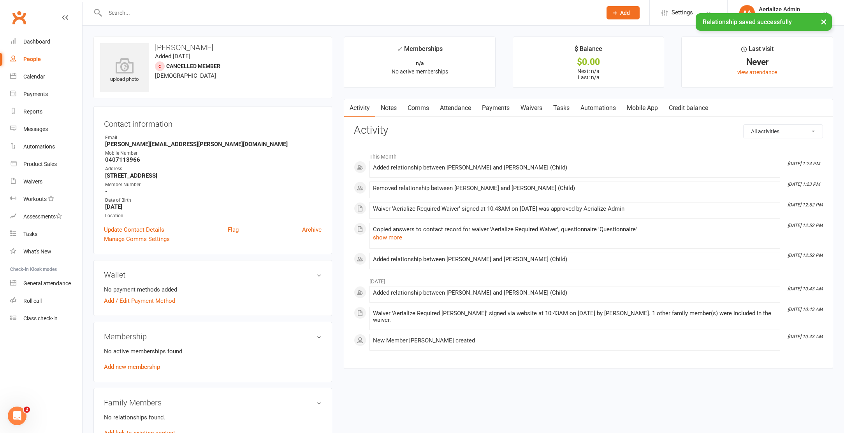
click at [533, 105] on link "Waivers" at bounding box center [531, 108] width 33 height 18
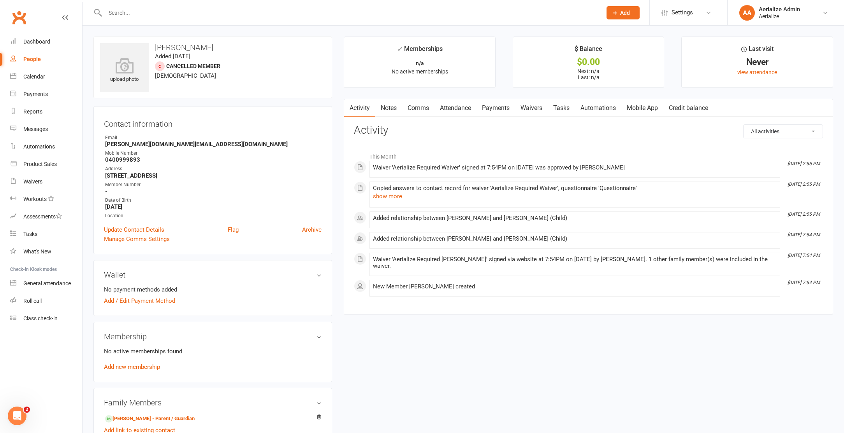
click at [197, 45] on h3 "[PERSON_NAME]" at bounding box center [212, 47] width 225 height 9
click at [197, 46] on h3 "[PERSON_NAME]" at bounding box center [212, 47] width 225 height 9
drag, startPoint x: 230, startPoint y: 52, endPoint x: 174, endPoint y: 47, distance: 56.3
click at [140, 46] on div "upload photo Mia Wale Salazar Added 3 September, 2025 Cancelled member 6 years …" at bounding box center [212, 68] width 239 height 62
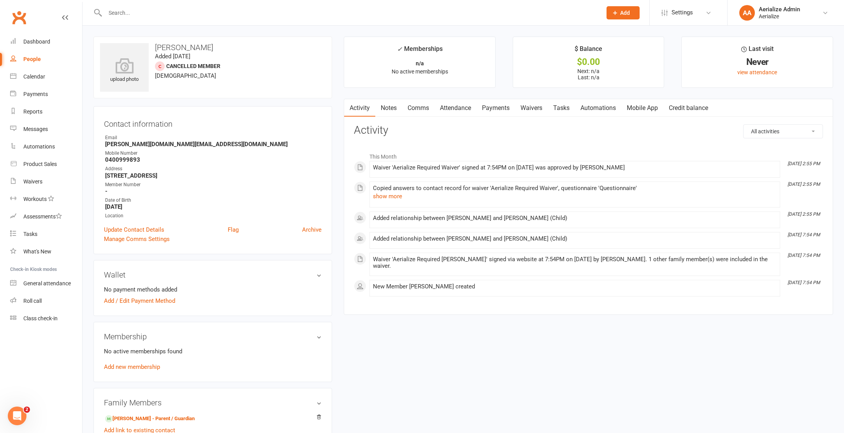
click at [172, 47] on h3 "Mia Wale Salazar" at bounding box center [212, 47] width 225 height 9
drag, startPoint x: 155, startPoint y: 46, endPoint x: 239, endPoint y: 49, distance: 84.5
click at [239, 49] on h3 "Mia Wale Salazar" at bounding box center [212, 47] width 225 height 9
copy h3 "Mia Wale Salazar"
click at [149, 230] on link "Update Contact Details" at bounding box center [134, 229] width 60 height 9
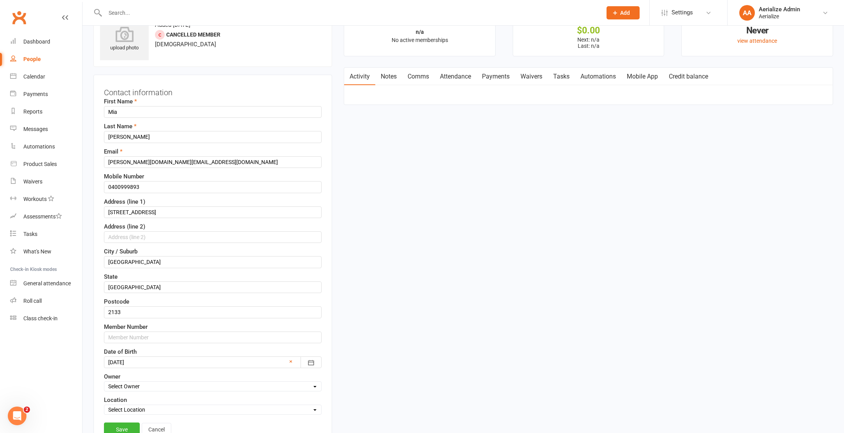
scroll to position [37, 0]
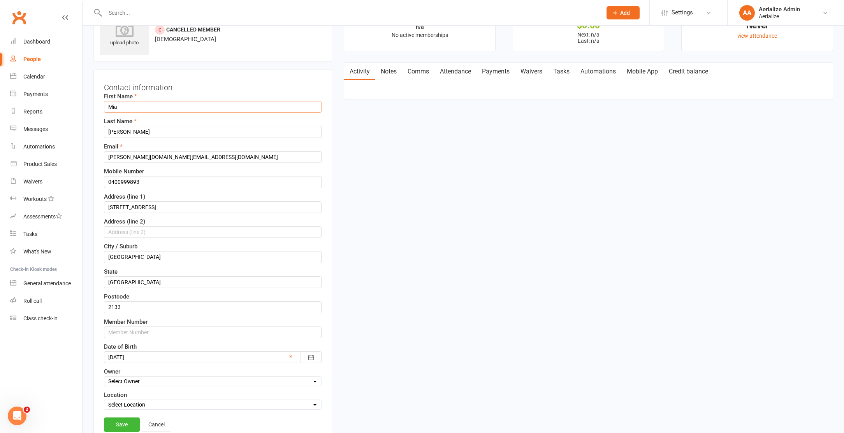
click at [112, 107] on input "Mia" at bounding box center [213, 107] width 218 height 12
type input "Leonor"
click at [112, 131] on input "Wale Salazar" at bounding box center [213, 132] width 218 height 12
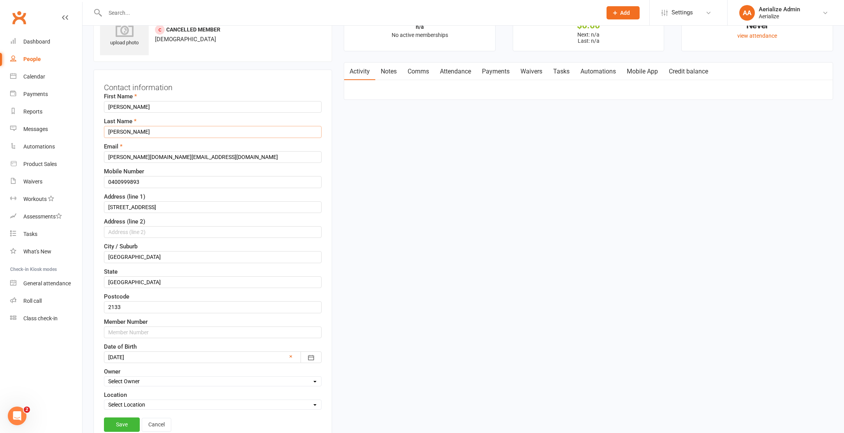
type input "Salazar"
click at [163, 357] on div at bounding box center [213, 358] width 218 height 12
click at [119, 279] on button "button" at bounding box center [117, 278] width 17 height 14
click at [201, 293] on span "1984" at bounding box center [199, 293] width 12 height 7
click at [122, 293] on span "January" at bounding box center [124, 293] width 20 height 7
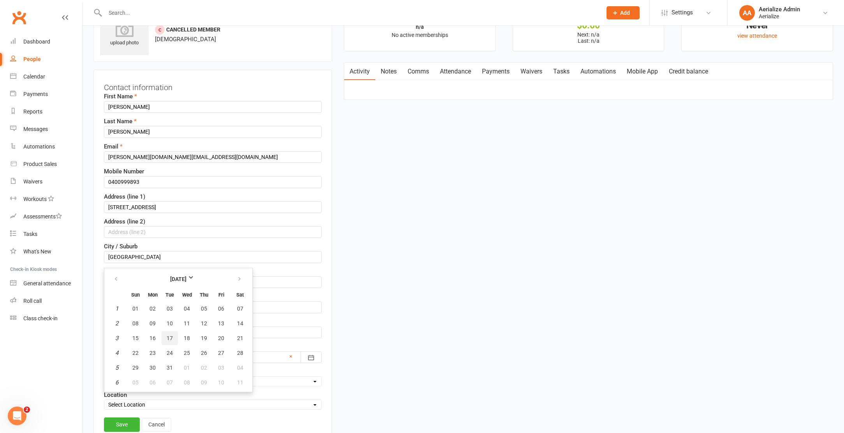
click at [168, 340] on span "17" at bounding box center [170, 338] width 6 height 6
type input "17 Jan 1984"
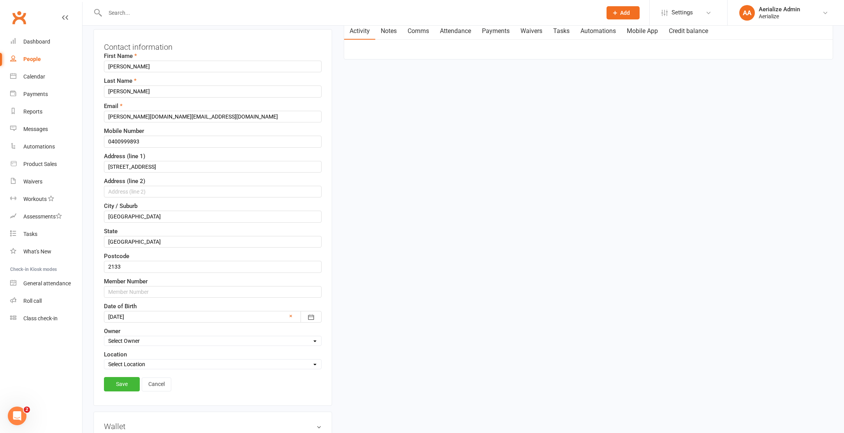
scroll to position [86, 0]
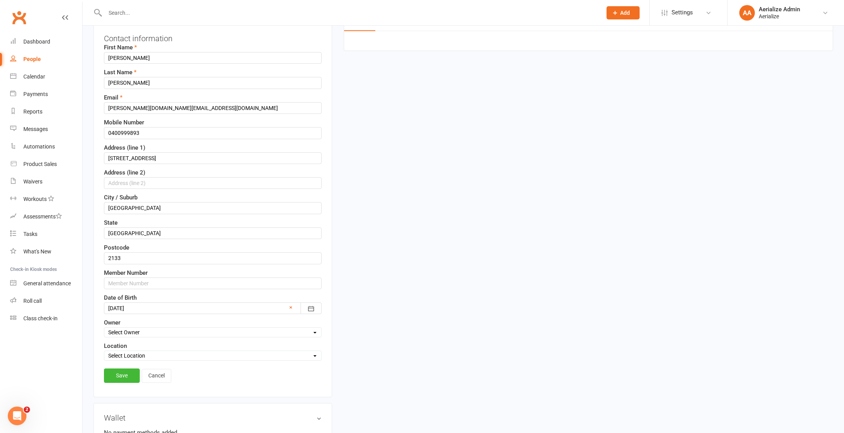
click at [125, 380] on link "Save" at bounding box center [122, 376] width 36 height 14
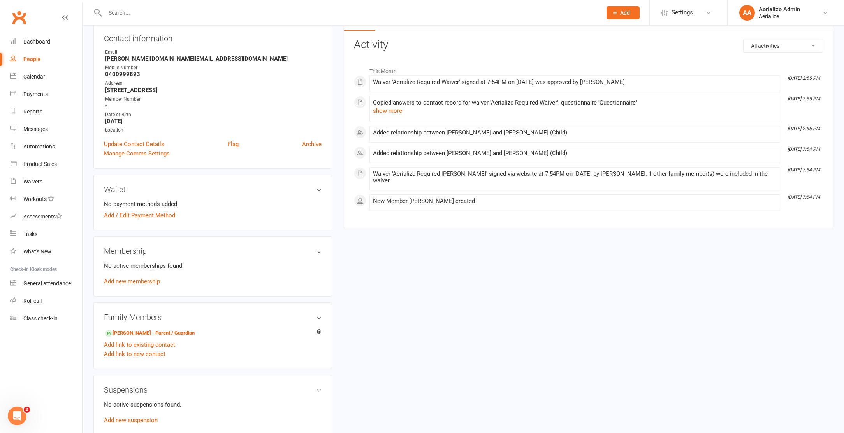
click at [316, 331] on icon at bounding box center [318, 331] width 5 height 5
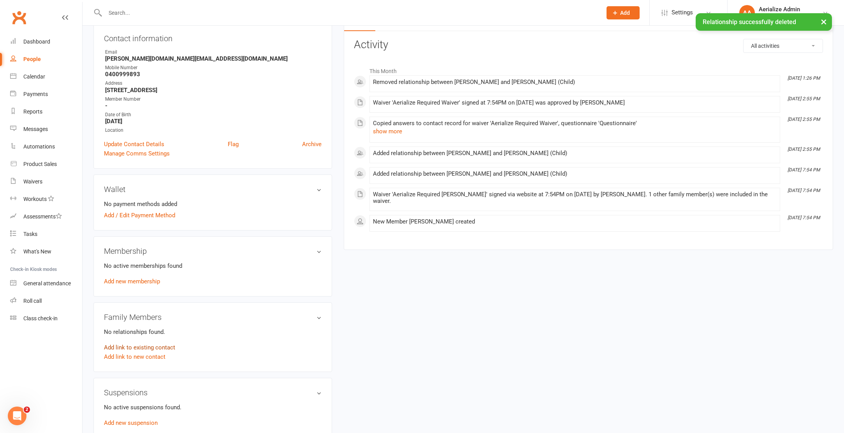
click at [136, 347] on link "Add link to existing contact" at bounding box center [139, 347] width 71 height 9
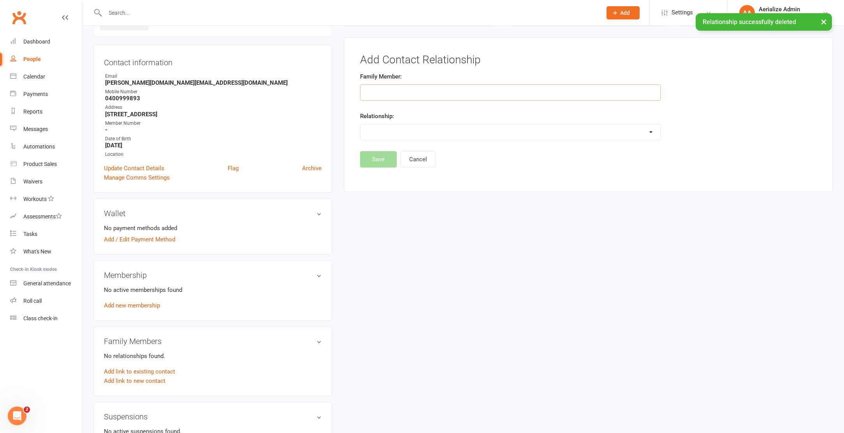
scroll to position [60, 0]
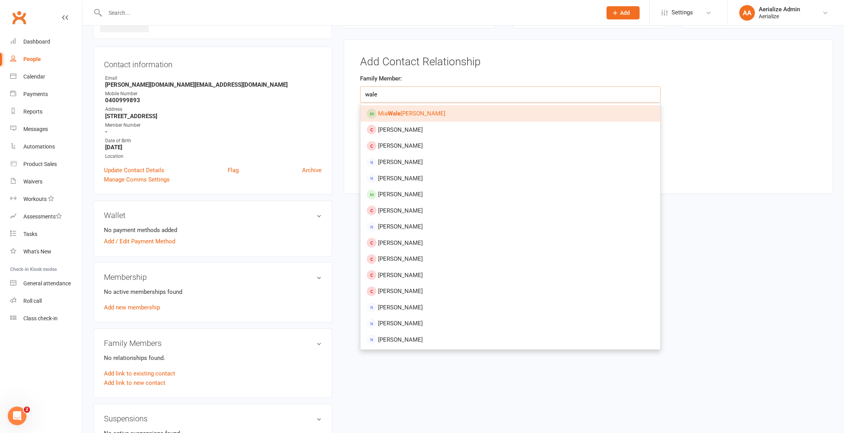
type input "wale"
click at [541, 109] on link "Mia Wale Salazar" at bounding box center [510, 113] width 300 height 16
type input "Mia Wale Salazar"
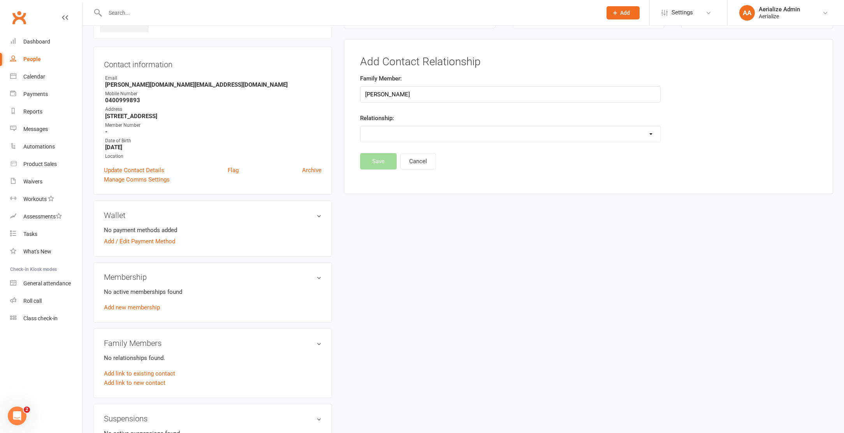
click at [435, 125] on div "Relationship: Parent / Guardian Child Sibling (parent not in system) Spouse / P…" at bounding box center [510, 128] width 300 height 29
click at [432, 130] on select "Parent / Guardian Child Sibling (parent not in system) Spouse / Partner Cousin …" at bounding box center [510, 134] width 300 height 16
select select "1"
click at [360, 126] on select "Parent / Guardian Child Sibling (parent not in system) Spouse / Partner Cousin …" at bounding box center [510, 134] width 300 height 16
click at [387, 182] on button "Save" at bounding box center [378, 182] width 37 height 16
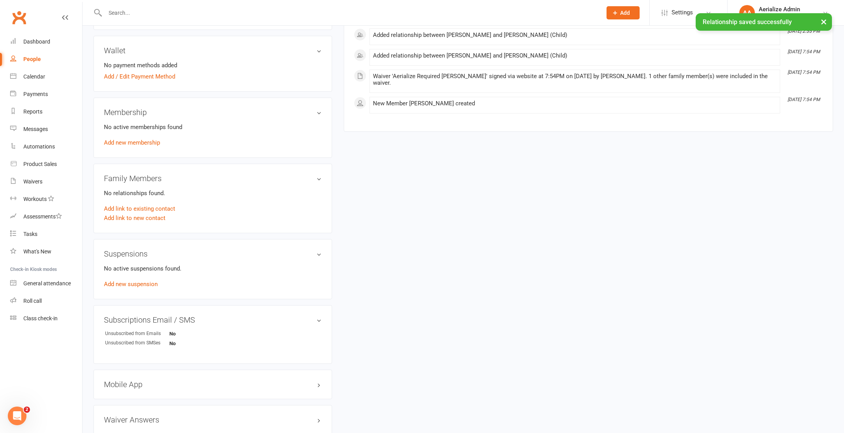
scroll to position [316, 0]
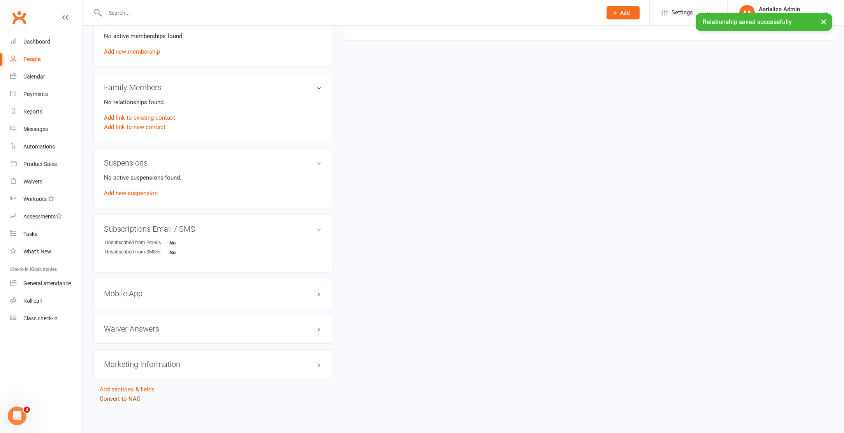
click at [121, 399] on link "Convert to NAC" at bounding box center [120, 399] width 41 height 7
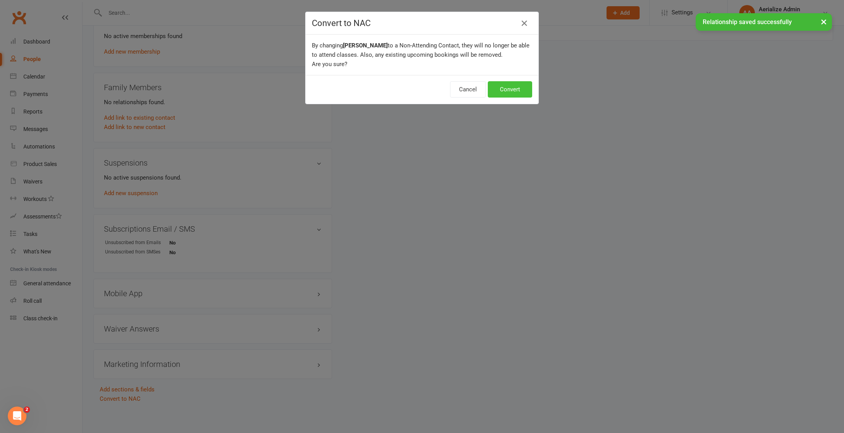
click at [522, 86] on button "Convert" at bounding box center [510, 89] width 44 height 16
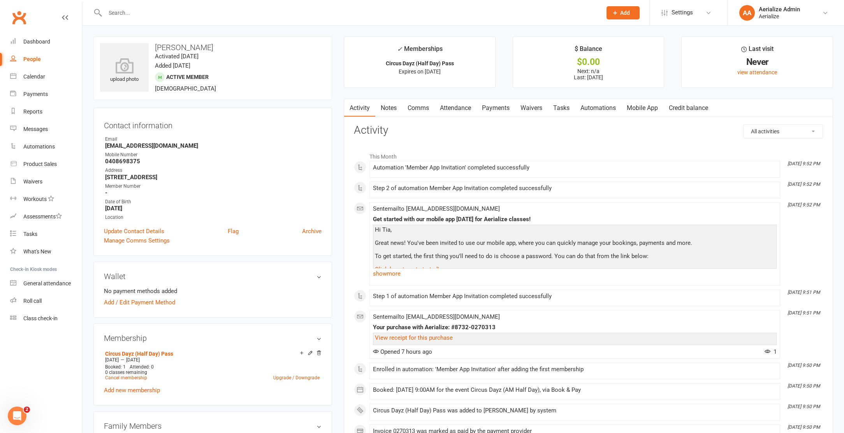
click at [464, 109] on link "Attendance" at bounding box center [455, 108] width 42 height 18
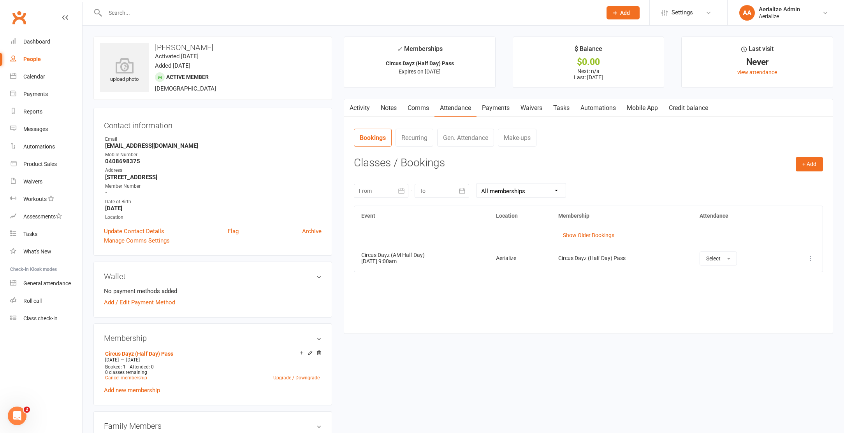
click at [491, 111] on link "Payments" at bounding box center [495, 108] width 39 height 18
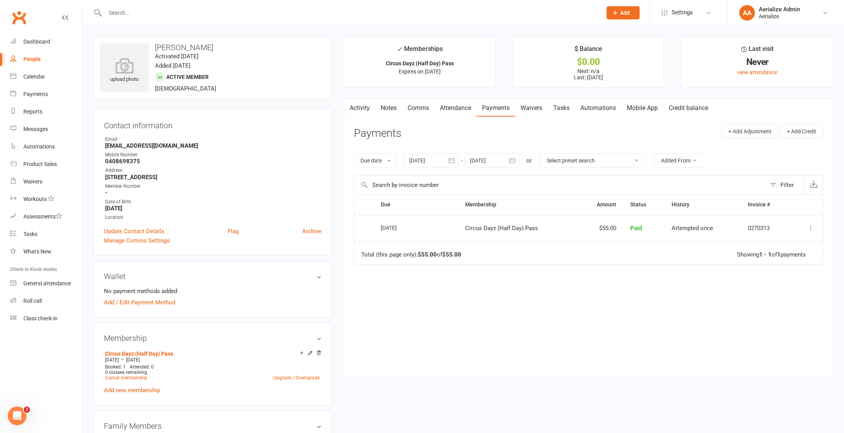
click at [158, 44] on h3 "[PERSON_NAME]" at bounding box center [212, 47] width 225 height 9
copy h3 "Tia"
click at [459, 109] on link "Attendance" at bounding box center [455, 108] width 42 height 18
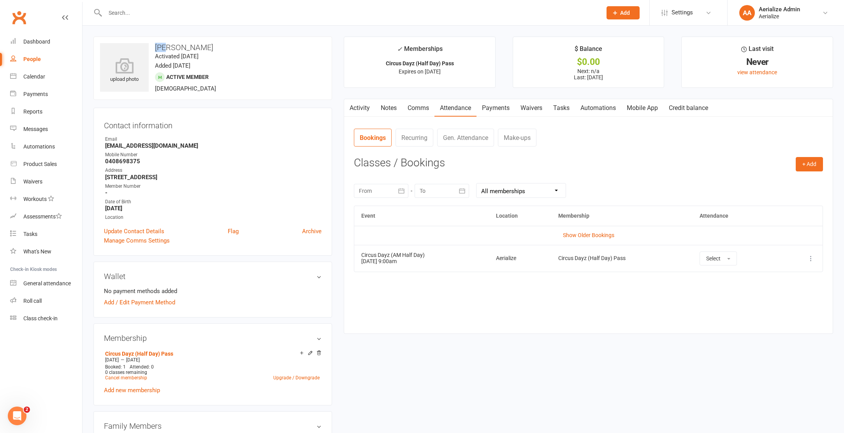
scroll to position [0, 0]
click at [609, 233] on link "Show Older Bookings" at bounding box center [588, 235] width 51 height 6
